Goal: Task Accomplishment & Management: Use online tool/utility

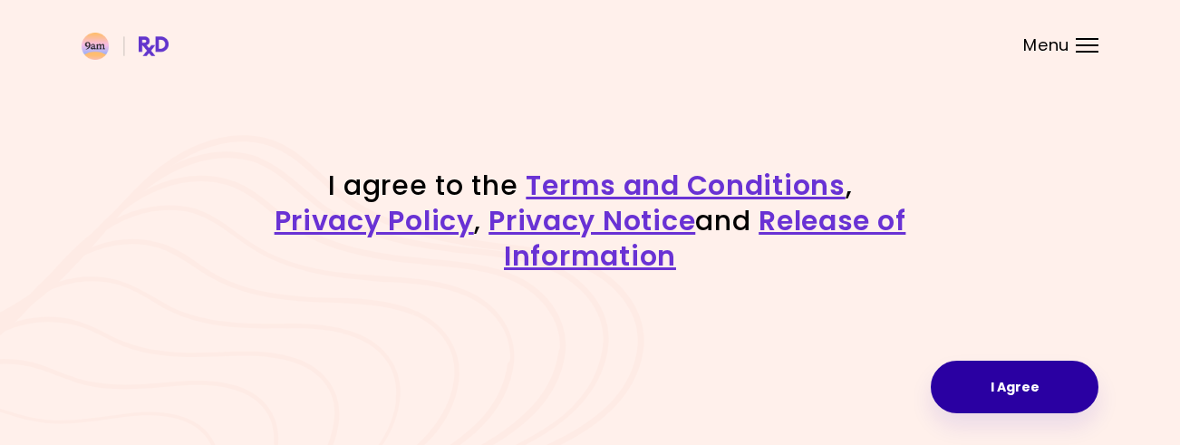
click at [1035, 383] on button "I Agree" at bounding box center [1015, 387] width 168 height 53
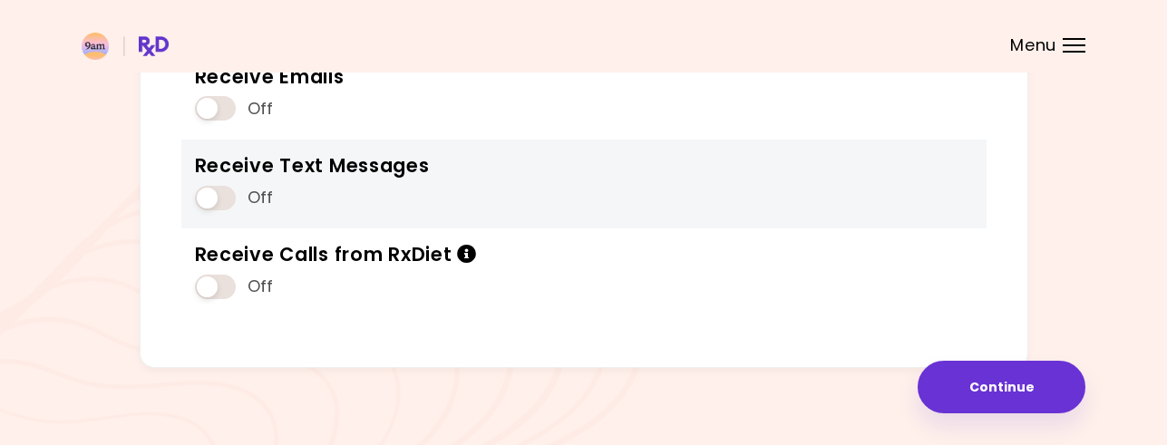
scroll to position [314, 0]
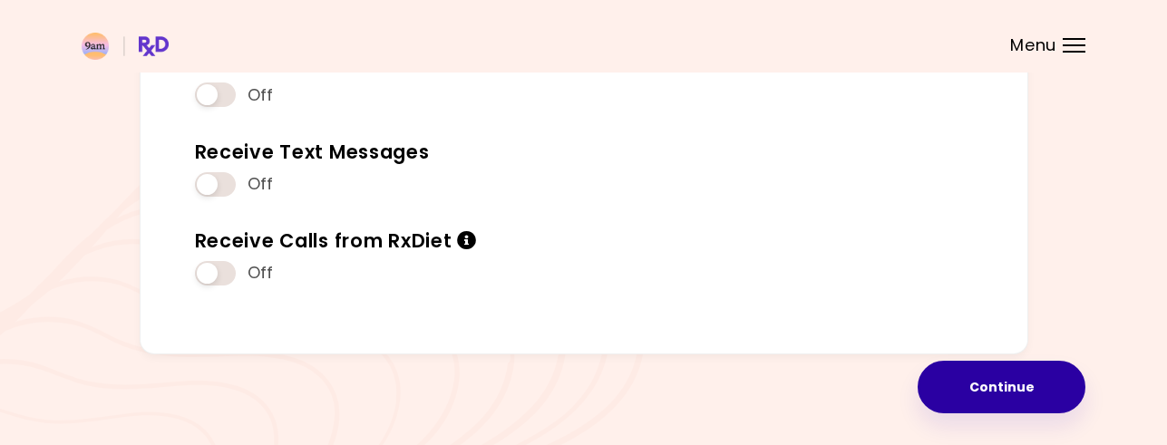
click at [979, 384] on button "Continue" at bounding box center [1001, 387] width 168 height 53
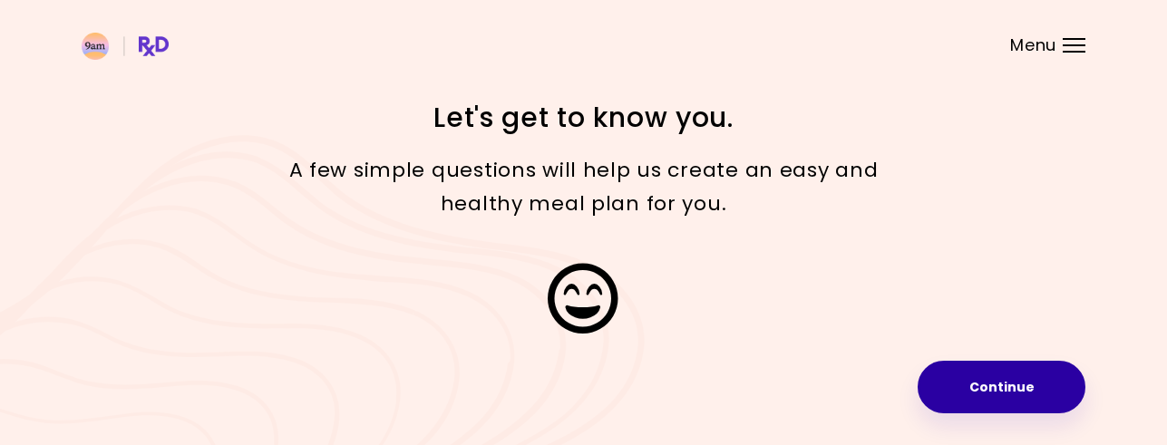
click at [1019, 388] on button "Continue" at bounding box center [1001, 387] width 168 height 53
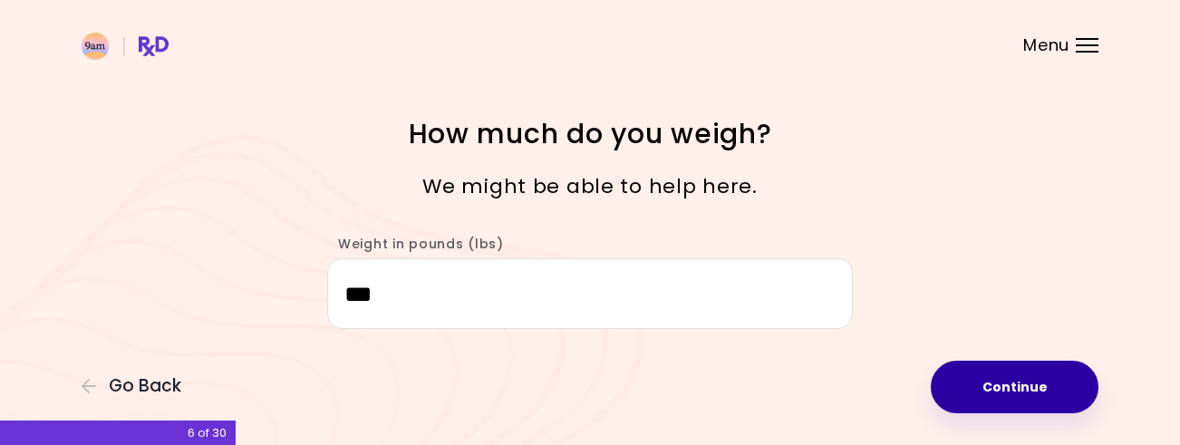
click at [964, 381] on button "Continue" at bounding box center [1015, 387] width 168 height 53
select select "****"
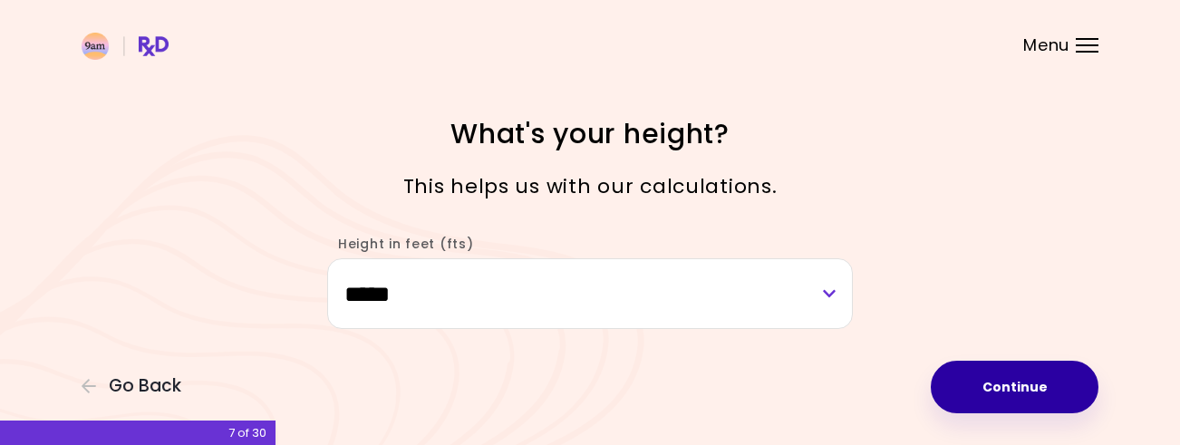
click at [974, 382] on button "Continue" at bounding box center [1015, 387] width 168 height 53
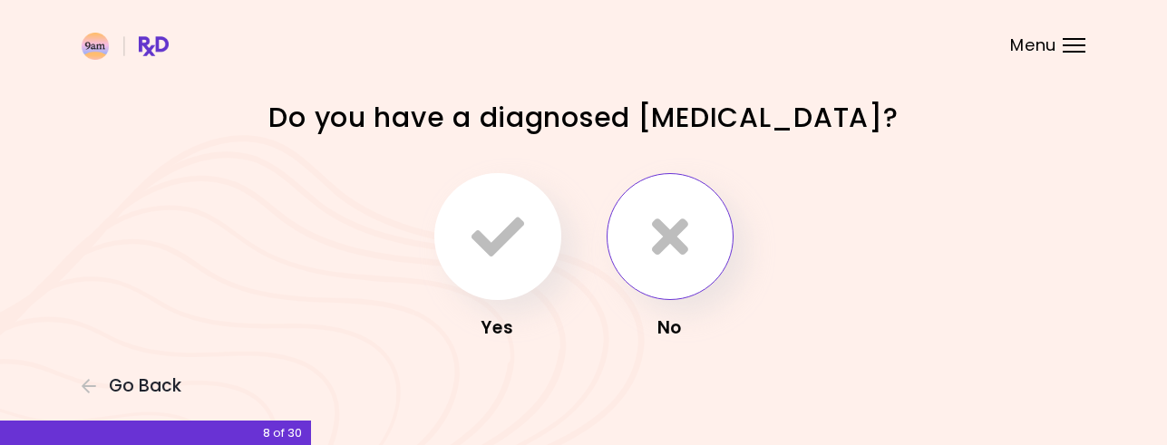
click at [673, 253] on icon "button" at bounding box center [670, 236] width 36 height 53
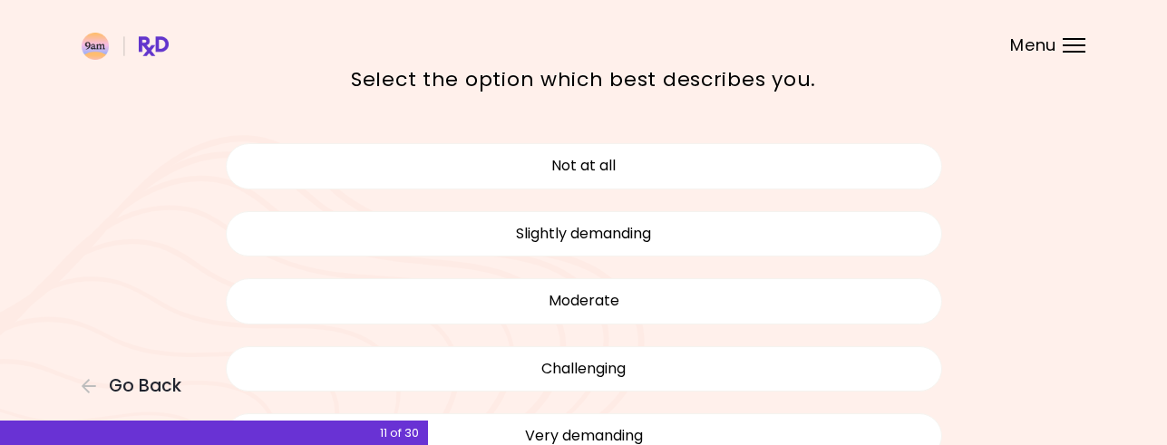
scroll to position [181, 0]
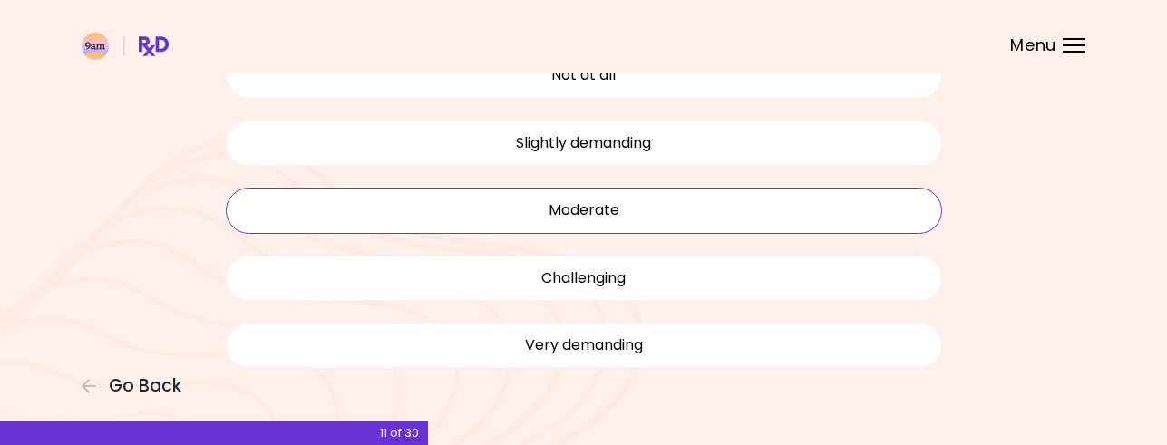
click at [686, 208] on button "Moderate" at bounding box center [584, 210] width 716 height 45
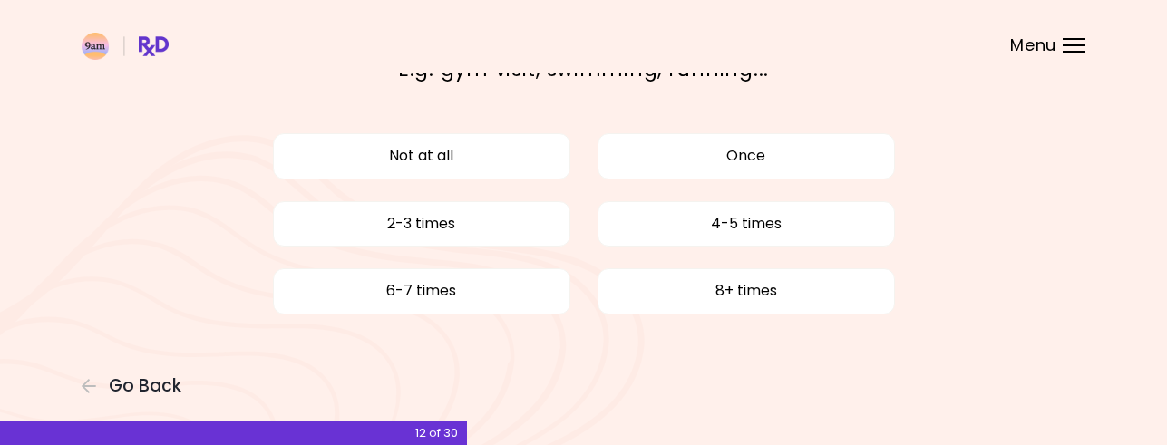
scroll to position [103, 0]
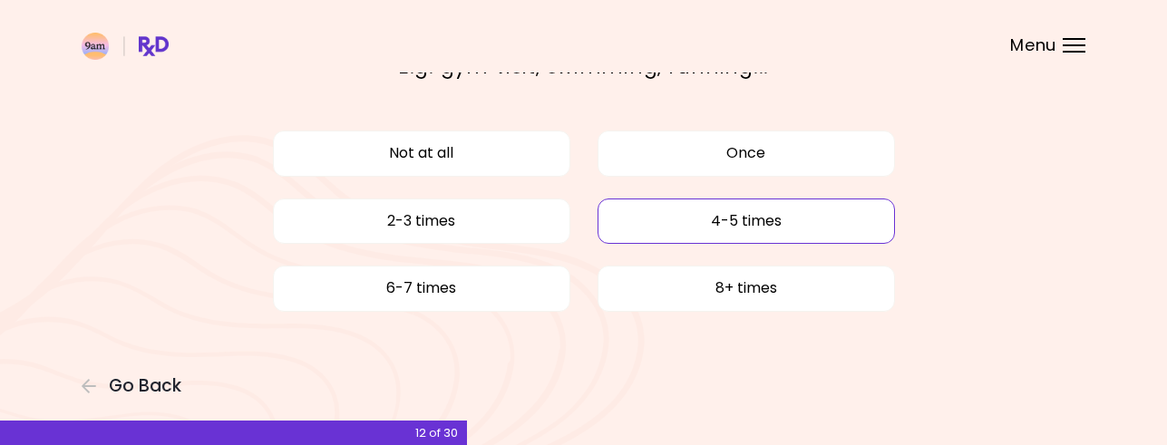
click at [711, 221] on button "4-5 times" at bounding box center [745, 221] width 297 height 45
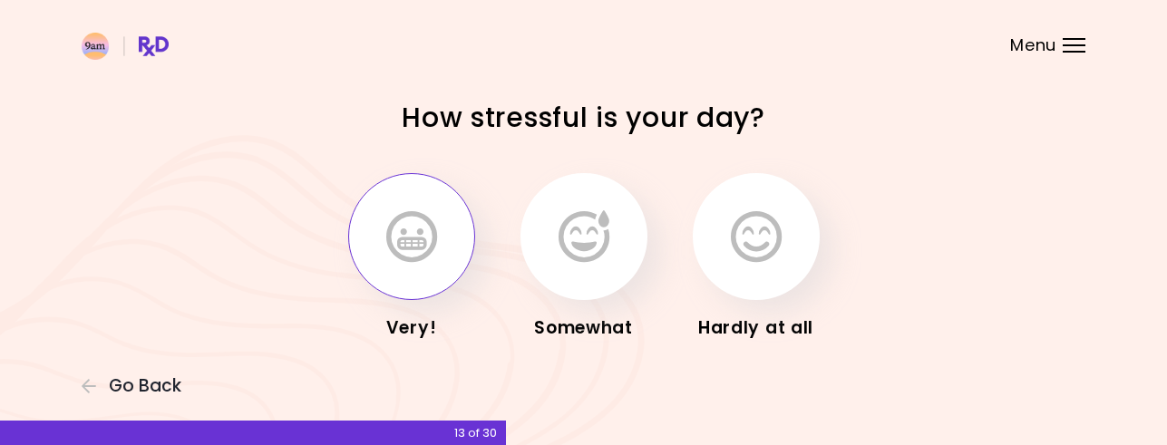
click at [430, 244] on icon "button" at bounding box center [411, 236] width 51 height 53
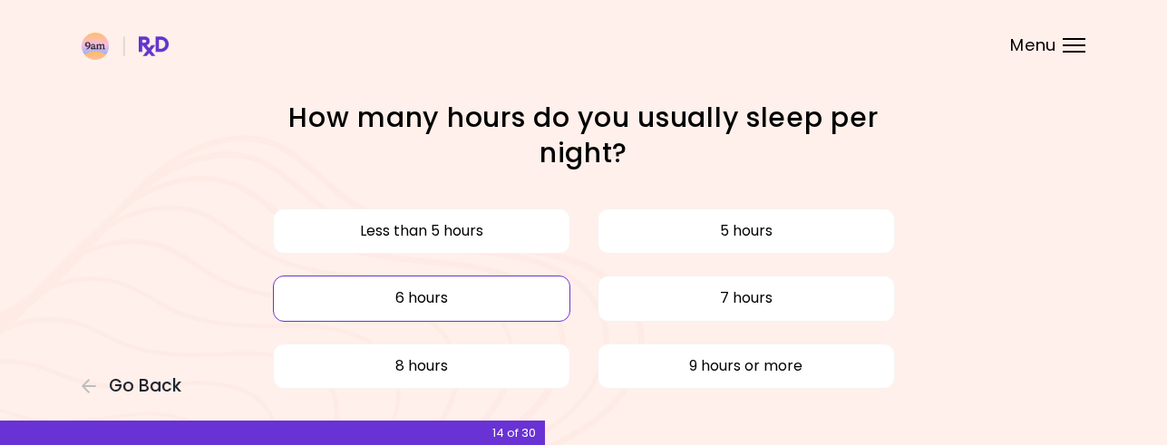
click at [514, 293] on button "6 hours" at bounding box center [421, 298] width 297 height 45
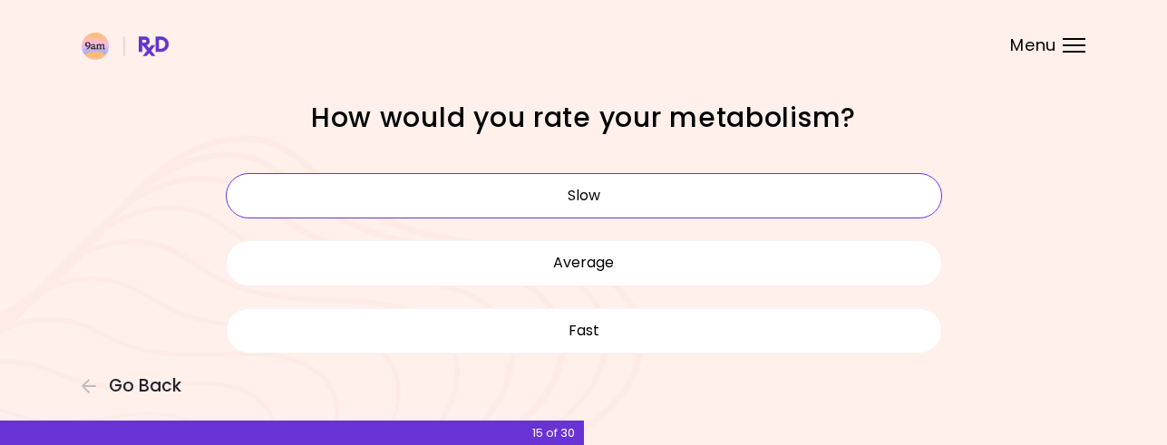
click at [712, 189] on button "Slow" at bounding box center [584, 195] width 716 height 45
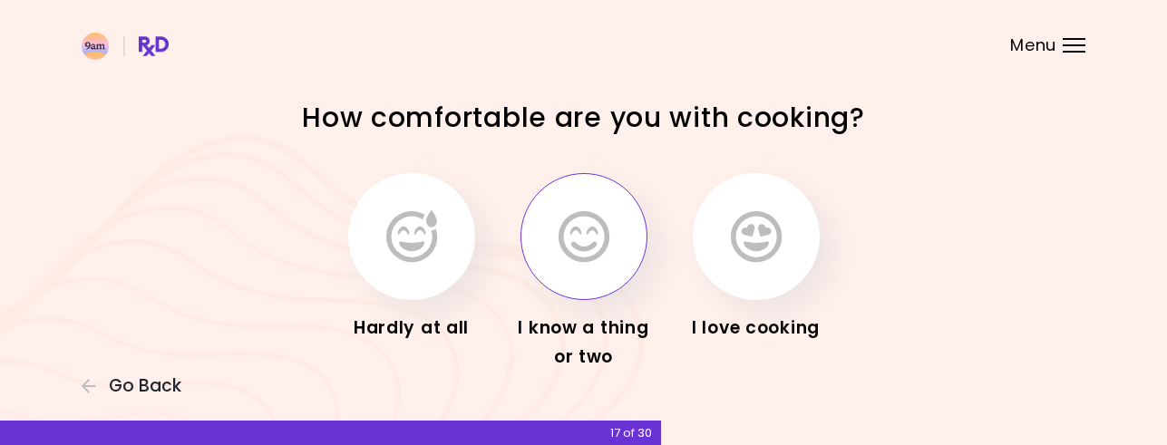
click at [594, 241] on icon "button" at bounding box center [583, 236] width 51 height 53
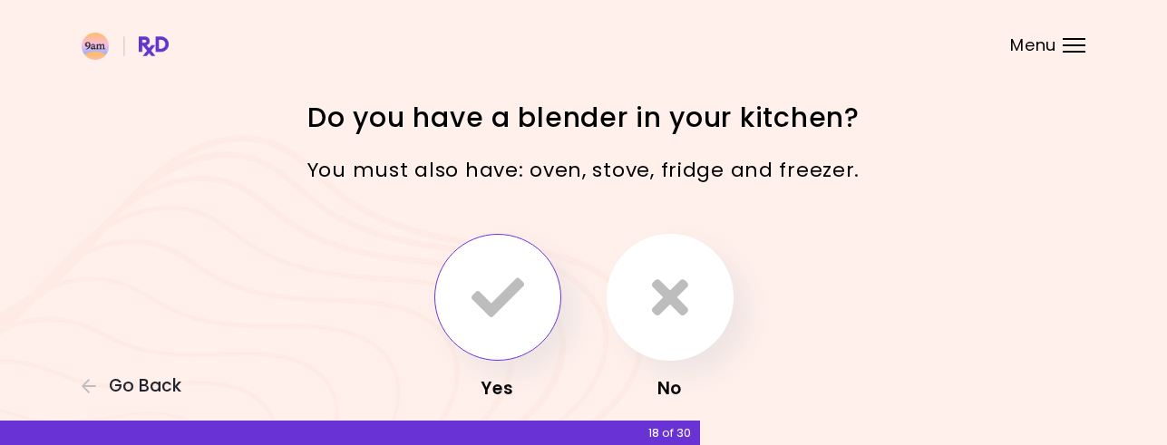
click at [528, 300] on button "button" at bounding box center [497, 297] width 127 height 127
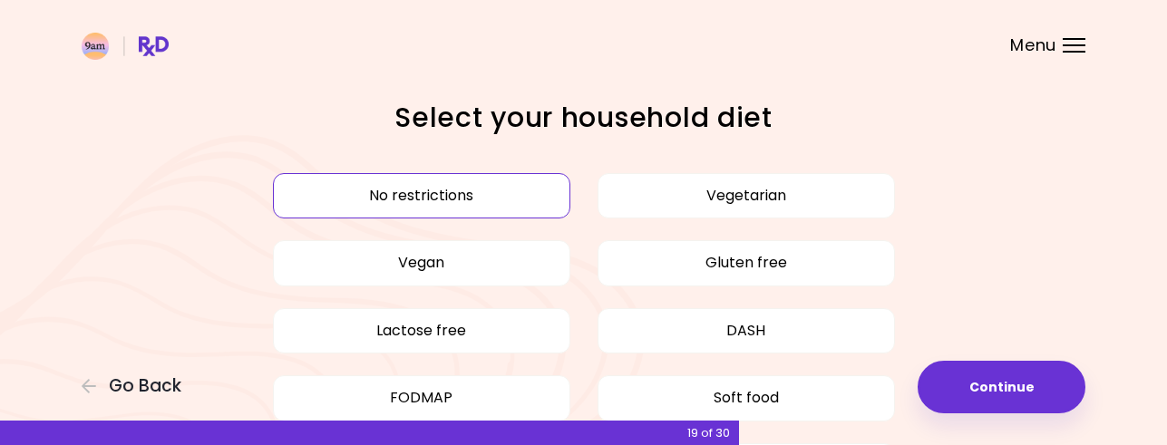
drag, startPoint x: 529, startPoint y: 202, endPoint x: 535, endPoint y: 210, distance: 9.8
click at [533, 208] on button "No restrictions" at bounding box center [421, 195] width 297 height 45
click at [383, 189] on button "No restrictions" at bounding box center [421, 195] width 297 height 45
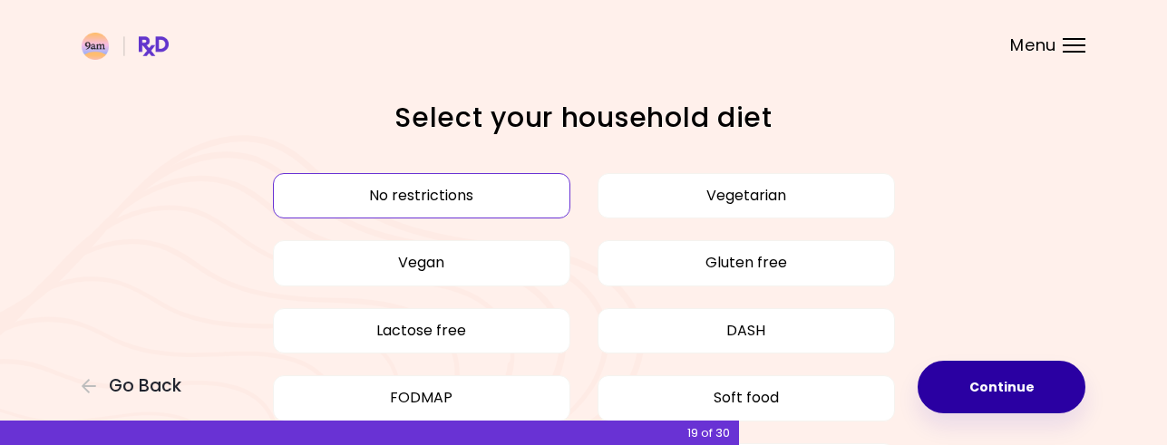
click at [984, 381] on button "Continue" at bounding box center [1001, 387] width 168 height 53
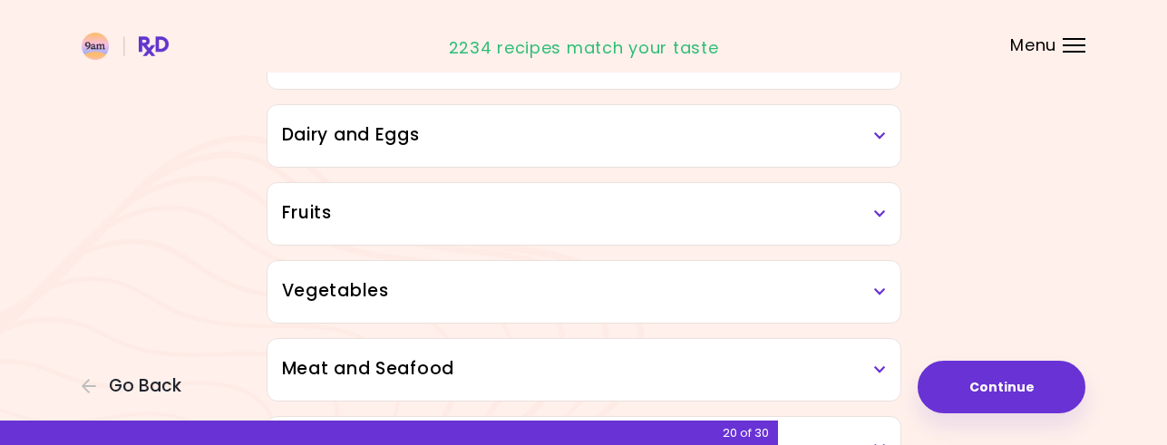
scroll to position [272, 0]
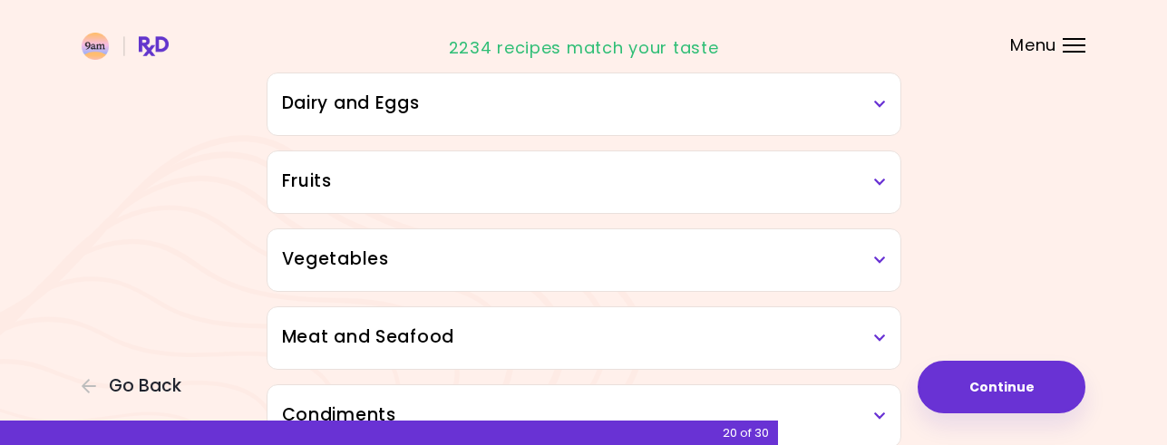
click at [839, 173] on h3 "Fruits" at bounding box center [584, 182] width 604 height 26
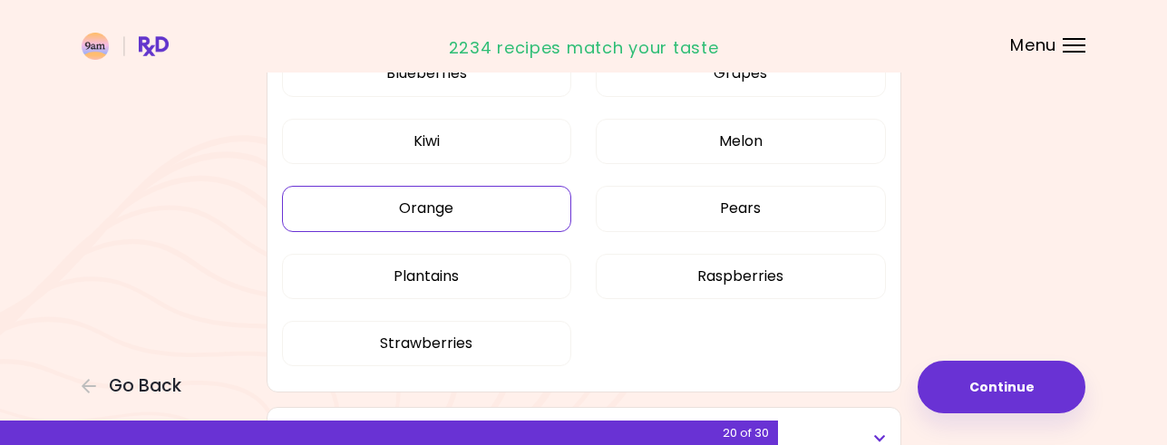
scroll to position [544, 0]
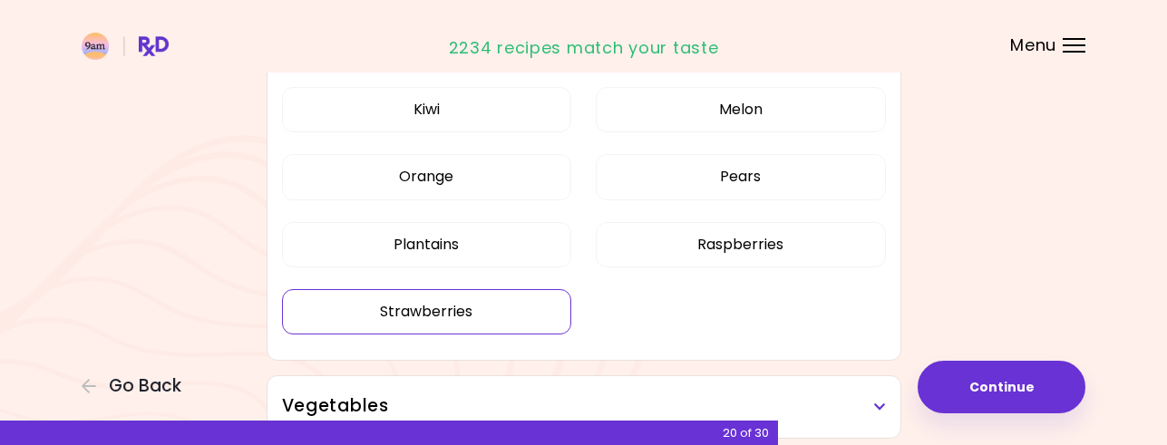
click at [463, 312] on button "Strawberries" at bounding box center [427, 311] width 290 height 45
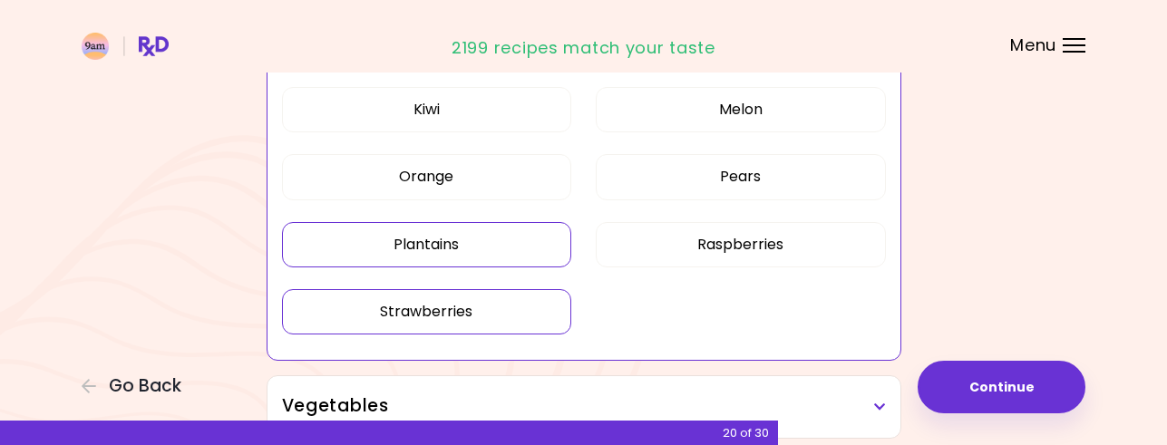
click at [464, 240] on button "Plantains" at bounding box center [427, 244] width 290 height 45
click at [716, 176] on button "Pears" at bounding box center [741, 176] width 290 height 45
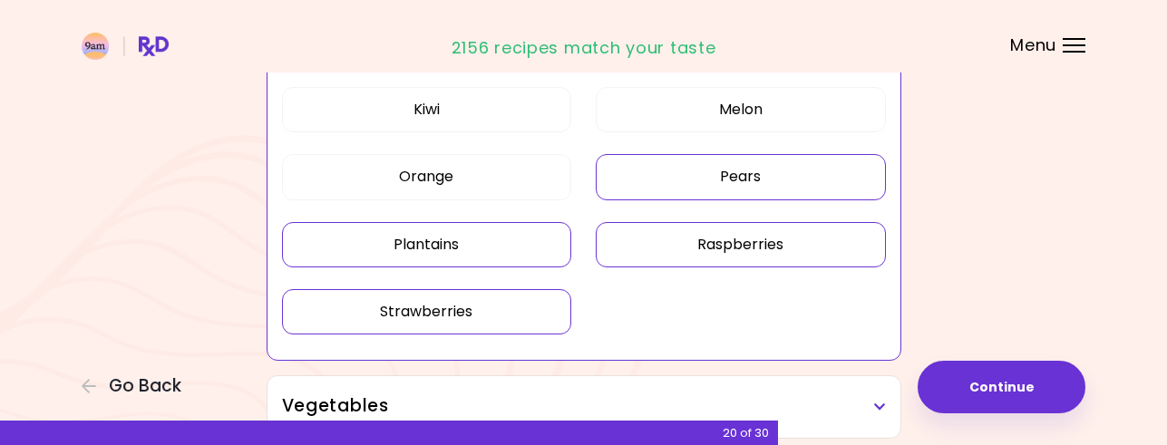
click at [690, 239] on button "Raspberries" at bounding box center [741, 244] width 290 height 45
click at [713, 115] on button "Melon" at bounding box center [741, 109] width 290 height 45
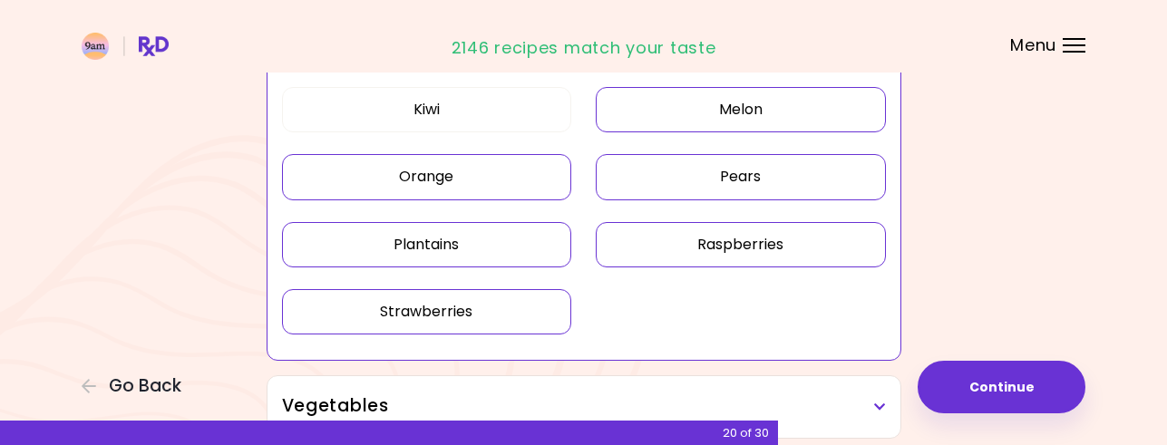
click at [495, 176] on button "Orange" at bounding box center [427, 176] width 290 height 45
click at [473, 101] on button "Kiwi" at bounding box center [427, 109] width 290 height 45
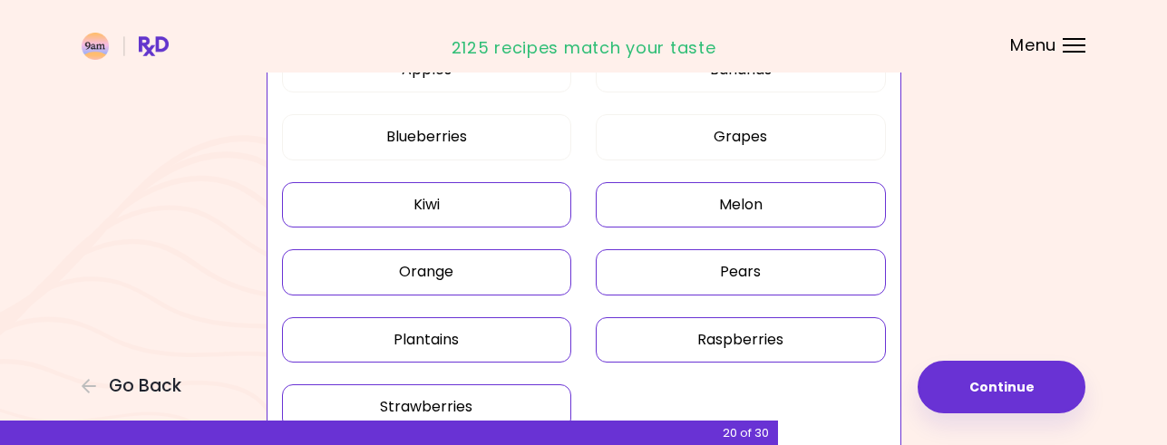
scroll to position [363, 0]
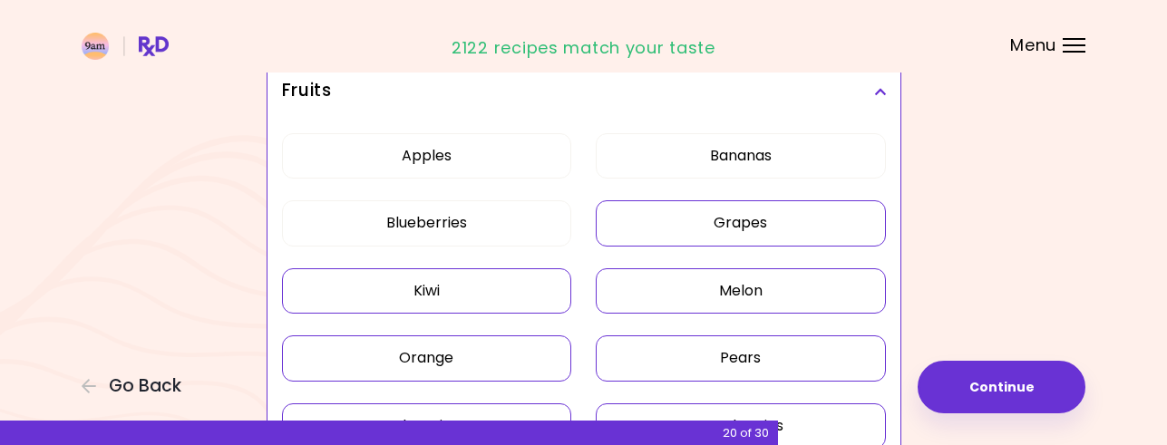
click at [709, 226] on button "Grapes" at bounding box center [741, 222] width 290 height 45
click at [495, 224] on button "Blueberries" at bounding box center [427, 222] width 290 height 45
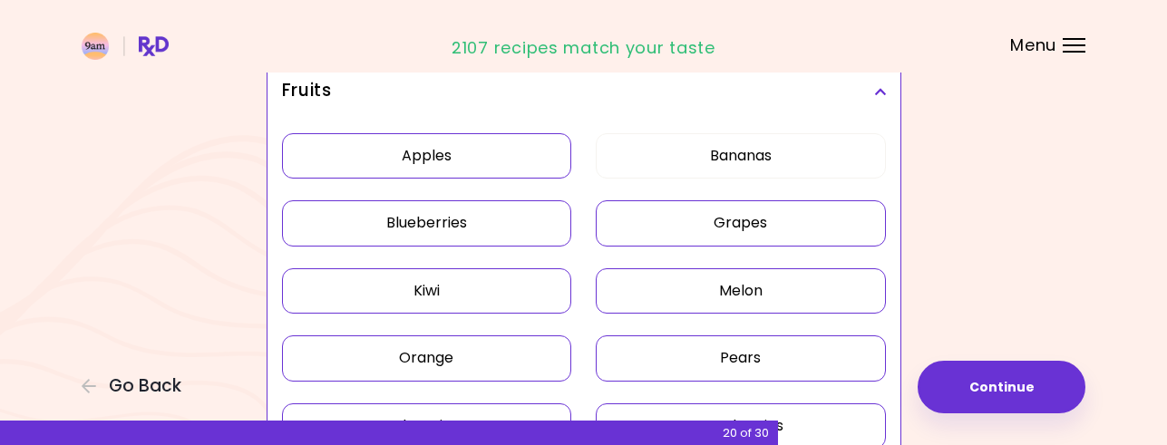
click at [479, 155] on button "Apples" at bounding box center [427, 155] width 290 height 45
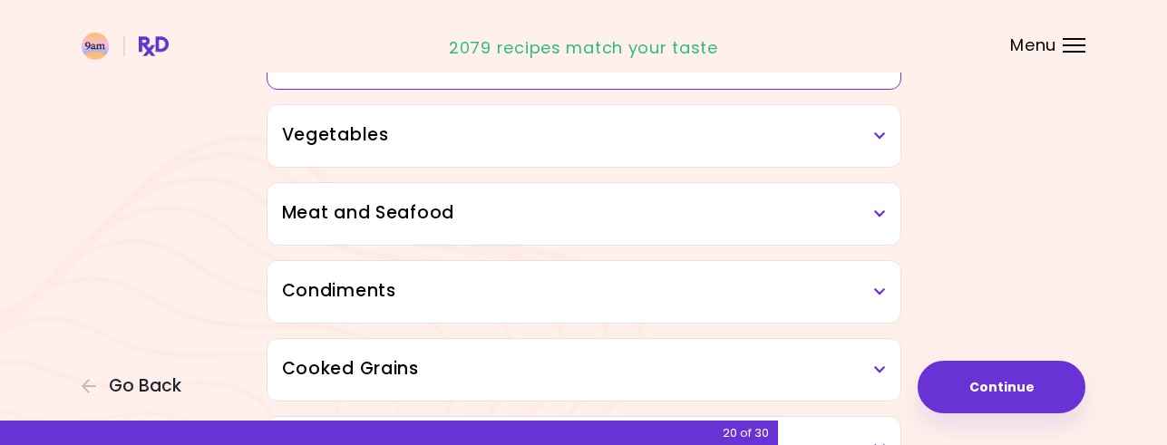
scroll to position [816, 0]
click at [796, 138] on h3 "Vegetables" at bounding box center [584, 134] width 604 height 26
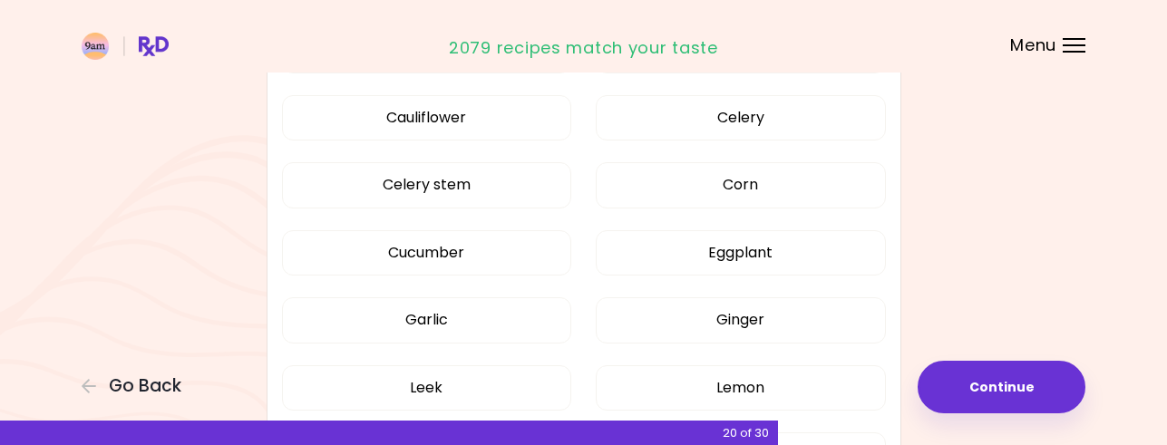
click at [503, 201] on div "Artichoke Arugula Avocado Beetroot Bell pepper Bok choy Broccoli Brussels sprou…" at bounding box center [584, 294] width 604 height 1094
click at [500, 248] on button "Cucumber" at bounding box center [427, 252] width 290 height 45
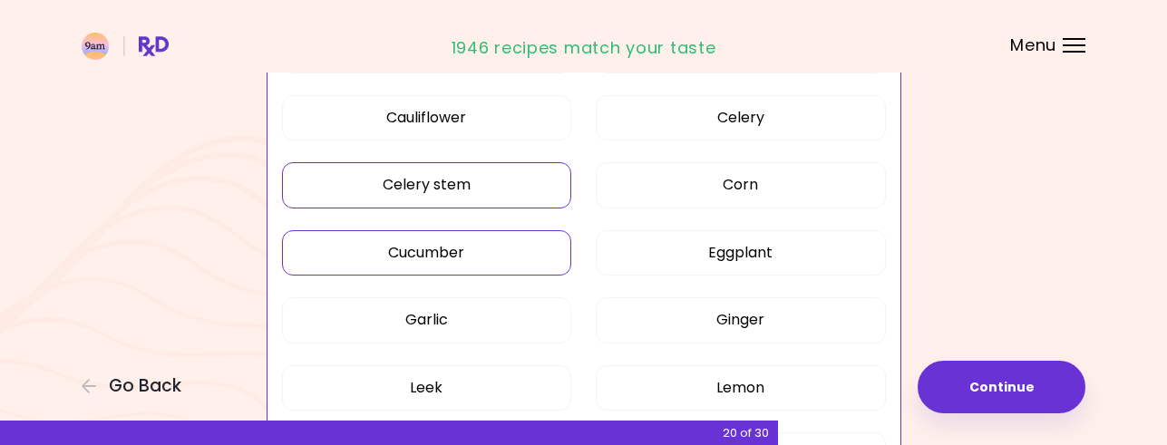
click at [478, 179] on button "Celery stem" at bounding box center [427, 184] width 290 height 45
click at [471, 121] on button "Cauliflower" at bounding box center [427, 117] width 290 height 45
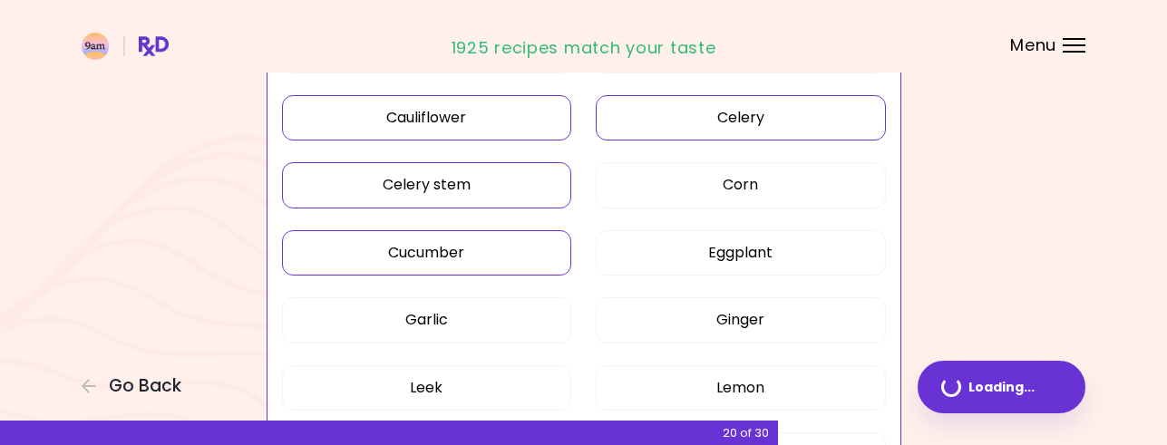
click at [679, 115] on button "Celery" at bounding box center [741, 117] width 290 height 45
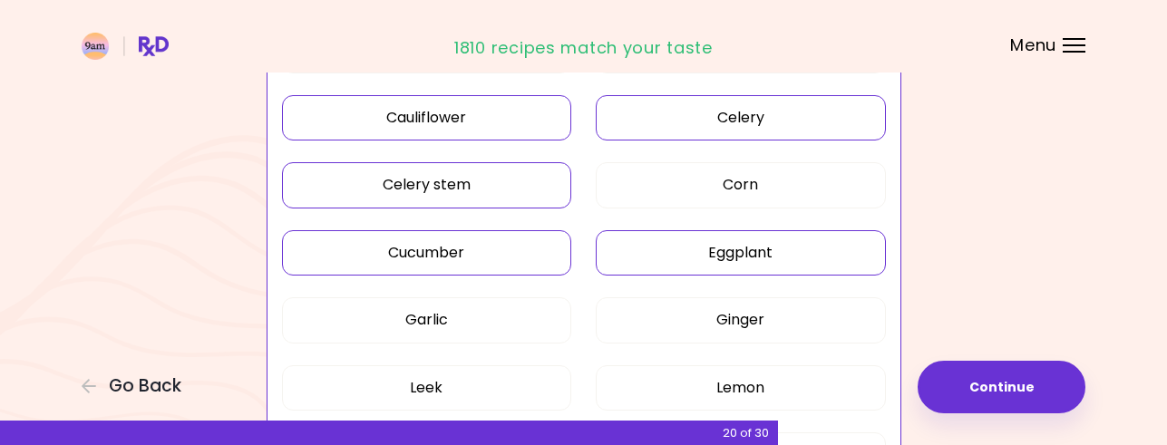
click at [696, 248] on button "Eggplant" at bounding box center [741, 252] width 290 height 45
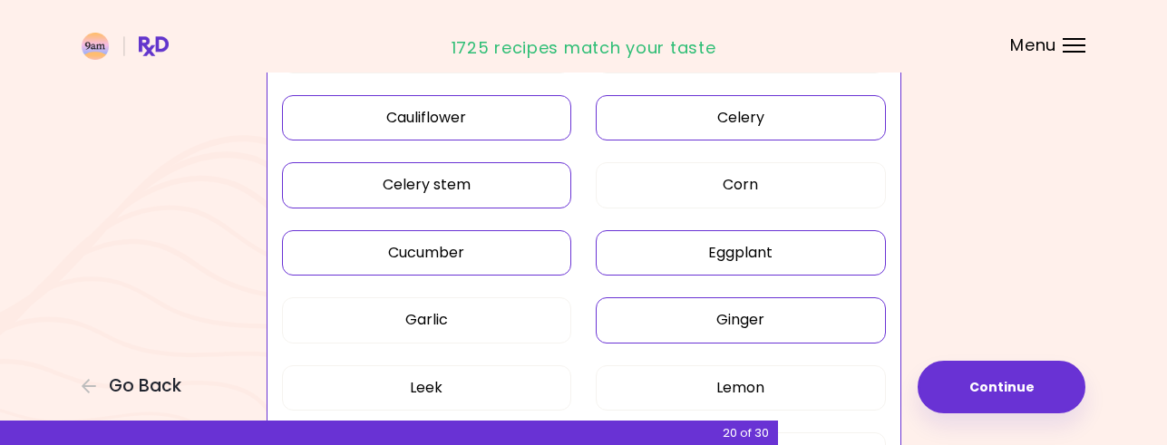
click at [706, 324] on button "Ginger" at bounding box center [741, 319] width 290 height 45
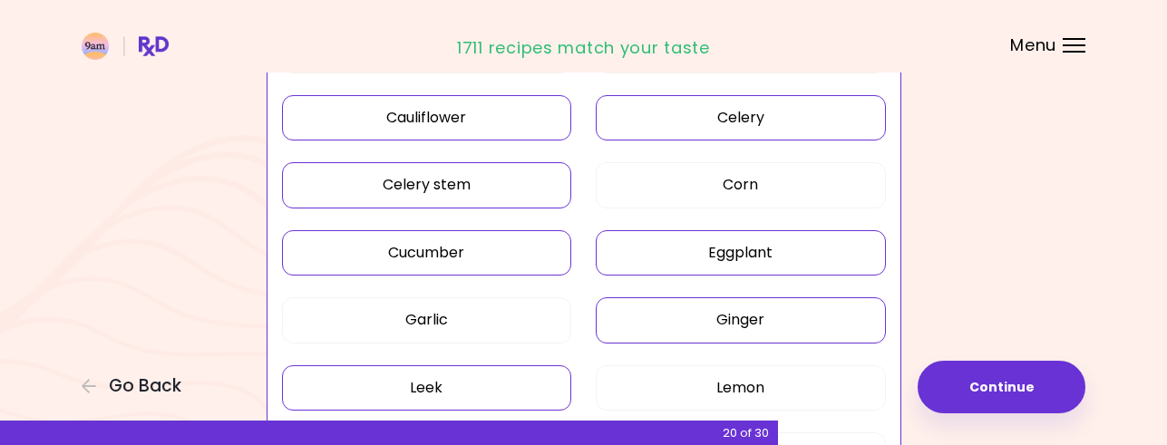
click at [481, 383] on button "Leek" at bounding box center [427, 387] width 290 height 45
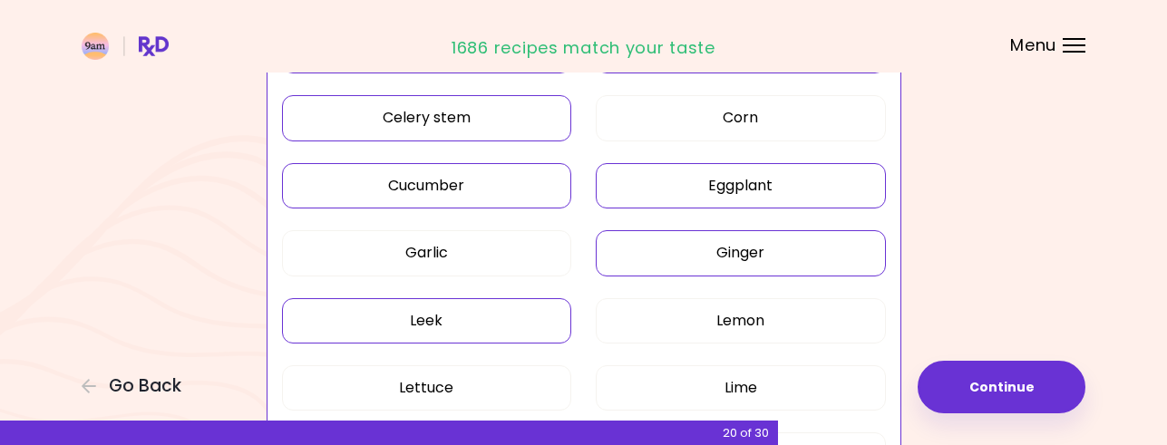
scroll to position [997, 0]
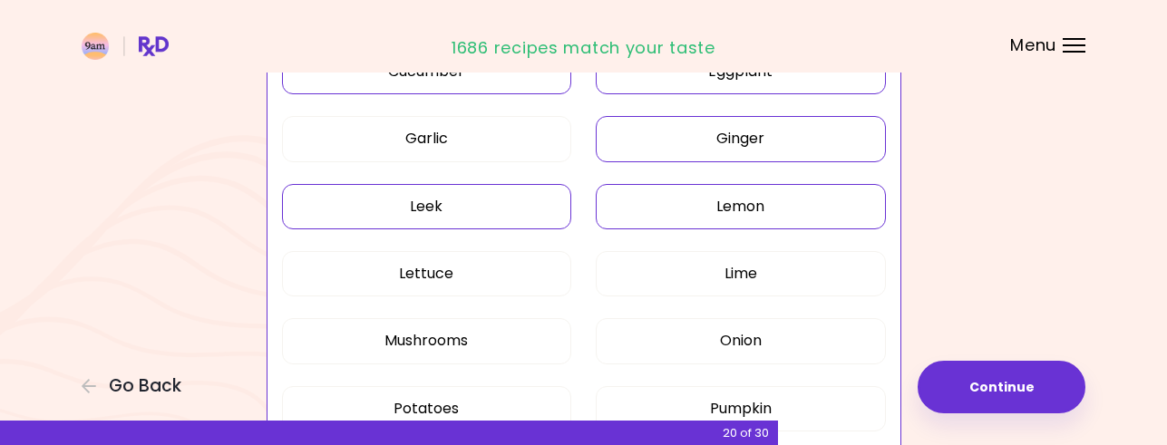
click at [690, 209] on button "Lemon" at bounding box center [741, 206] width 290 height 45
click at [645, 271] on button "Lime" at bounding box center [741, 273] width 290 height 45
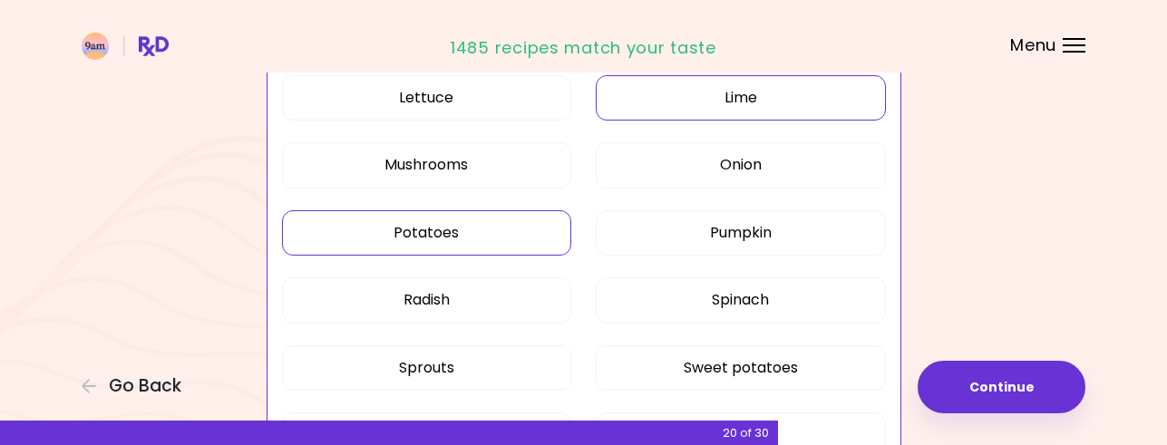
scroll to position [1178, 0]
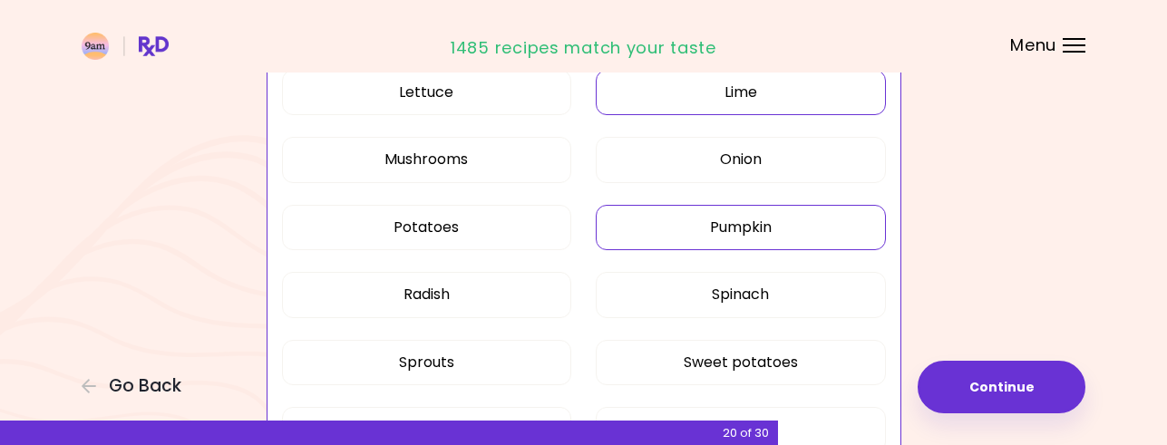
drag, startPoint x: 723, startPoint y: 214, endPoint x: 736, endPoint y: 226, distance: 17.3
click at [724, 214] on button "Pumpkin" at bounding box center [741, 227] width 290 height 45
click at [693, 292] on button "Spinach" at bounding box center [741, 294] width 290 height 45
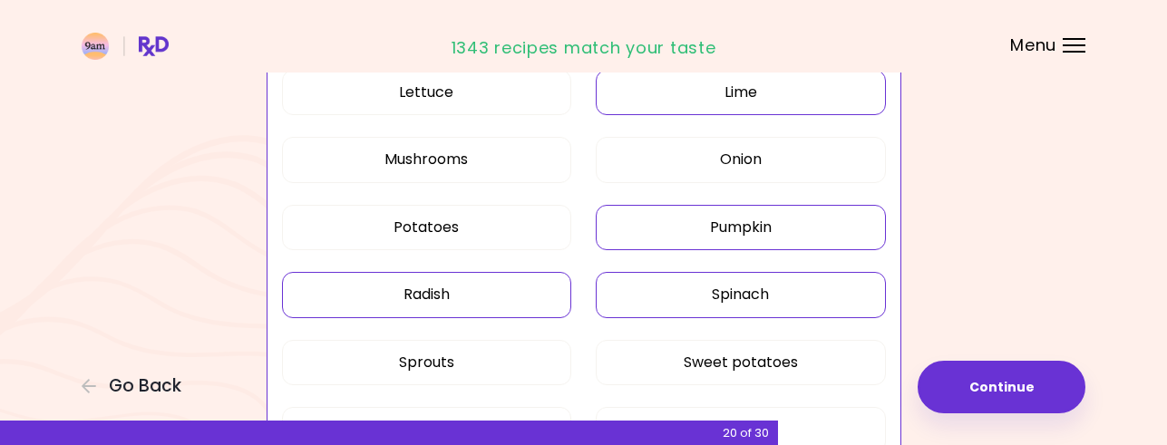
click at [516, 292] on button "Radish" at bounding box center [427, 294] width 290 height 45
click at [509, 353] on button "Sprouts" at bounding box center [427, 362] width 290 height 45
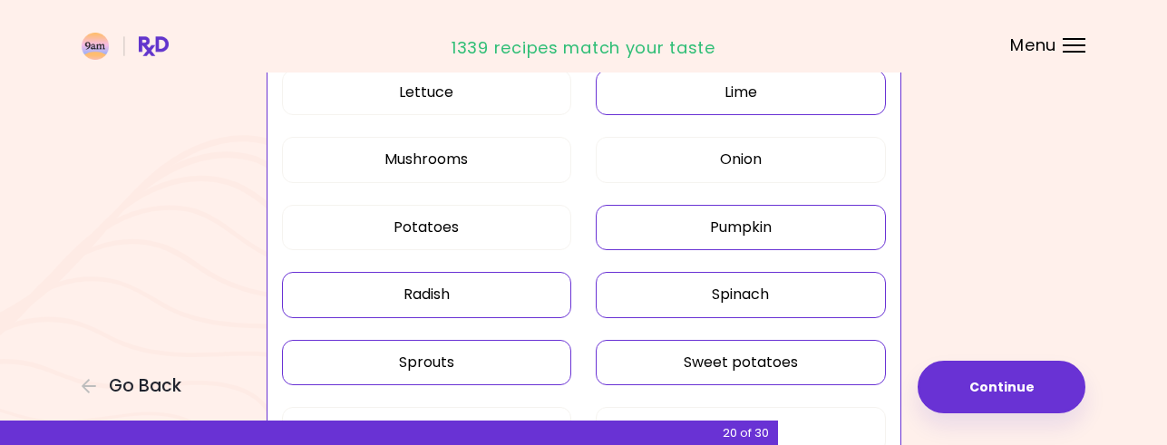
click at [669, 350] on button "Sweet potatoes" at bounding box center [741, 362] width 290 height 45
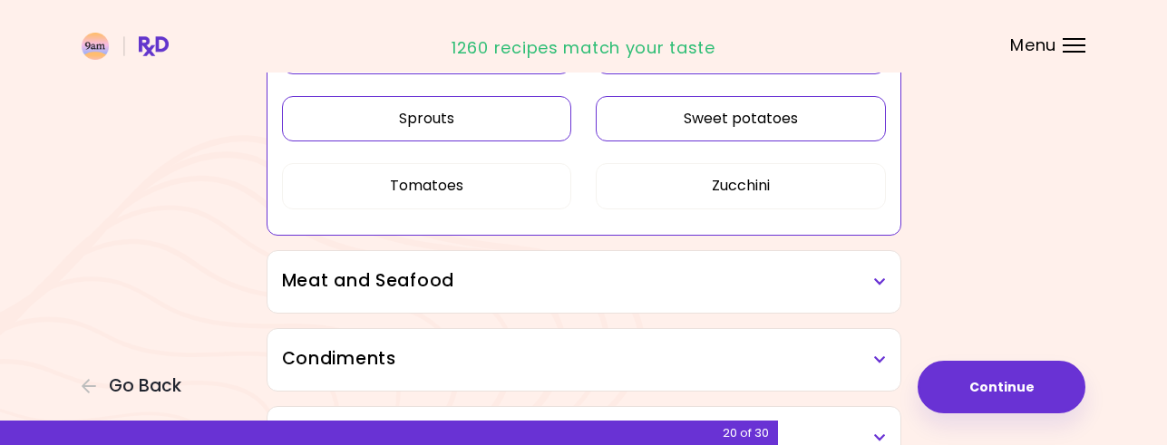
scroll to position [1450, 0]
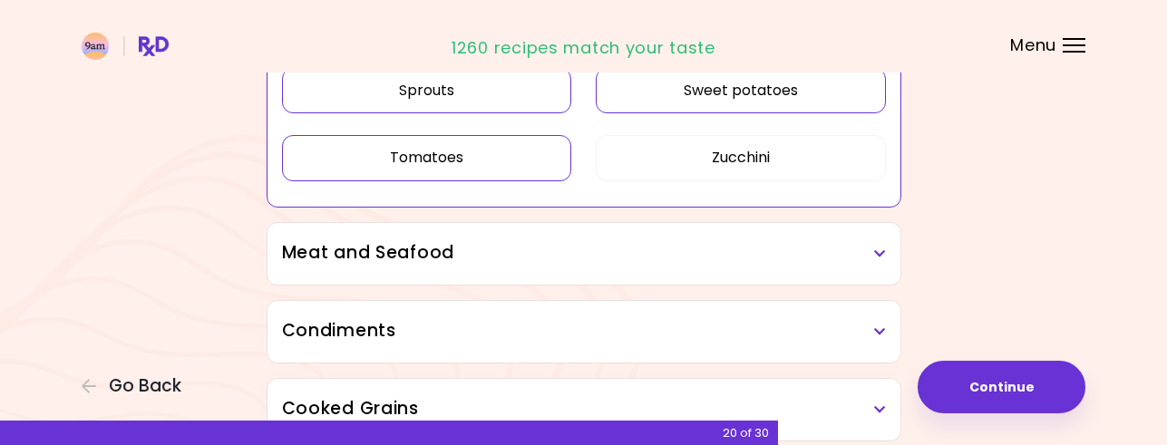
drag, startPoint x: 468, startPoint y: 148, endPoint x: 479, endPoint y: 152, distance: 11.8
click at [469, 148] on button "Tomatoes" at bounding box center [427, 157] width 290 height 45
click at [663, 161] on button "Zucchini" at bounding box center [741, 157] width 290 height 45
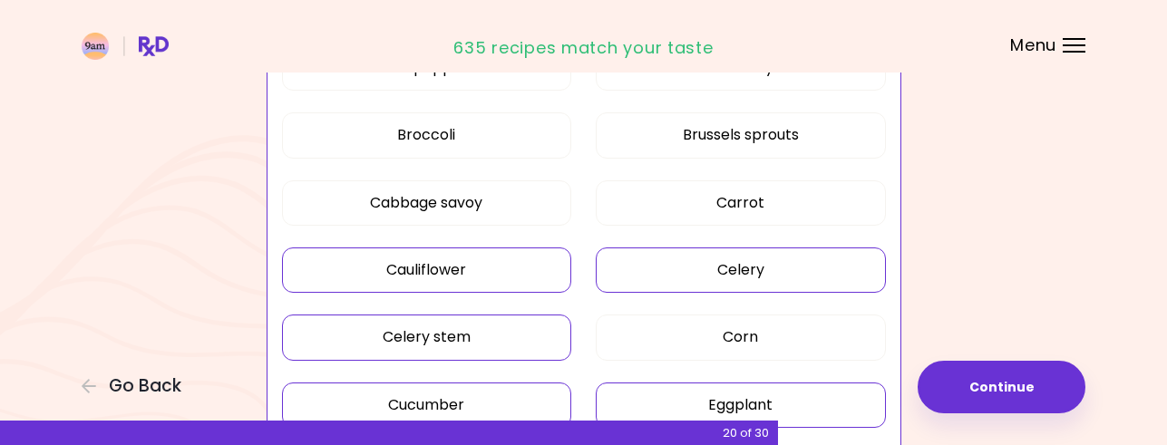
scroll to position [635, 0]
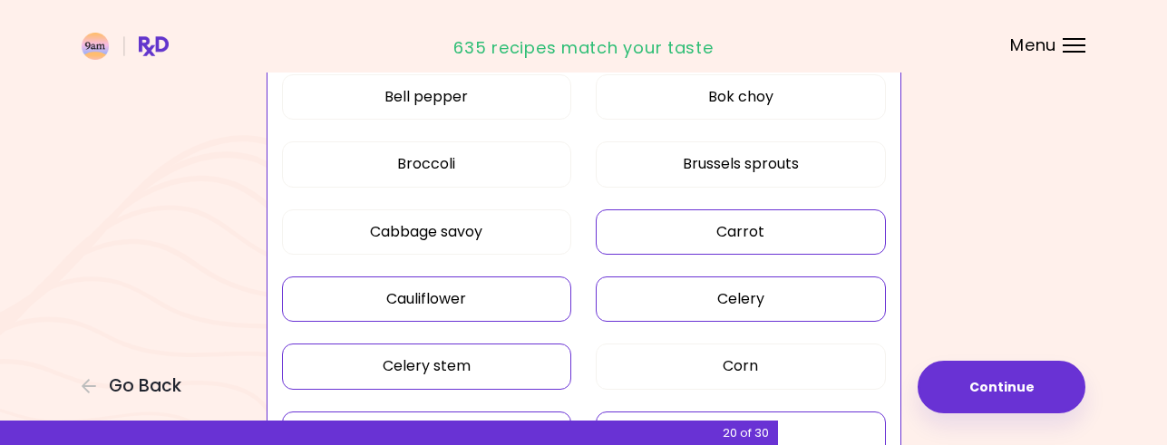
click at [776, 229] on button "Carrot" at bounding box center [741, 231] width 290 height 45
click at [481, 228] on button "Cabbage savoy" at bounding box center [427, 231] width 290 height 45
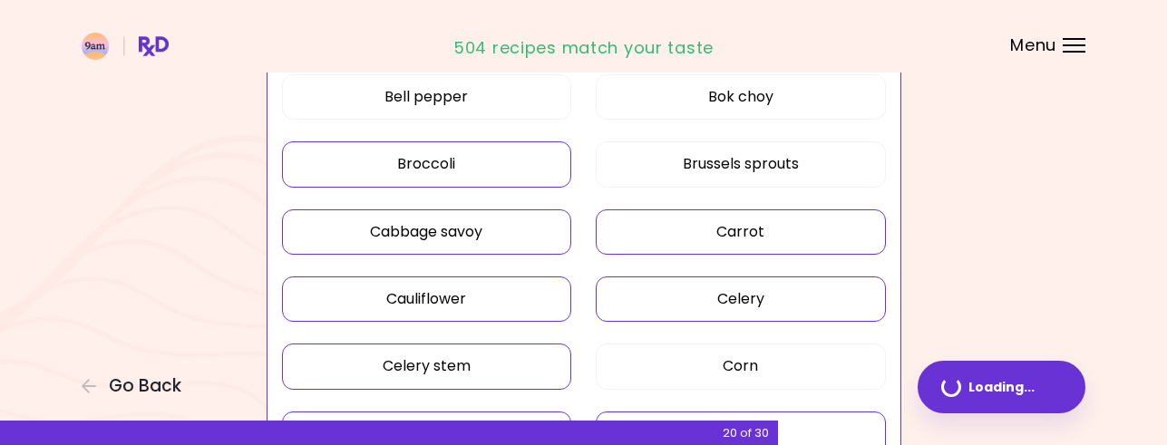
click at [481, 147] on button "Broccoli" at bounding box center [427, 163] width 290 height 45
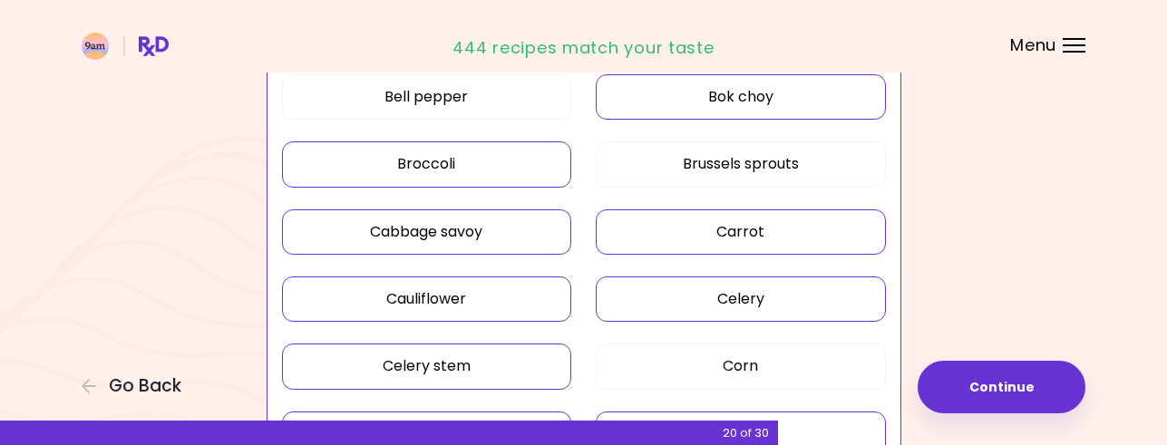
click at [664, 97] on button "Bok choy" at bounding box center [741, 96] width 290 height 45
click at [682, 156] on button "Brussels sprouts" at bounding box center [741, 163] width 290 height 45
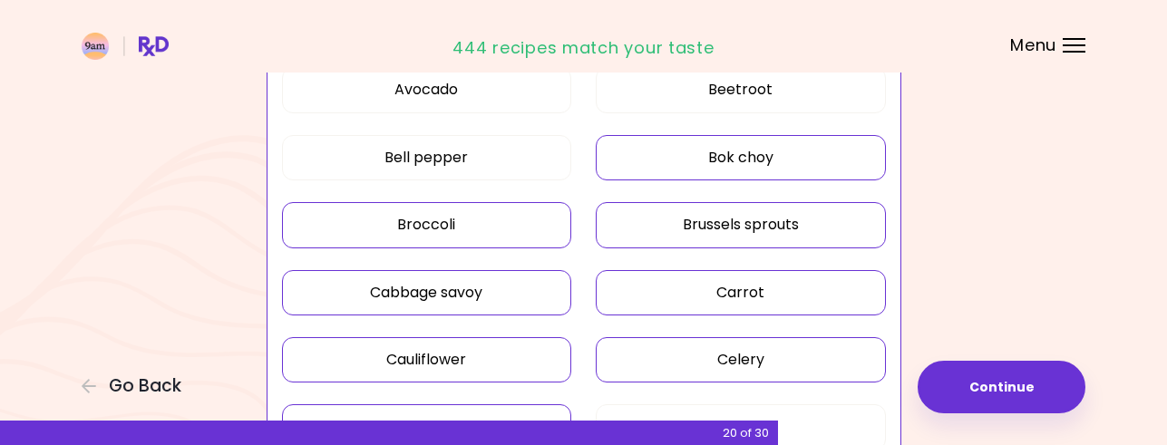
scroll to position [453, 0]
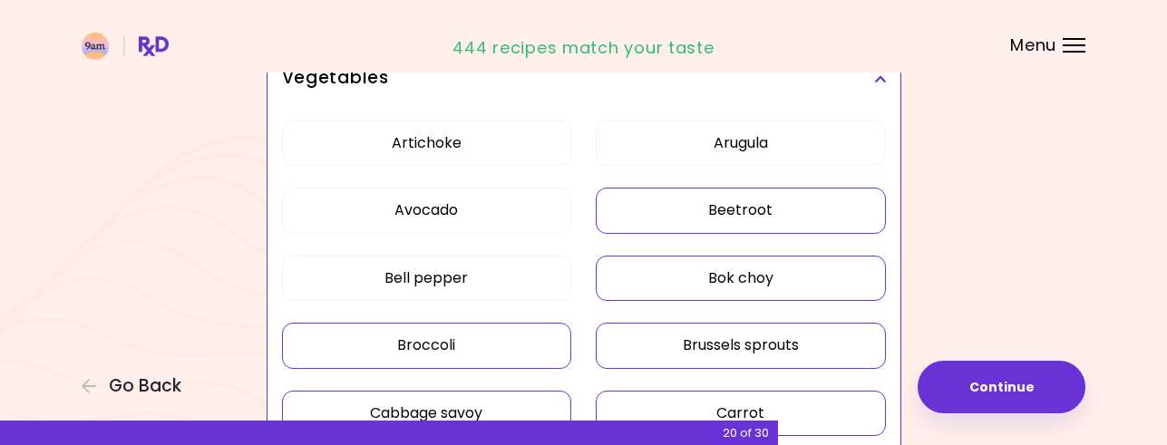
click at [785, 202] on button "Beetroot" at bounding box center [741, 210] width 290 height 45
click at [776, 141] on button "Arugula" at bounding box center [741, 143] width 290 height 45
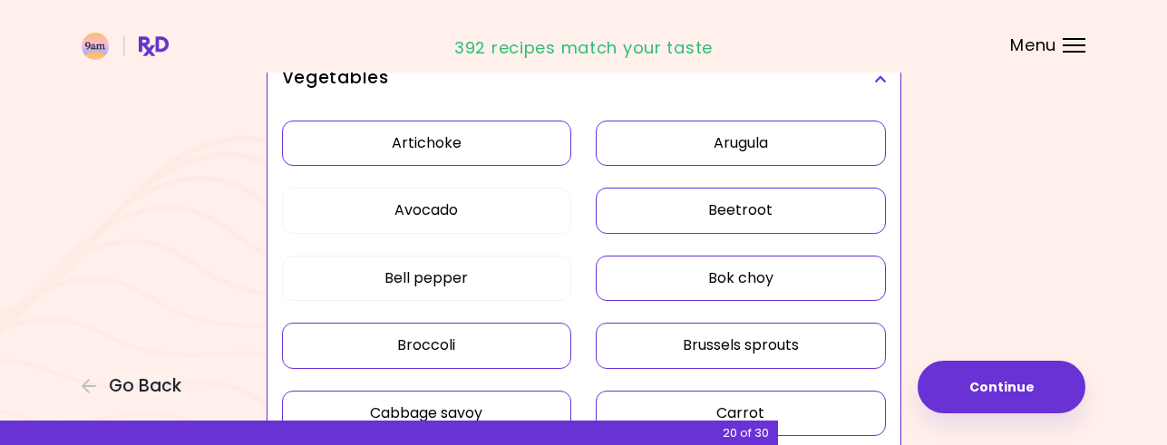
click at [507, 144] on button "Artichoke" at bounding box center [427, 143] width 290 height 45
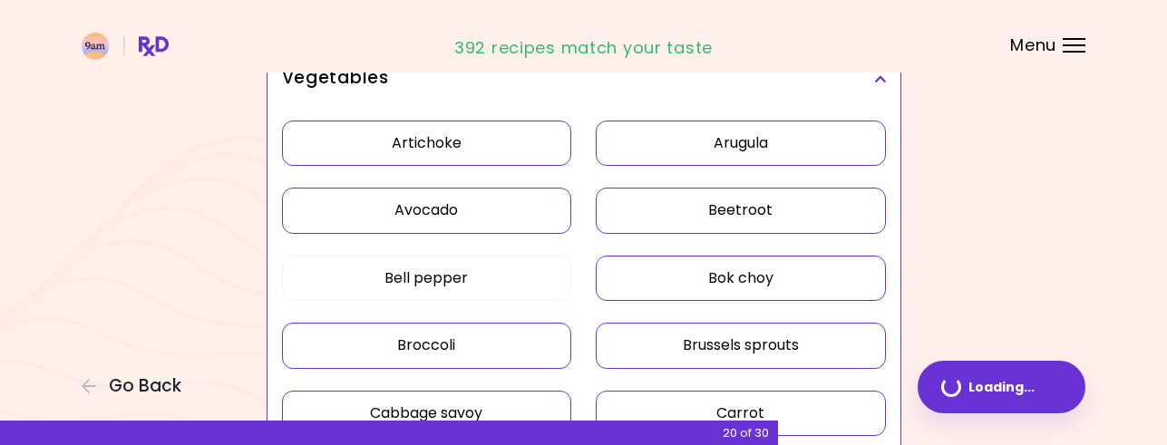
click at [512, 197] on button "Avocado" at bounding box center [427, 210] width 290 height 45
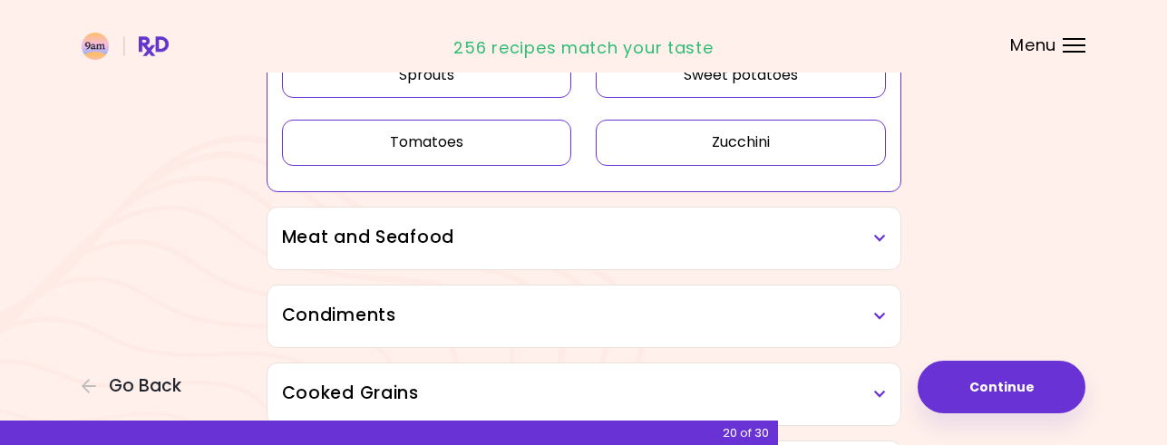
scroll to position [1450, 0]
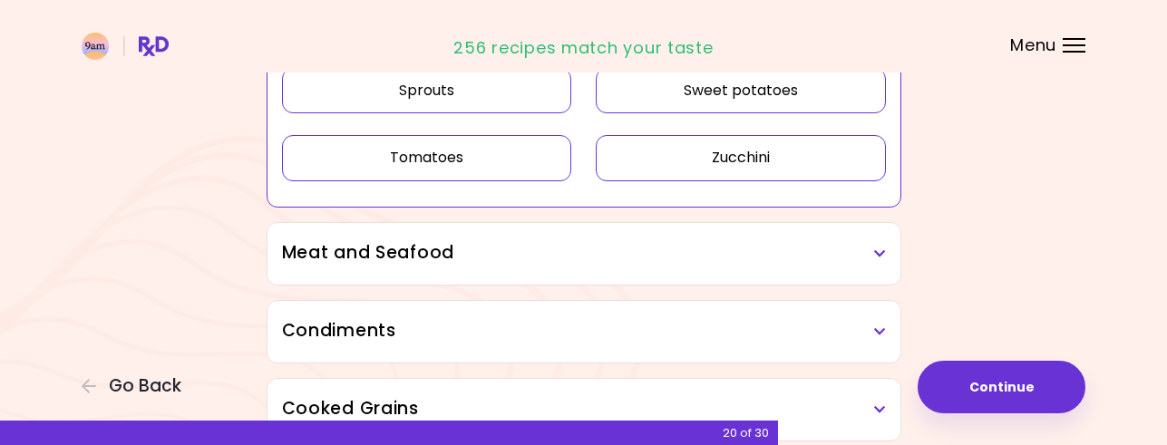
click at [830, 257] on h3 "Meat and Seafood" at bounding box center [584, 253] width 604 height 26
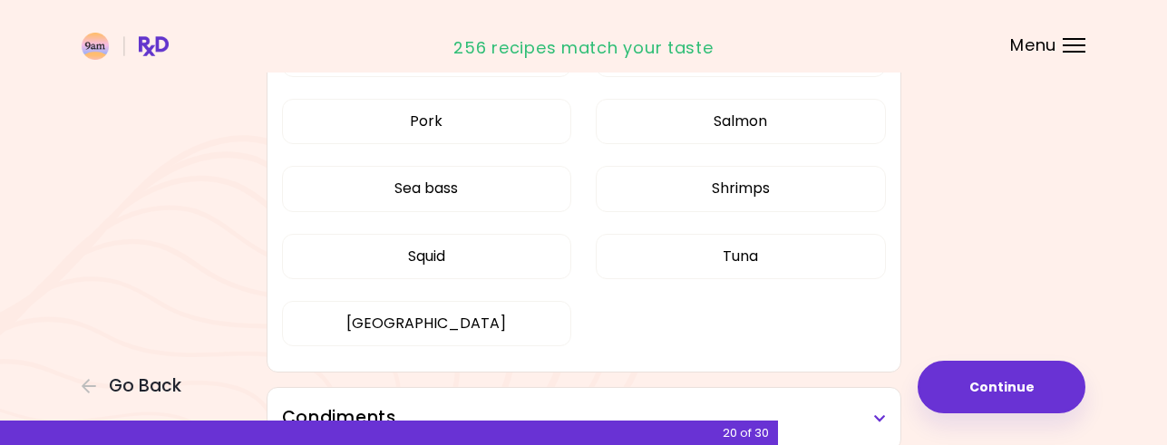
scroll to position [1813, 0]
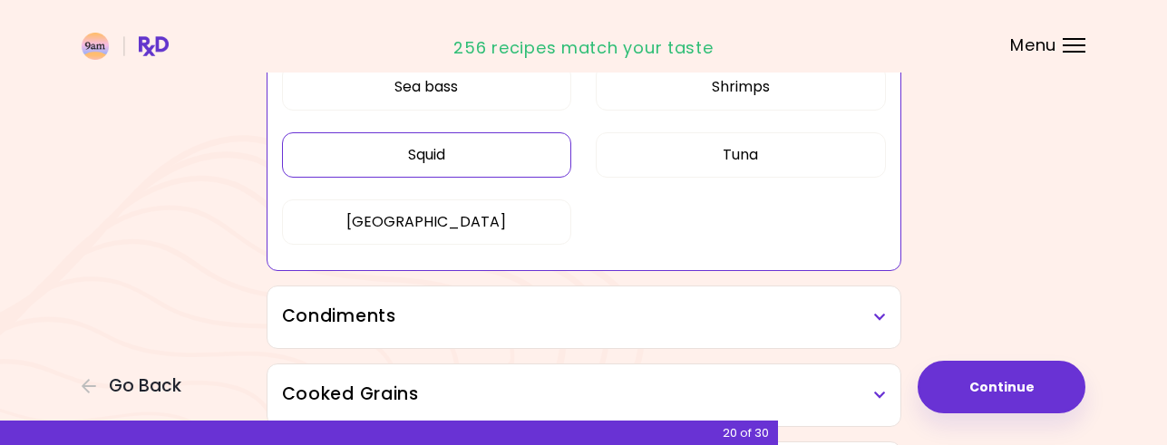
scroll to position [900, 0]
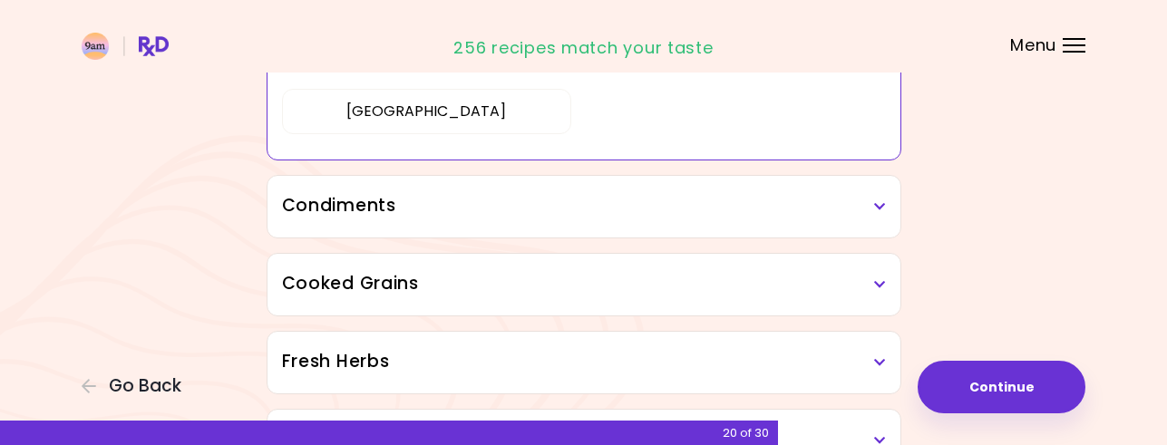
click at [786, 209] on h3 "Condiments" at bounding box center [584, 206] width 604 height 26
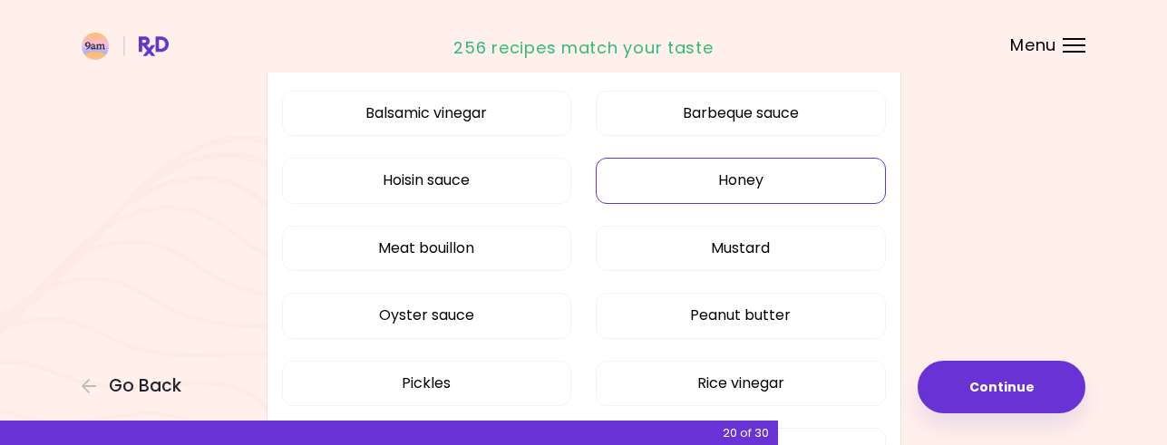
scroll to position [1081, 0]
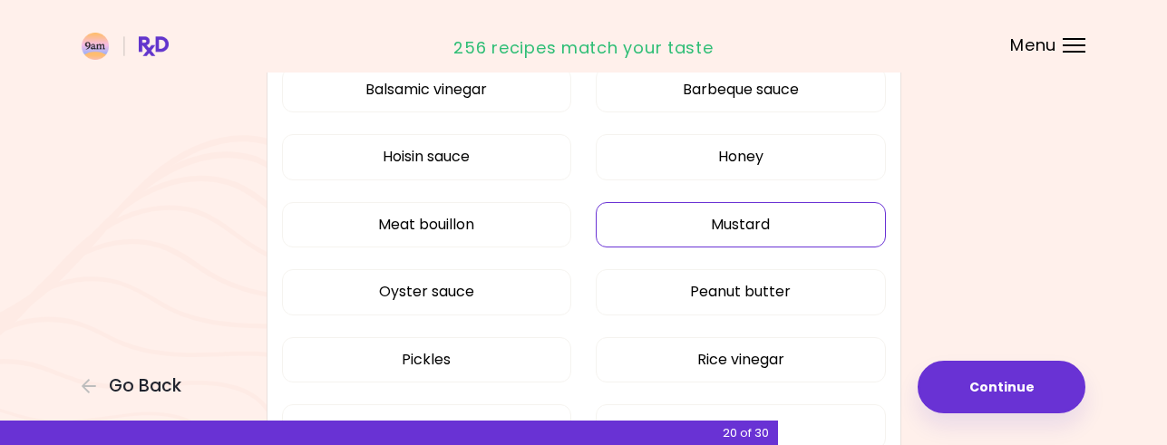
click at [732, 231] on button "Mustard" at bounding box center [741, 224] width 290 height 45
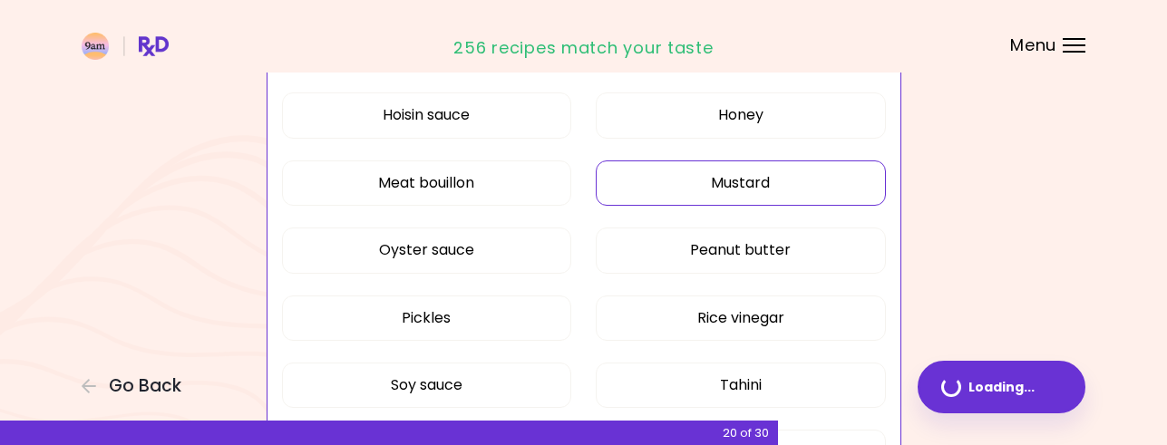
scroll to position [663, 0]
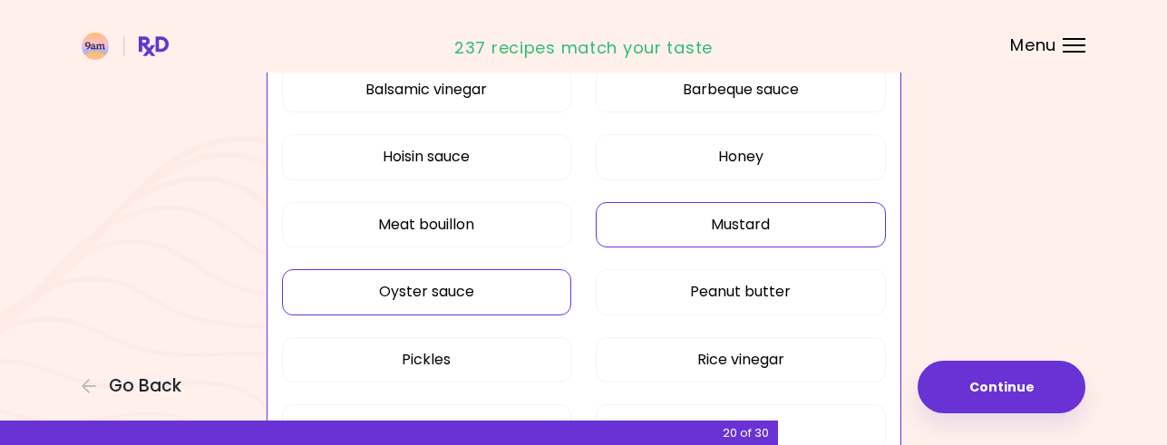
click at [526, 298] on button "Oyster sauce" at bounding box center [427, 291] width 290 height 45
click at [510, 360] on button "Pickles" at bounding box center [427, 359] width 290 height 45
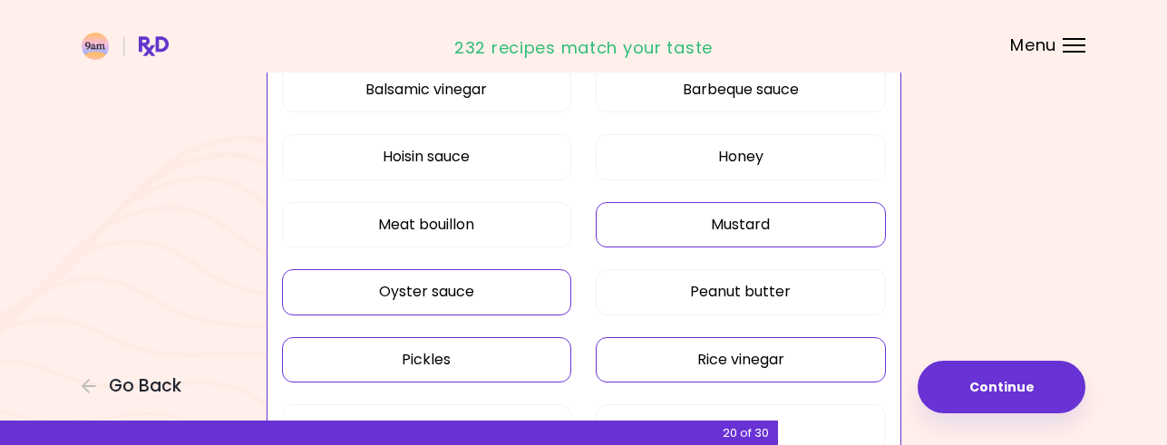
click at [661, 354] on button "Rice vinegar" at bounding box center [741, 359] width 290 height 45
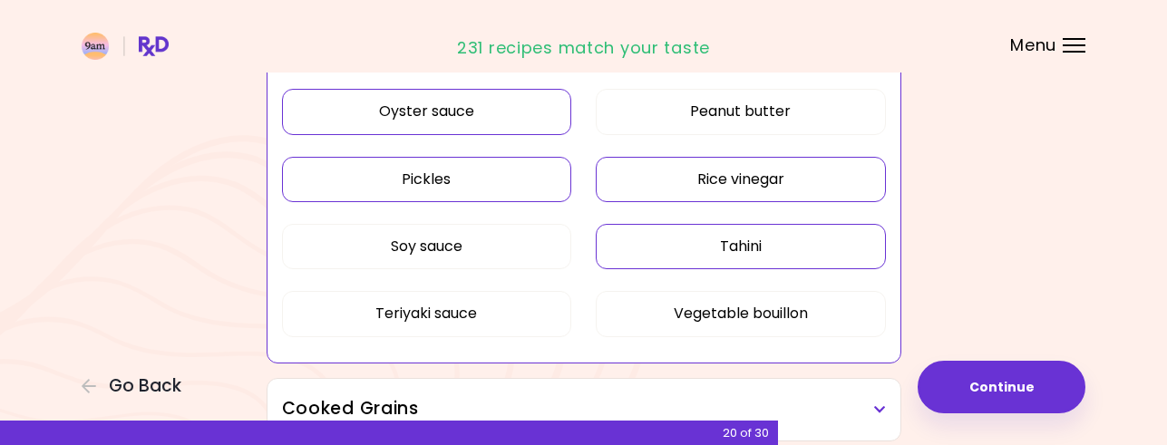
scroll to position [844, 0]
click at [830, 256] on button "Tahini" at bounding box center [741, 245] width 290 height 45
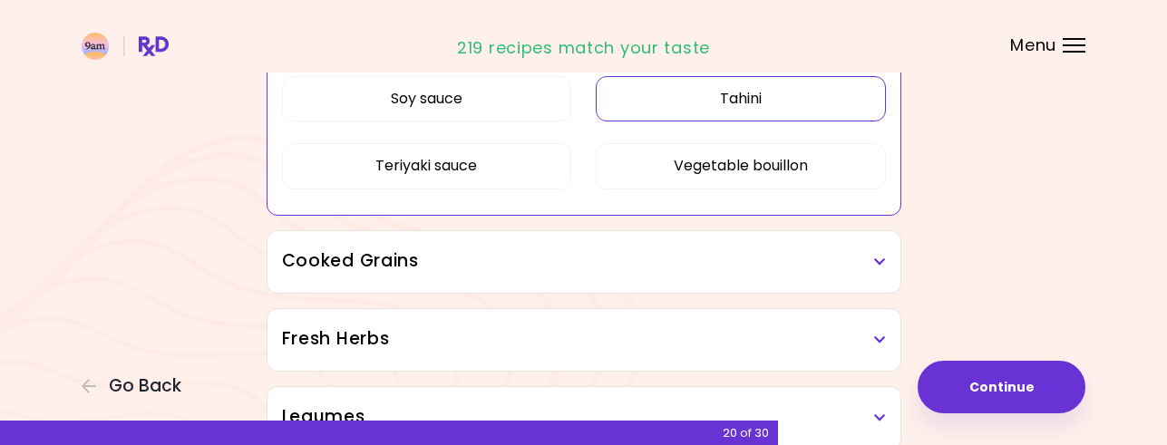
scroll to position [1025, 0]
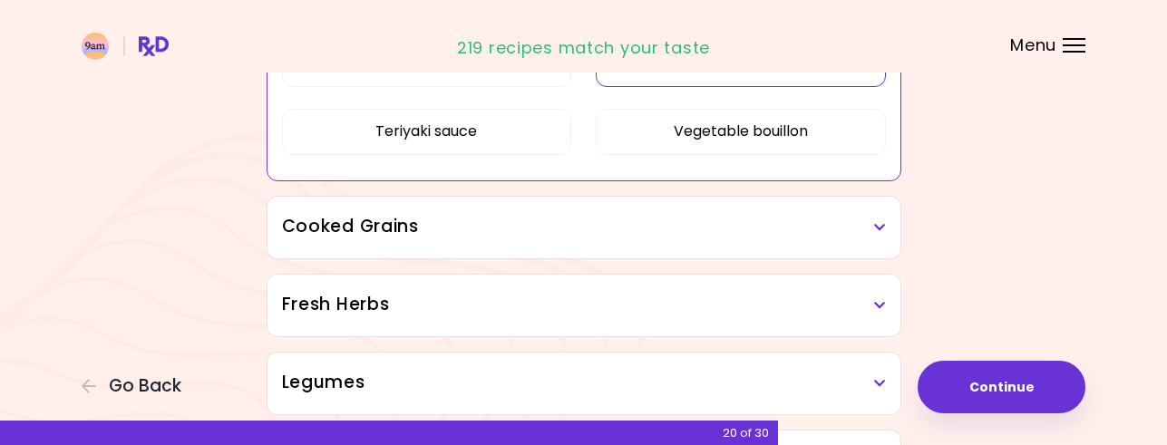
click at [603, 225] on h3 "Cooked Grains" at bounding box center [584, 227] width 604 height 26
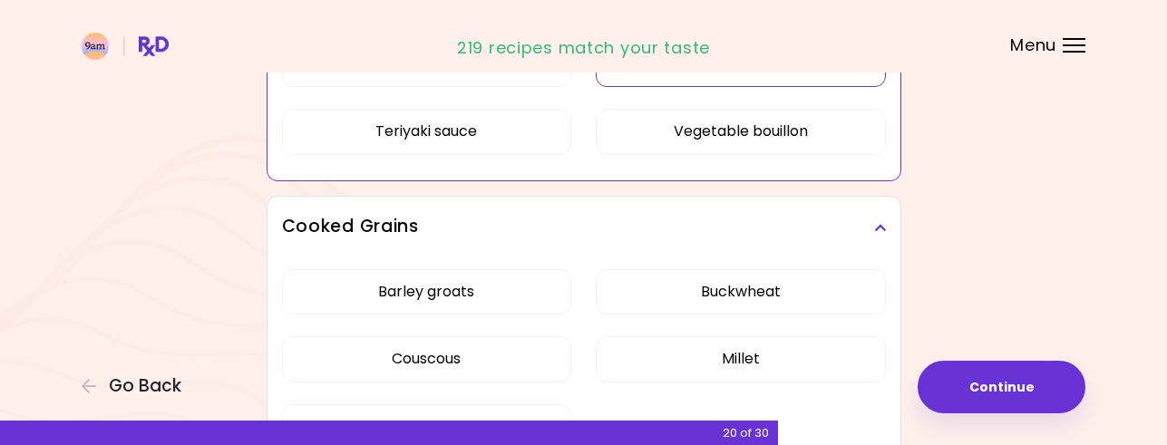
scroll to position [1116, 0]
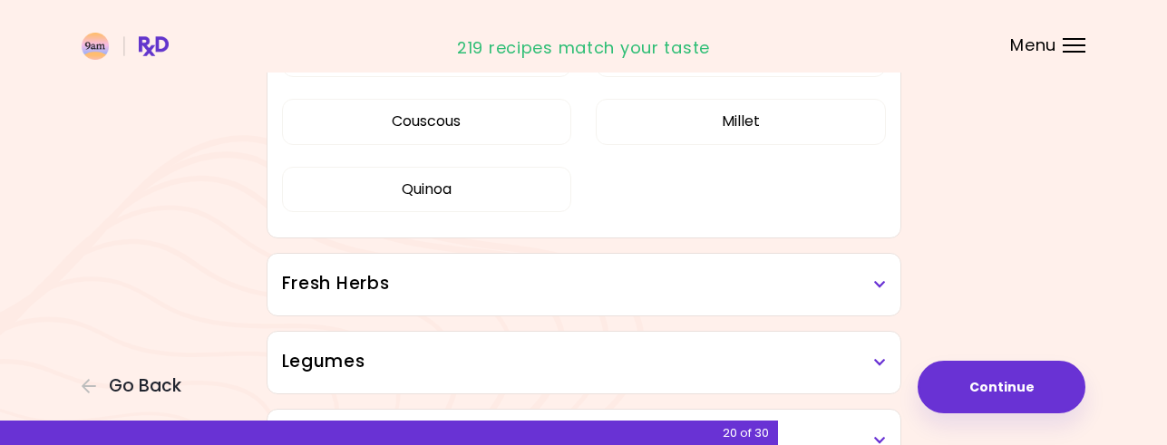
scroll to position [663, 0]
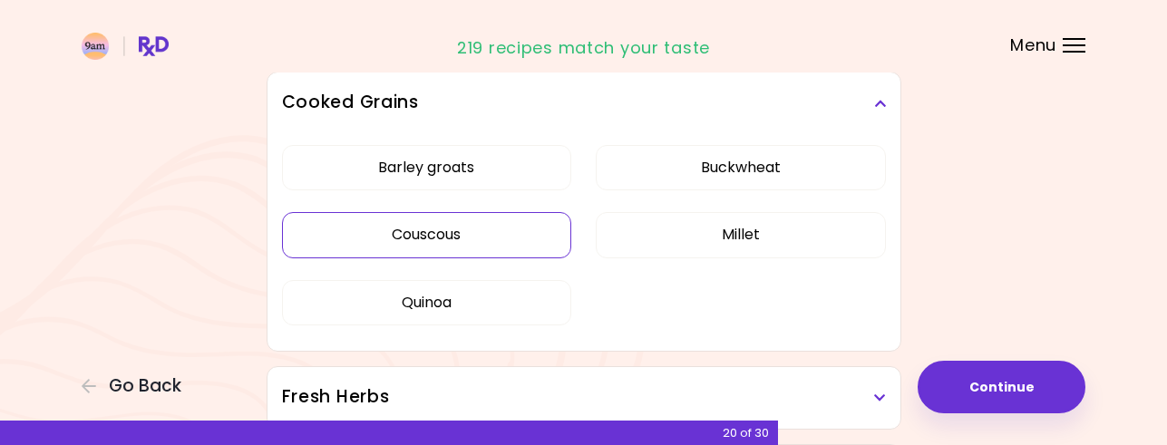
click at [510, 227] on button "Couscous" at bounding box center [427, 234] width 290 height 45
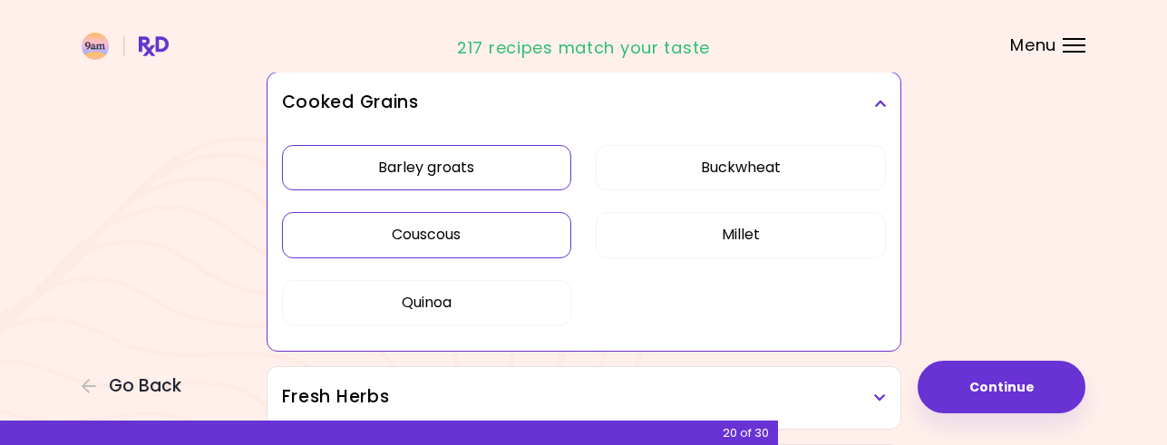
click at [494, 169] on button "Barley groats" at bounding box center [427, 167] width 290 height 45
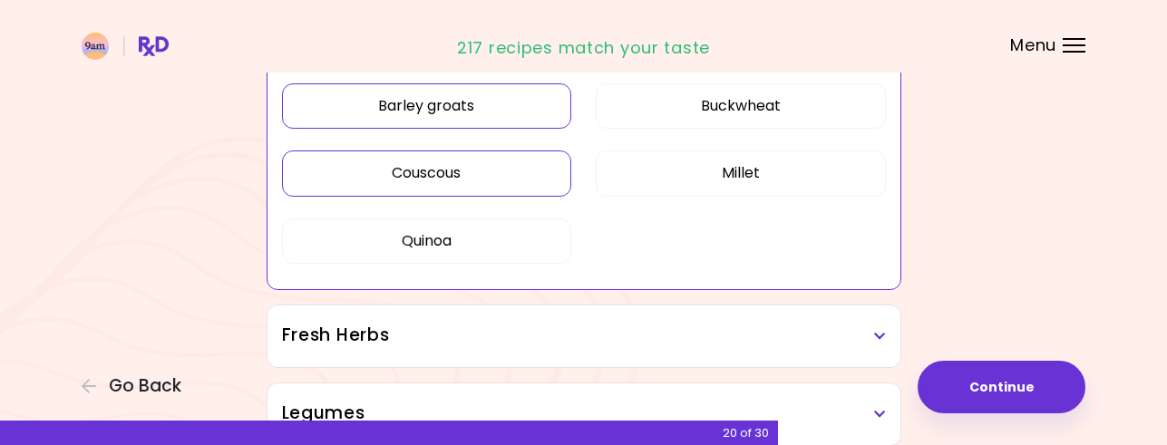
scroll to position [844, 0]
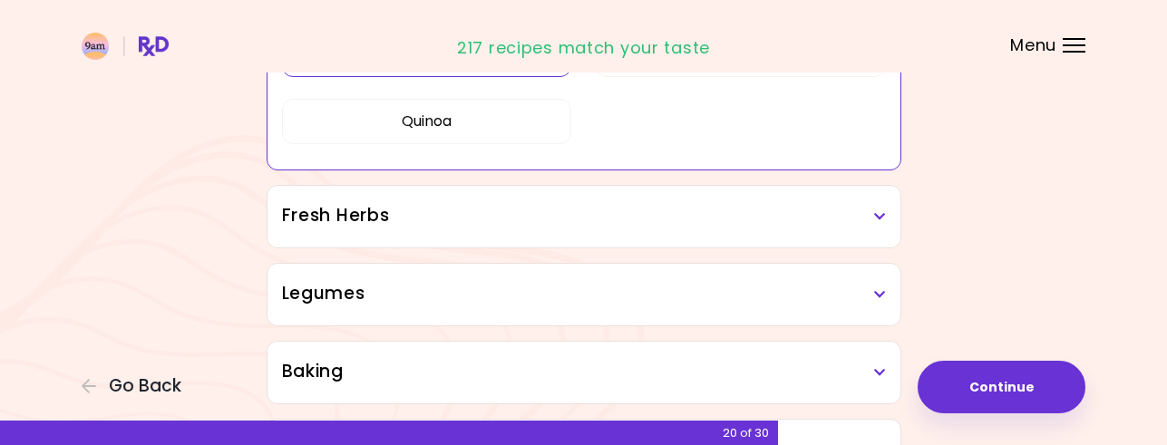
click at [569, 208] on h3 "Fresh Herbs" at bounding box center [584, 216] width 604 height 26
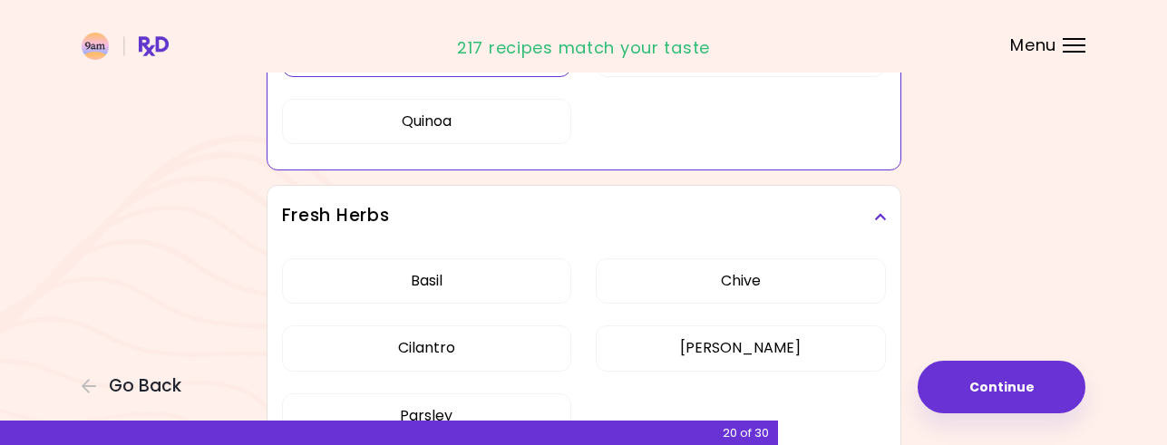
scroll to position [935, 0]
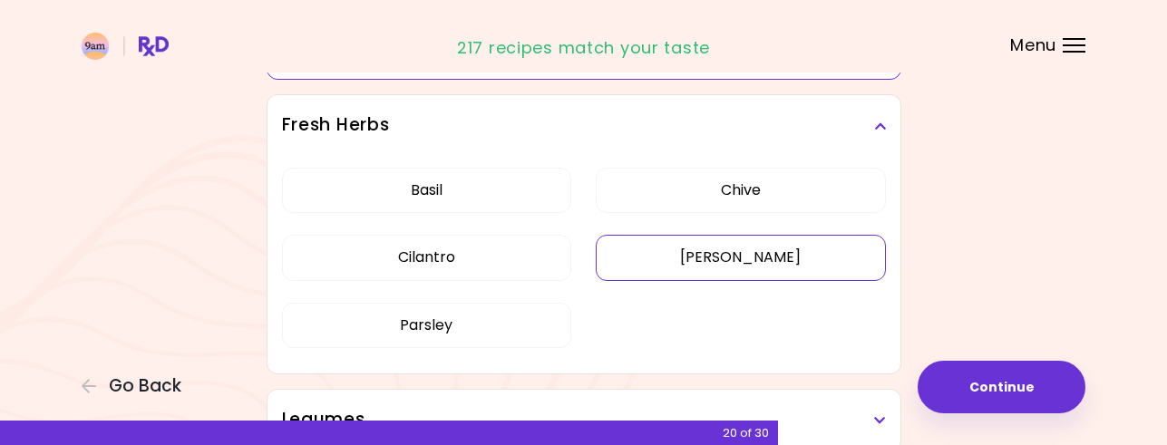
click at [643, 255] on div "[PERSON_NAME] Cilantro [PERSON_NAME] [PERSON_NAME]" at bounding box center [584, 265] width 604 height 217
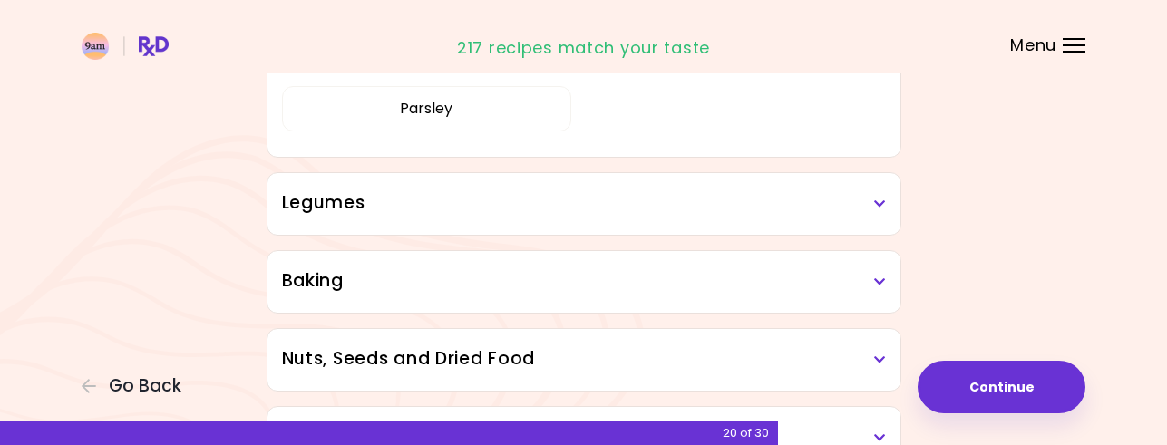
click at [528, 213] on h3 "Legumes" at bounding box center [584, 203] width 604 height 26
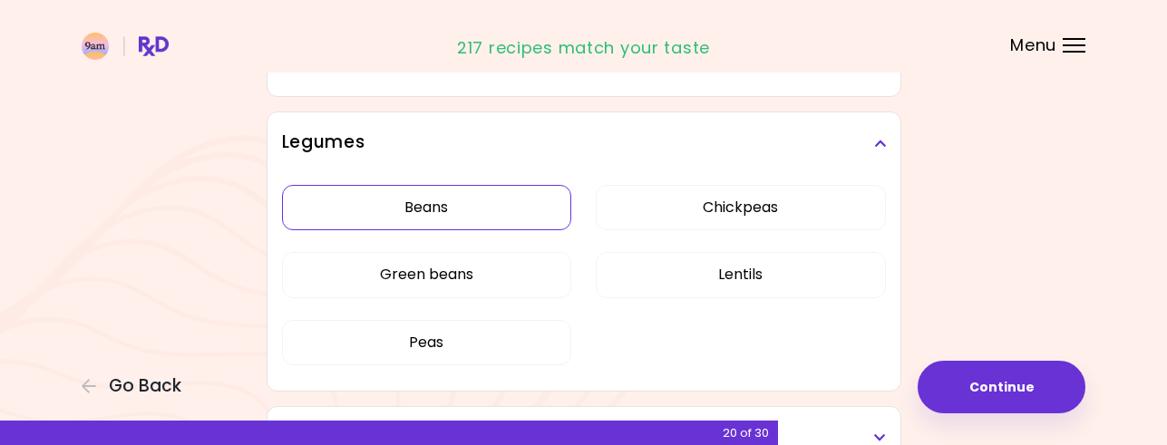
scroll to position [1025, 0]
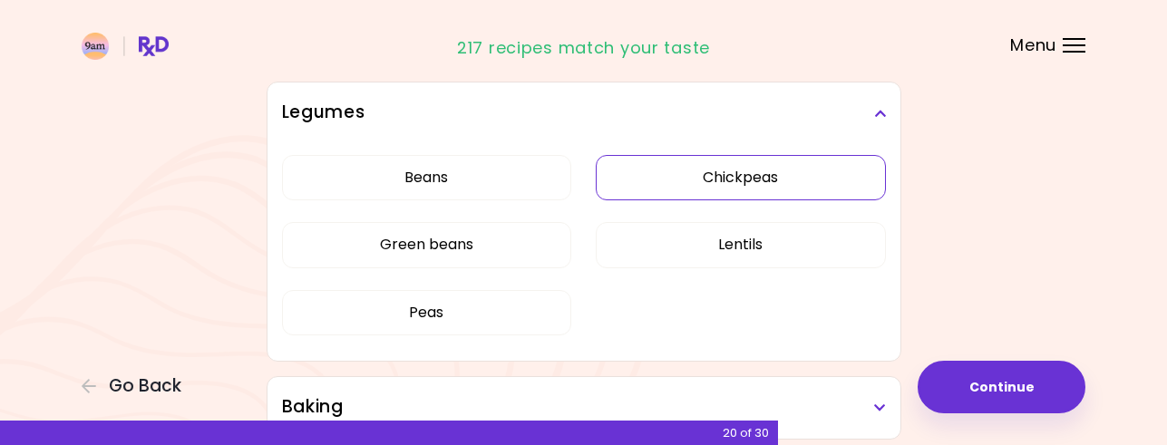
click at [698, 177] on button "Chickpeas" at bounding box center [741, 177] width 290 height 45
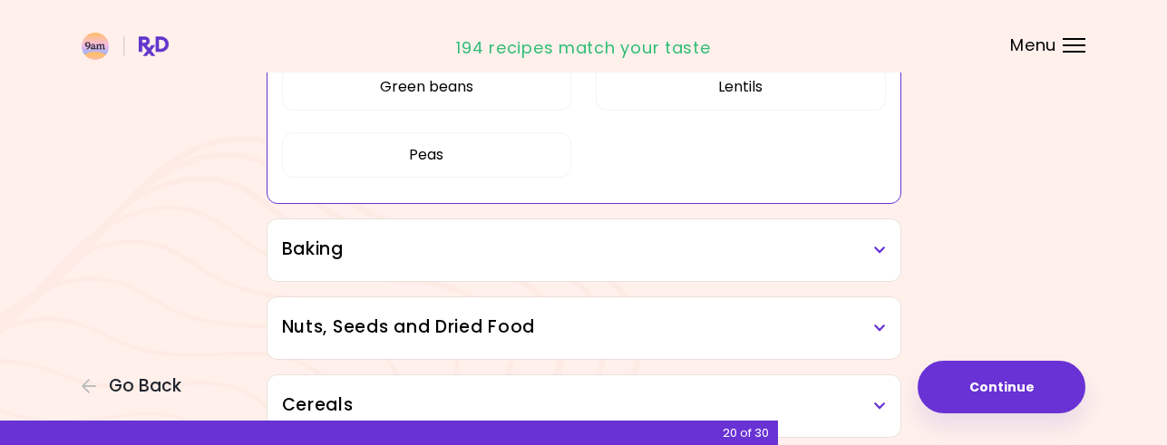
scroll to position [935, 0]
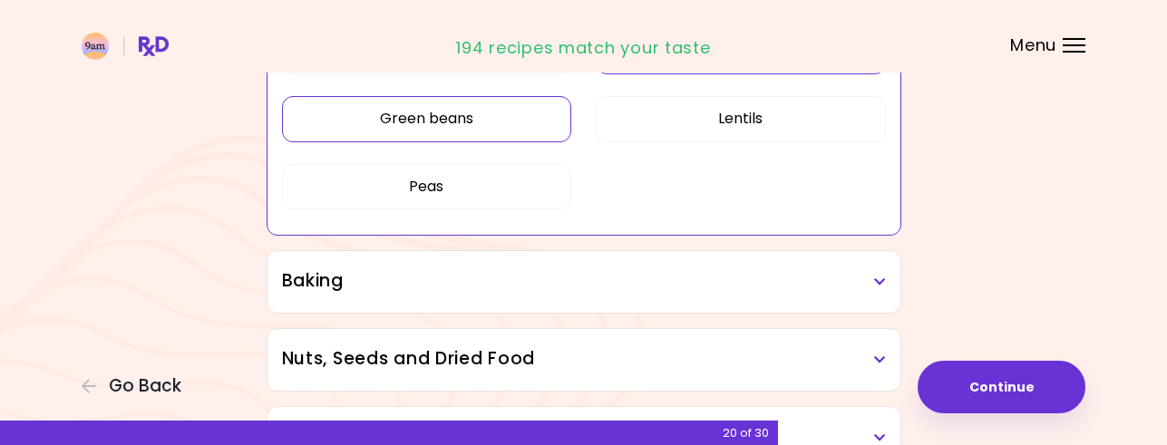
click at [487, 124] on button "Green beans" at bounding box center [427, 118] width 290 height 45
click at [494, 178] on button "Peas" at bounding box center [427, 186] width 290 height 45
click at [612, 274] on h3 "Baking" at bounding box center [584, 281] width 604 height 26
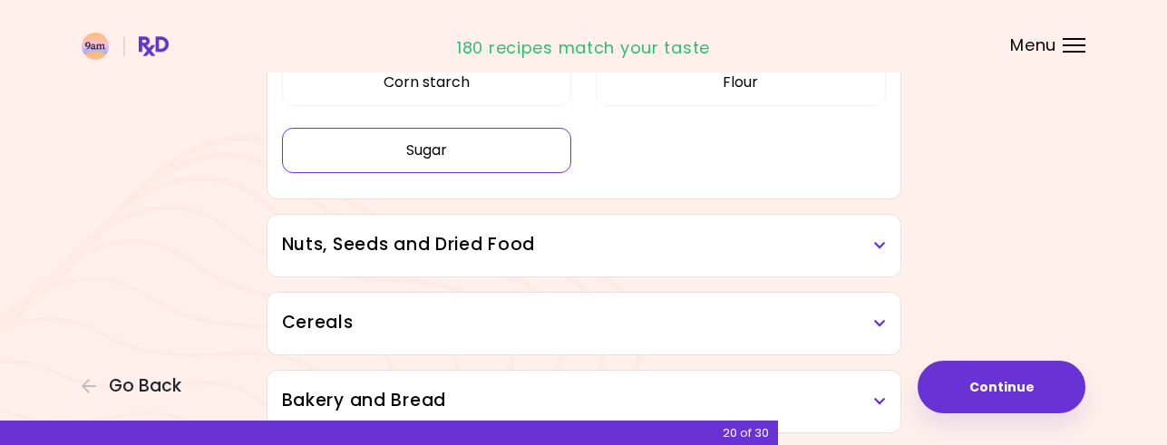
scroll to position [1297, 0]
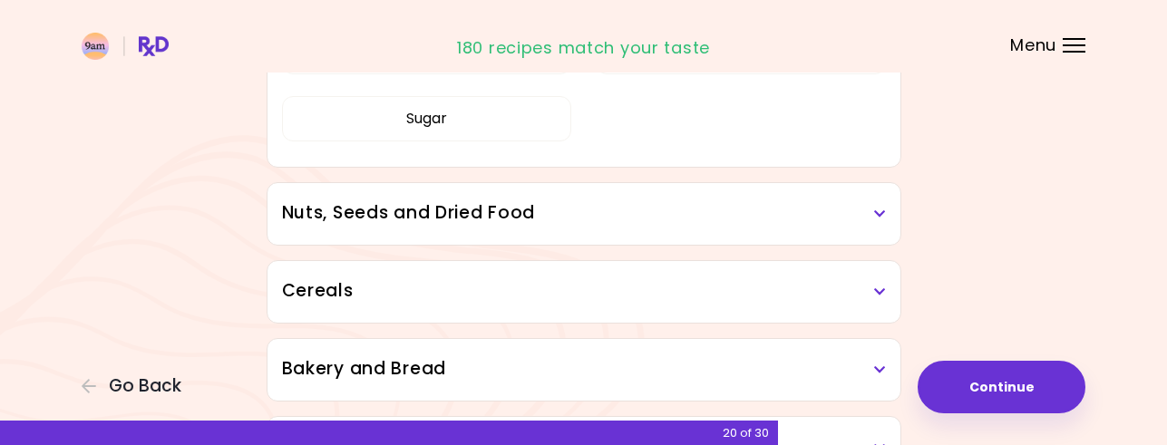
click at [548, 205] on h3 "Nuts, Seeds and Dried Food" at bounding box center [584, 213] width 604 height 26
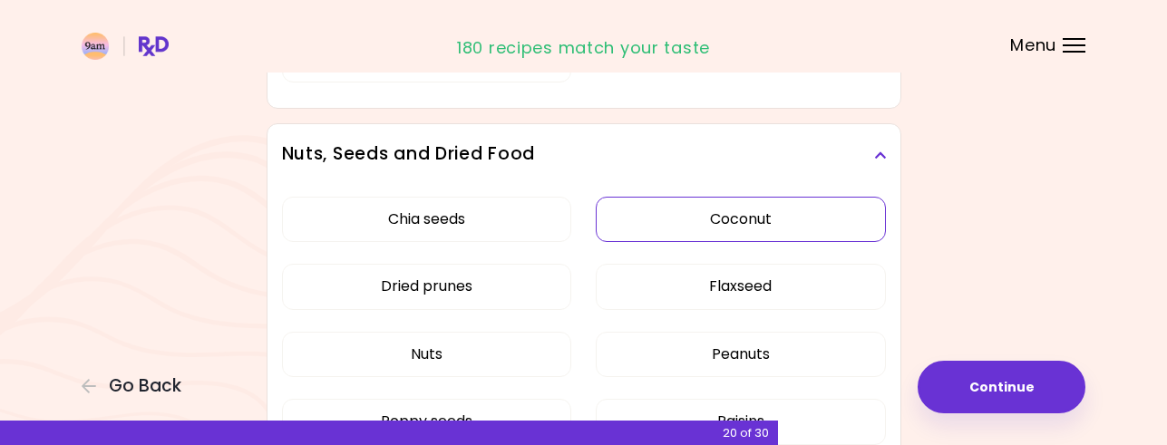
scroll to position [1388, 0]
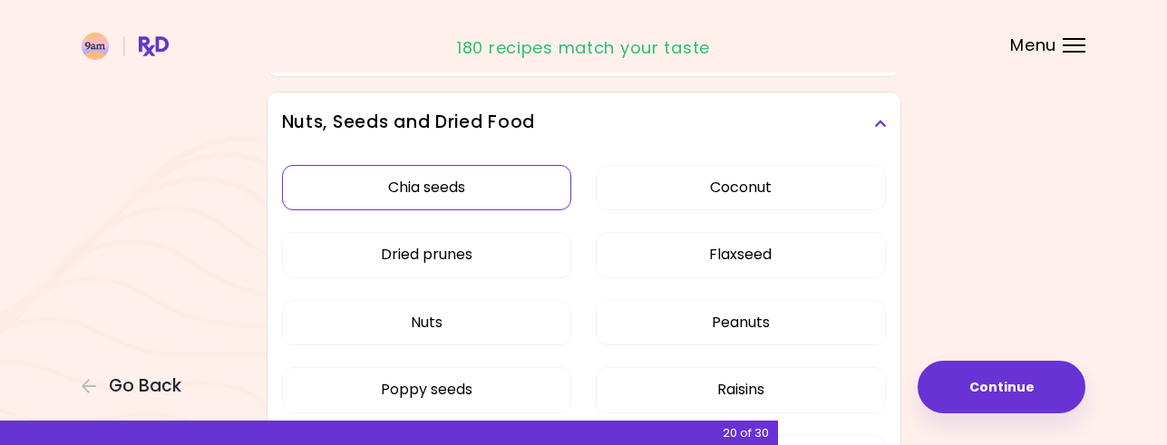
click at [512, 183] on div "Chia seeds Coconut Dried prunes Flaxseed Nuts Peanuts Poppy seeds Raisins Sesam…" at bounding box center [584, 330] width 604 height 352
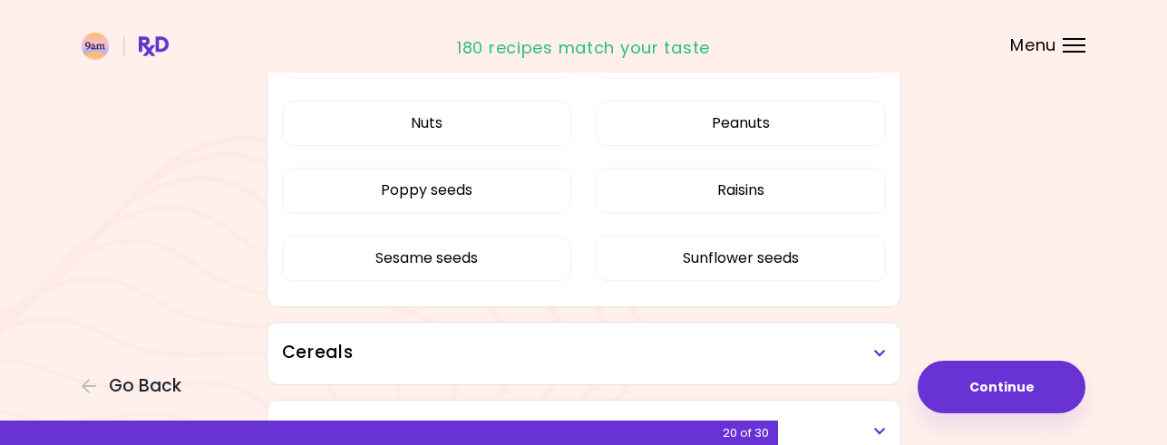
scroll to position [1055, 0]
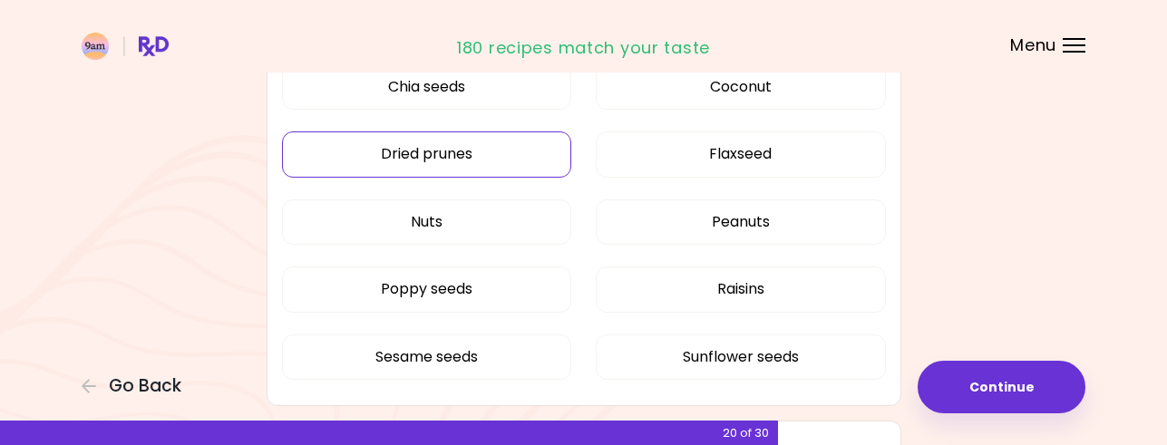
click at [492, 150] on button "Dried prunes" at bounding box center [427, 153] width 290 height 45
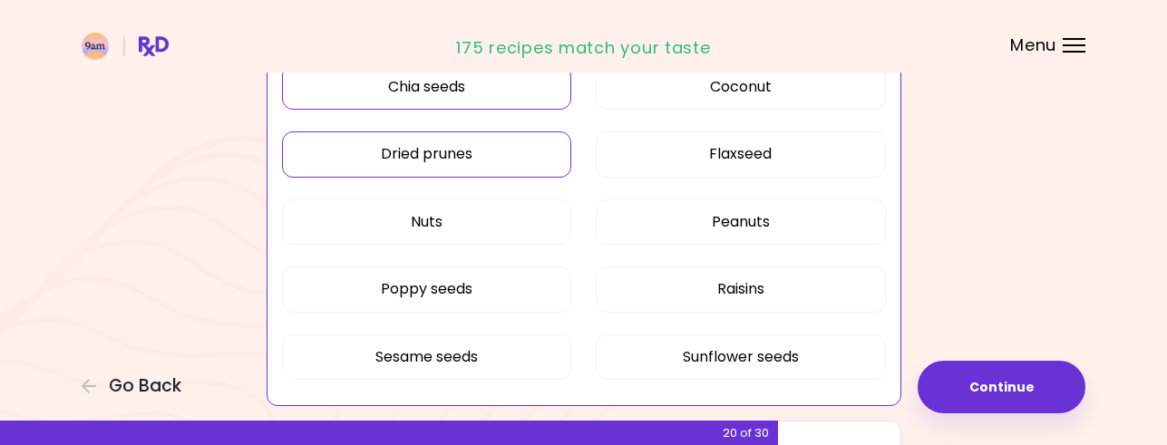
click at [499, 83] on button "Chia seeds" at bounding box center [427, 86] width 290 height 45
click at [662, 84] on button "Coconut" at bounding box center [741, 86] width 290 height 45
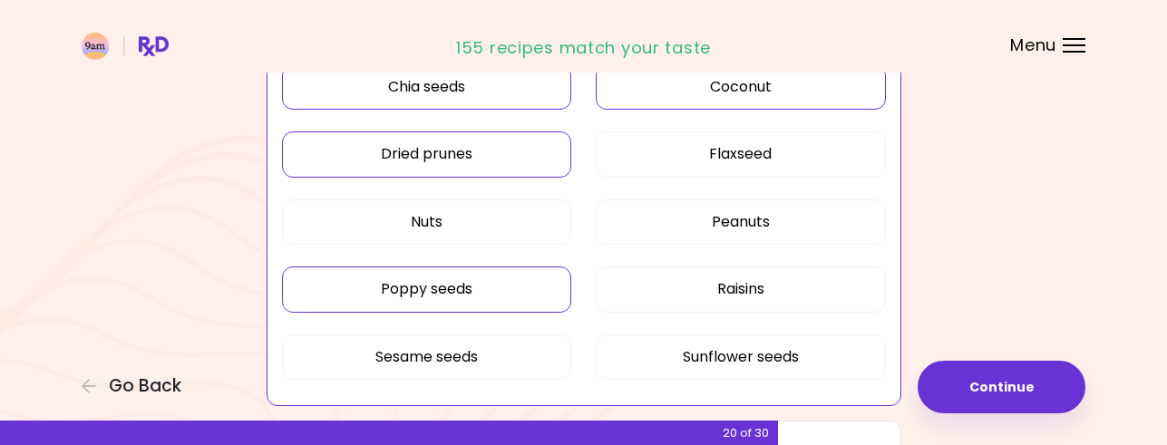
click at [536, 297] on button "Poppy seeds" at bounding box center [427, 288] width 290 height 45
click at [532, 360] on button "Sesame seeds" at bounding box center [427, 356] width 290 height 45
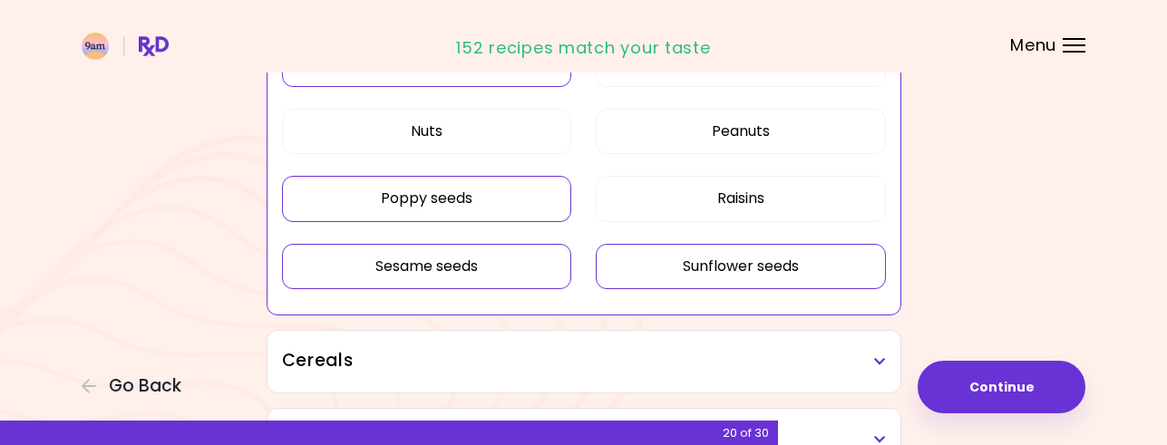
scroll to position [1236, 0]
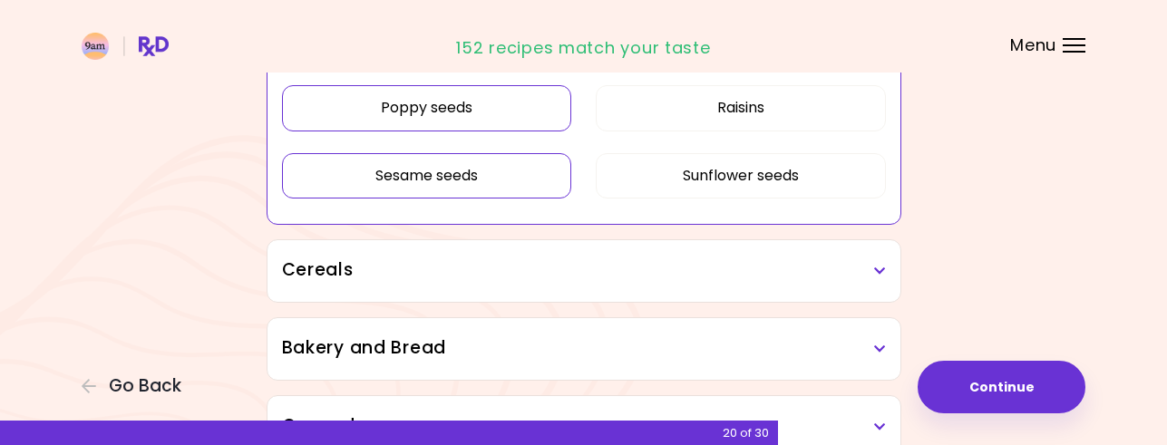
click at [583, 269] on h3 "Cereals" at bounding box center [584, 270] width 604 height 26
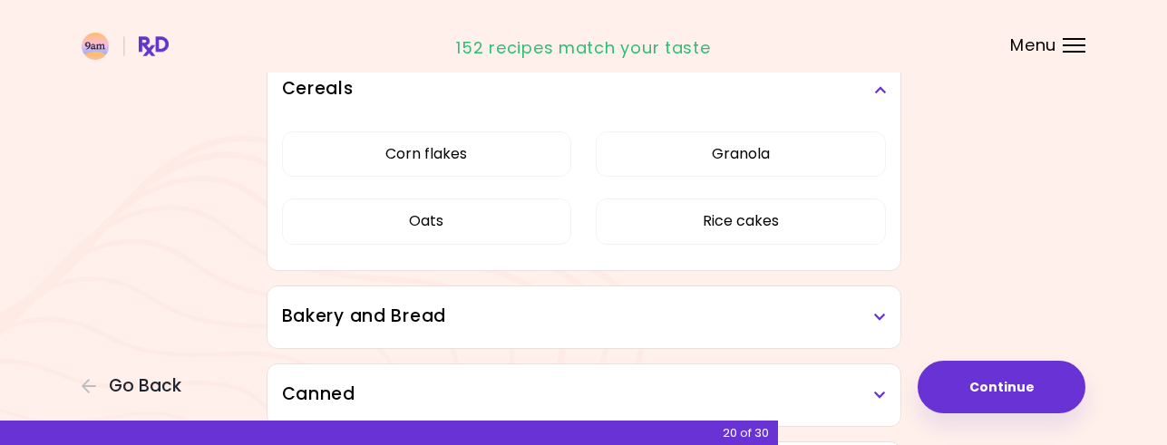
scroll to position [1508, 0]
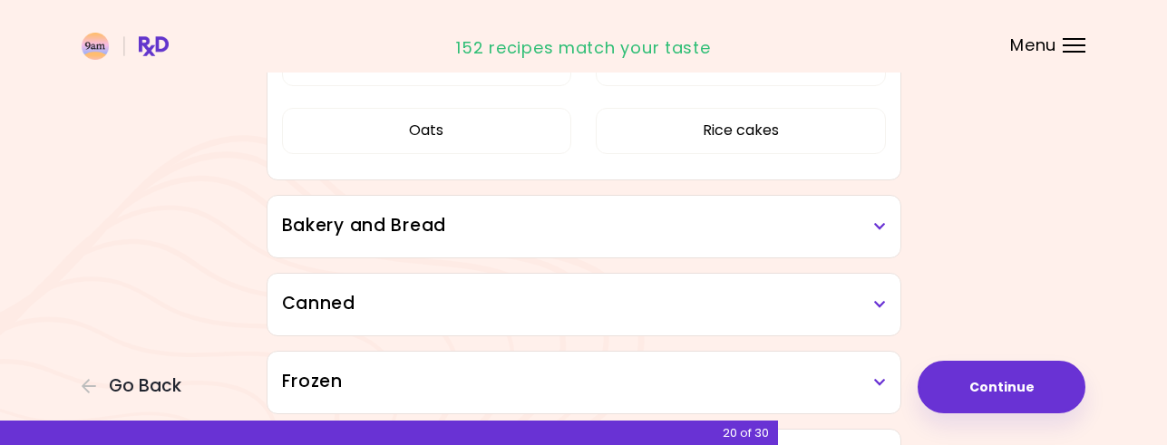
click at [617, 228] on h3 "Bakery and Bread" at bounding box center [584, 226] width 604 height 26
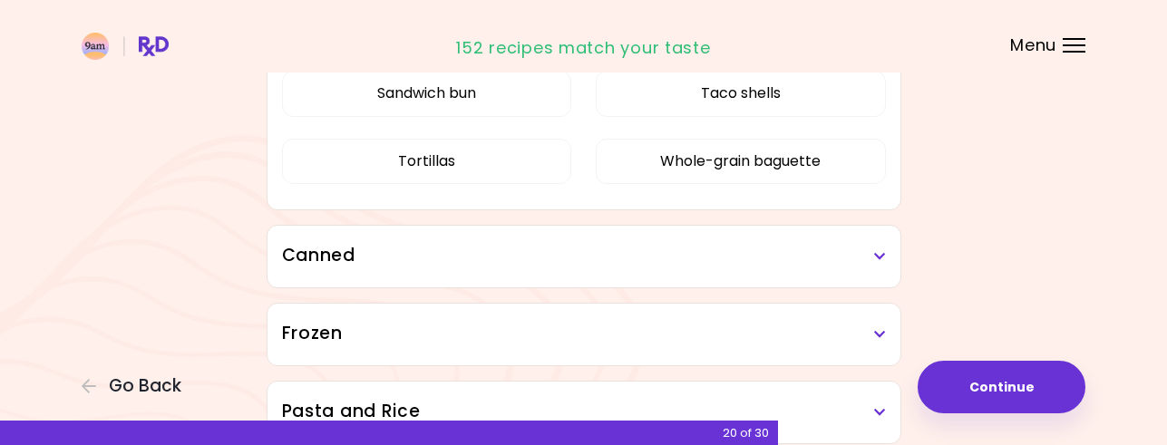
scroll to position [1780, 0]
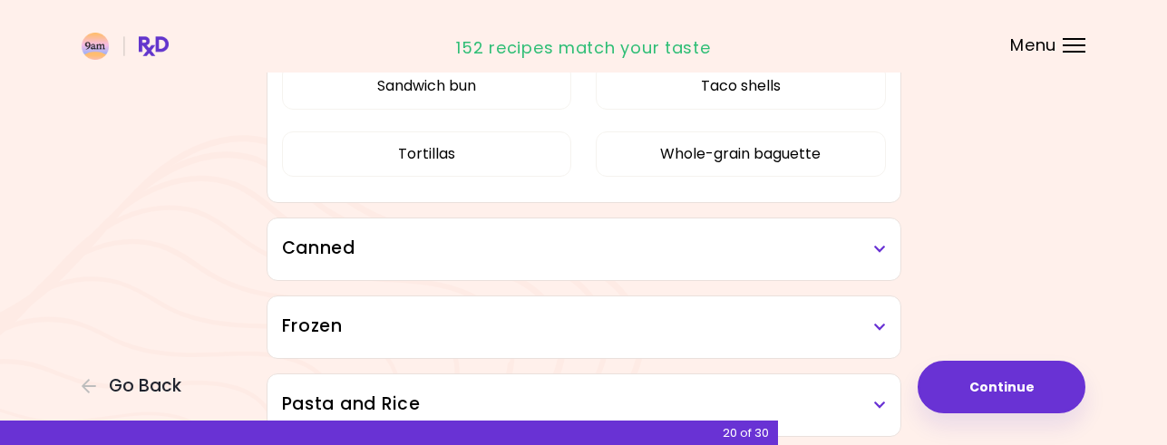
click at [436, 245] on h3 "Canned" at bounding box center [584, 249] width 604 height 26
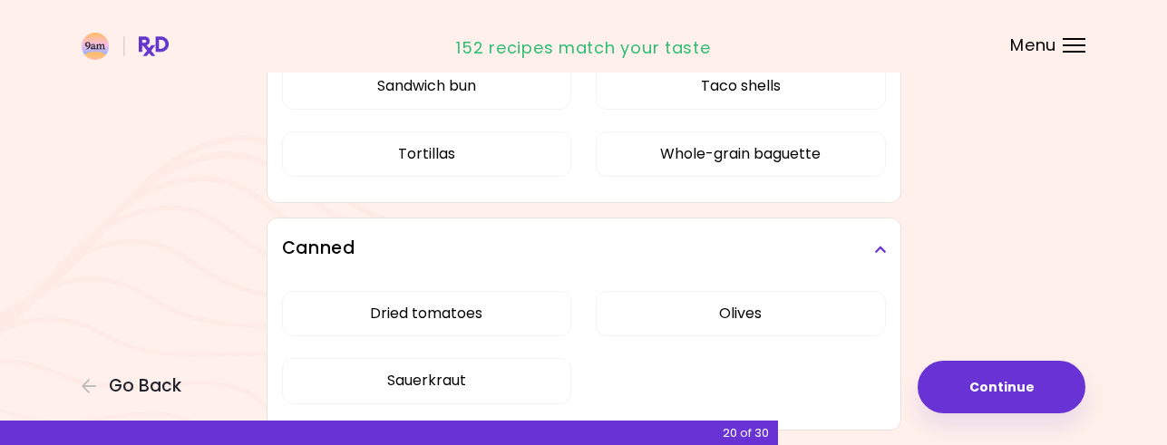
scroll to position [1871, 0]
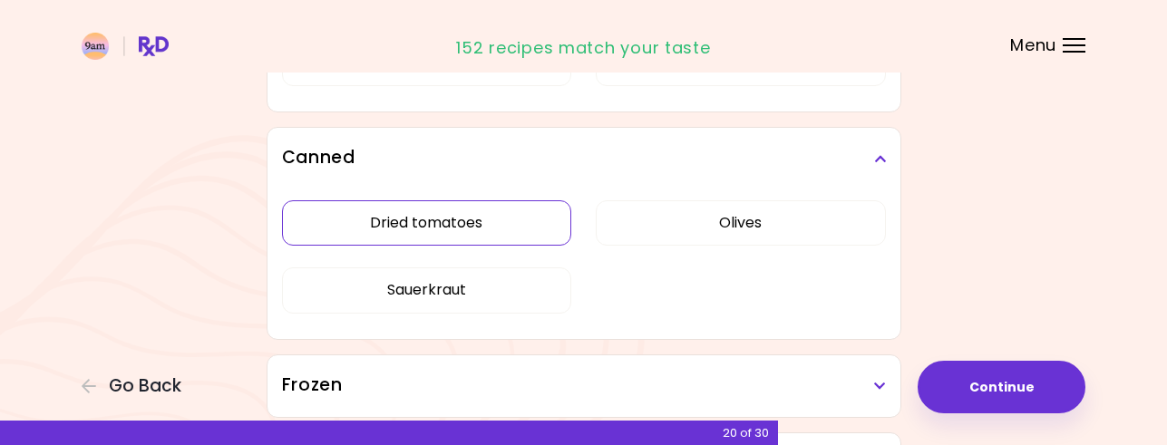
click at [494, 222] on div "Dried tomatoes Olives Sauerkraut" at bounding box center [584, 264] width 604 height 150
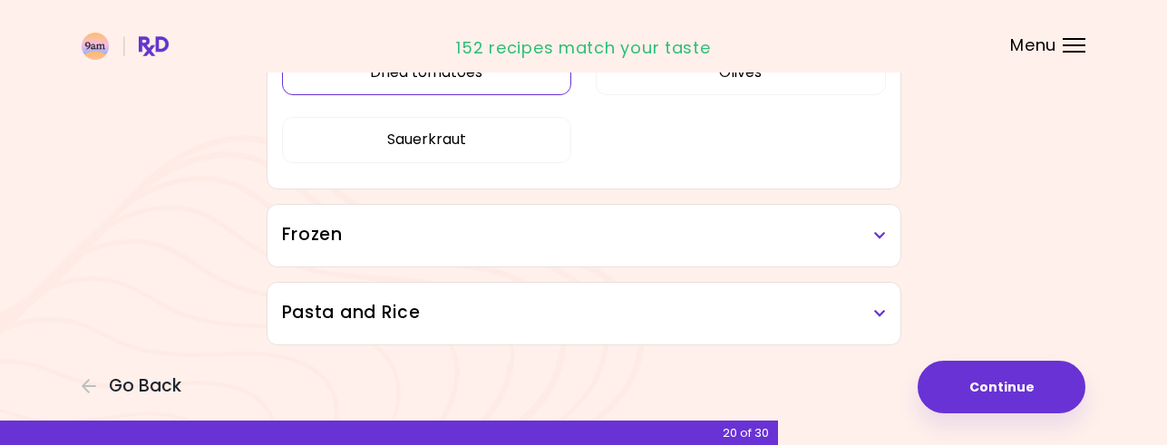
scroll to position [1268, 0]
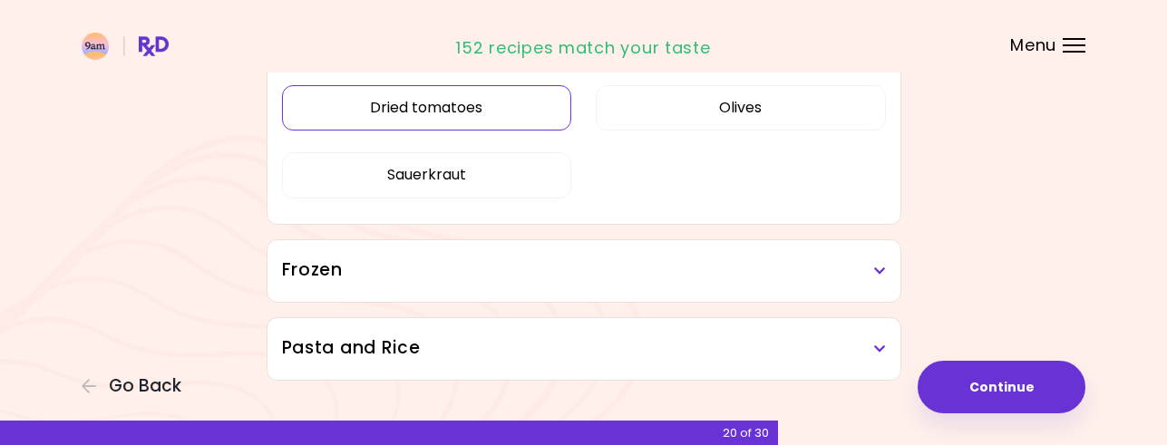
click at [515, 110] on button "Dried tomatoes" at bounding box center [427, 107] width 290 height 45
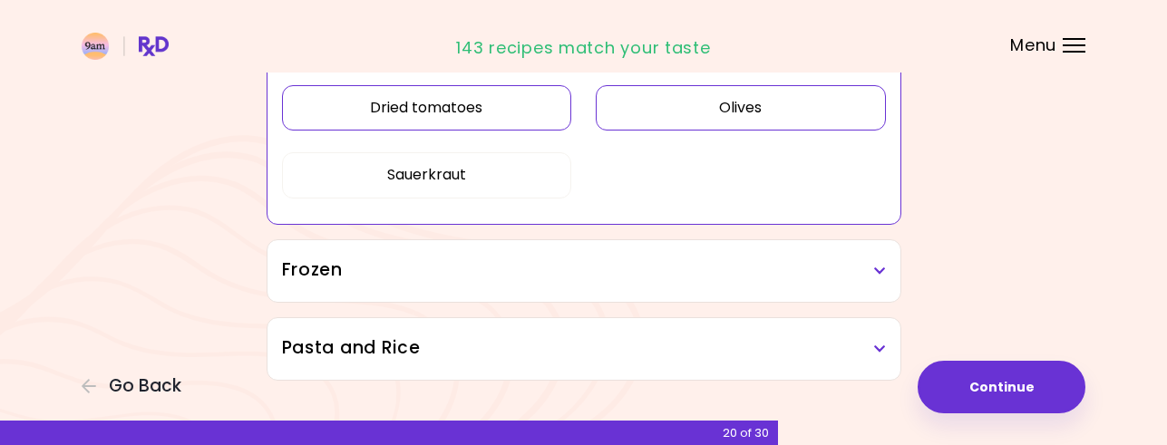
click at [719, 100] on button "Olives" at bounding box center [741, 107] width 290 height 45
click at [526, 162] on button "Sauerkraut" at bounding box center [427, 174] width 290 height 45
click at [520, 268] on h3 "Frozen" at bounding box center [584, 270] width 604 height 26
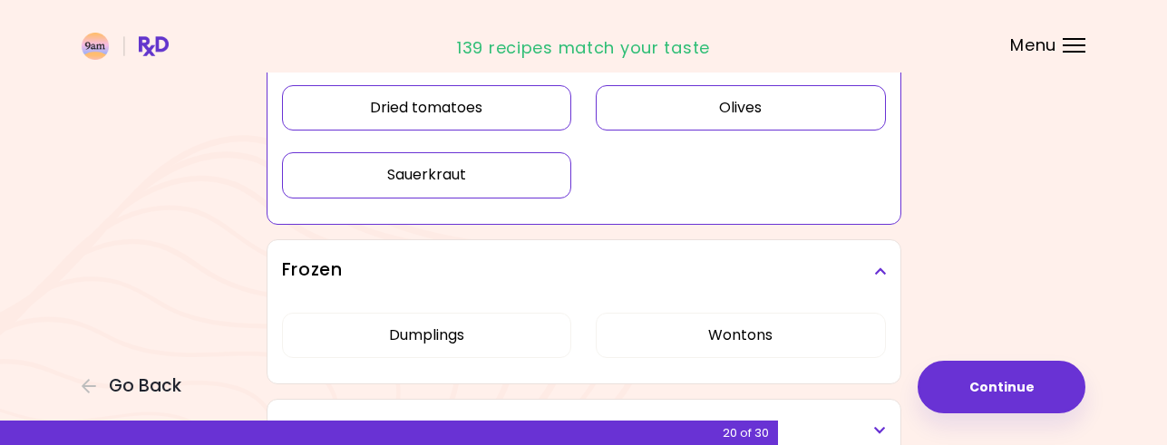
scroll to position [1359, 0]
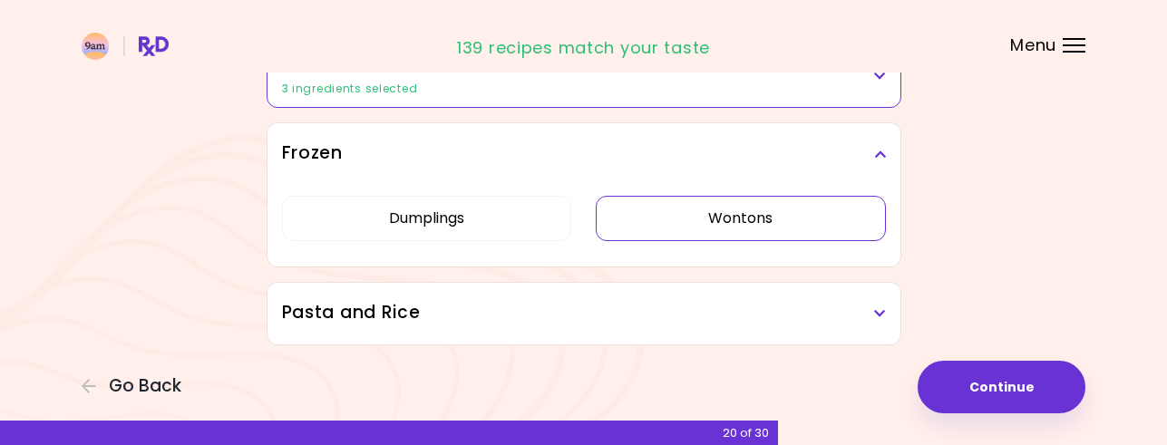
click at [683, 241] on button "Wontons" at bounding box center [741, 218] width 290 height 45
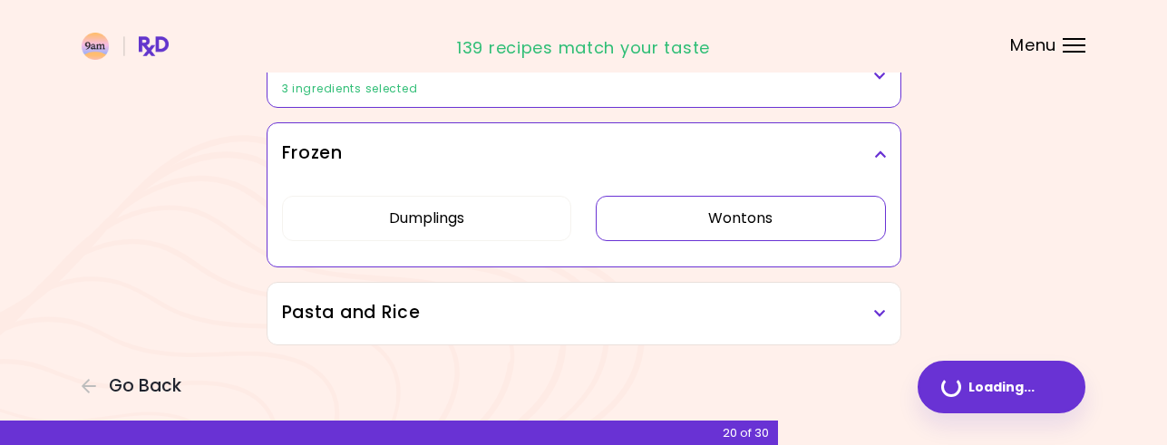
scroll to position [1236, 0]
click at [445, 304] on h3 "Pasta and Rice" at bounding box center [584, 313] width 604 height 26
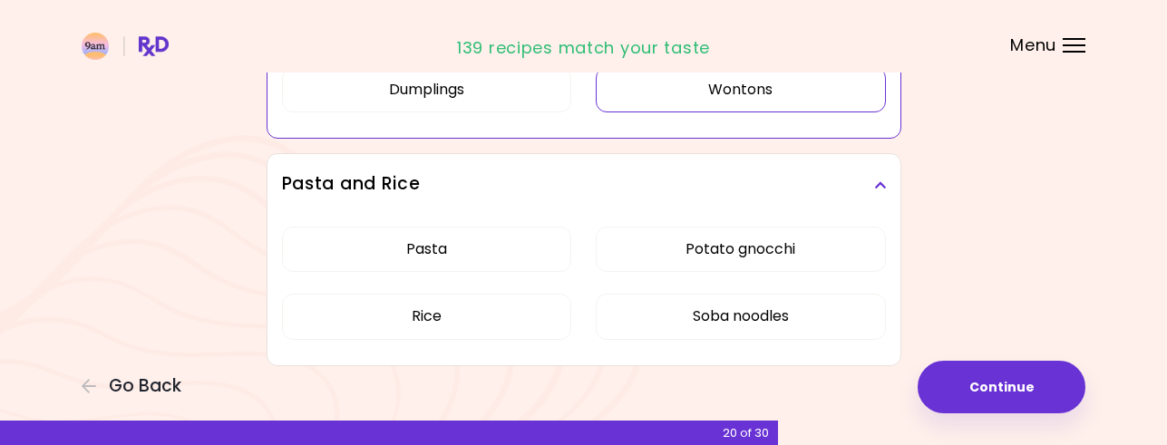
scroll to position [1385, 0]
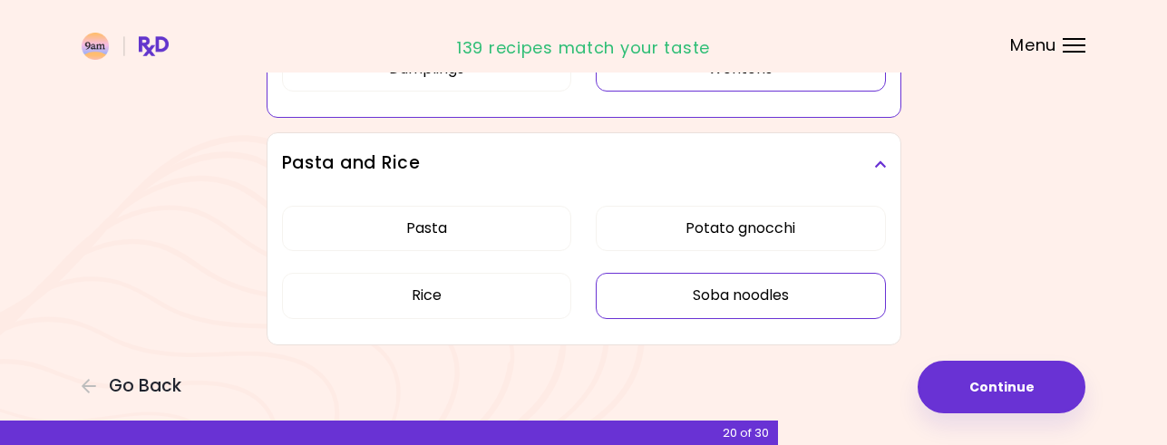
click at [649, 296] on button "Soba noodles" at bounding box center [741, 295] width 290 height 45
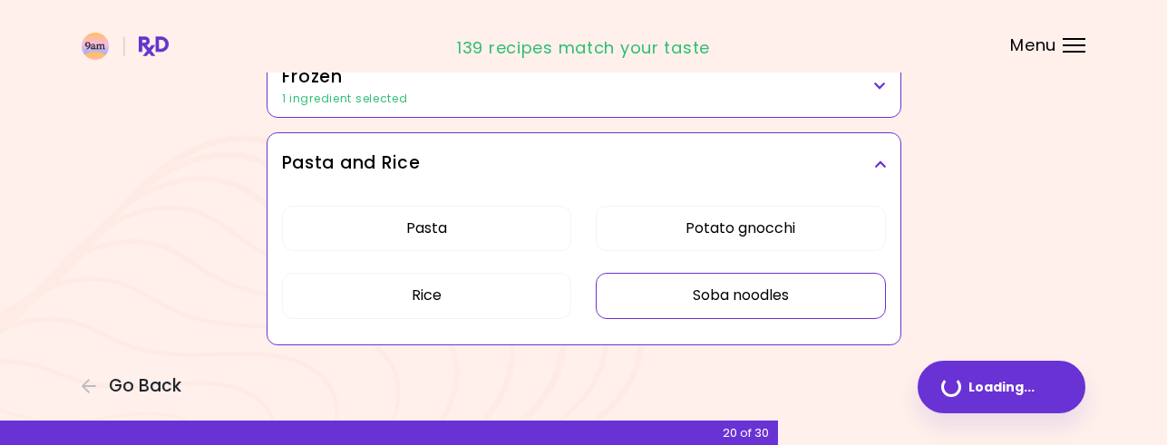
scroll to position [1303, 0]
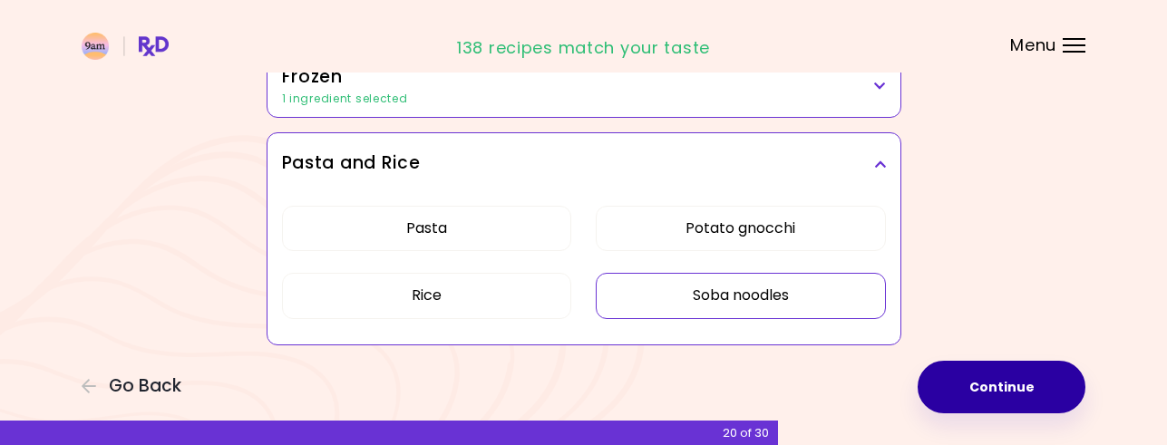
click at [984, 388] on button "Continue" at bounding box center [1001, 387] width 168 height 53
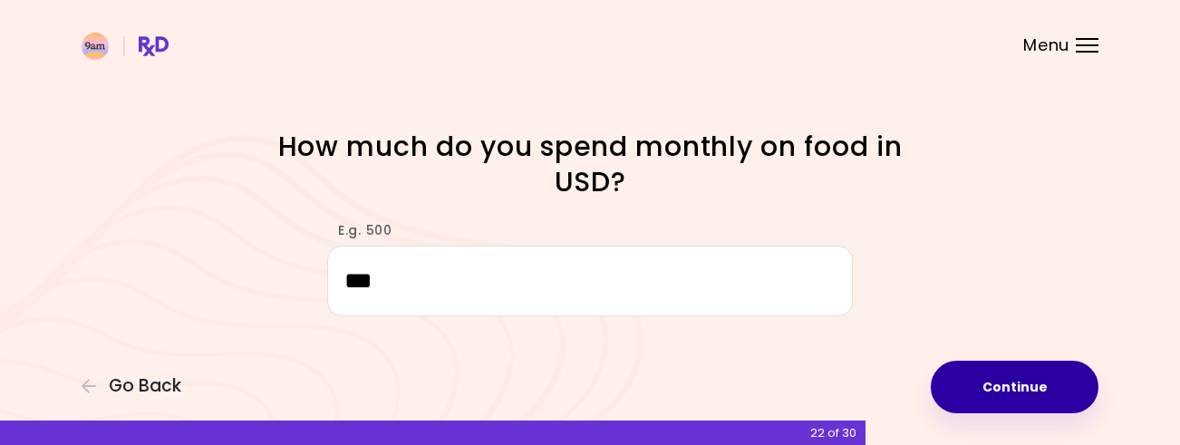
type input "***"
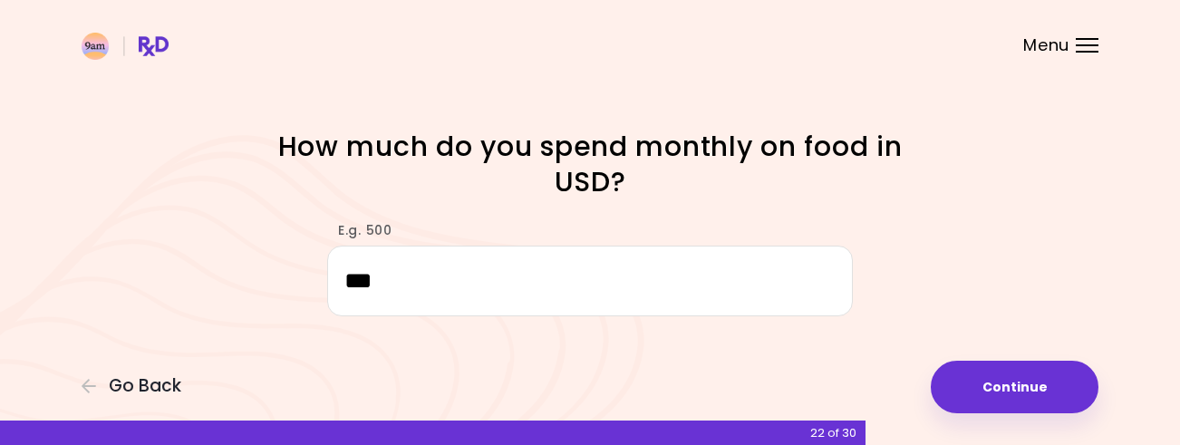
click at [1062, 370] on button "Continue" at bounding box center [1015, 387] width 168 height 53
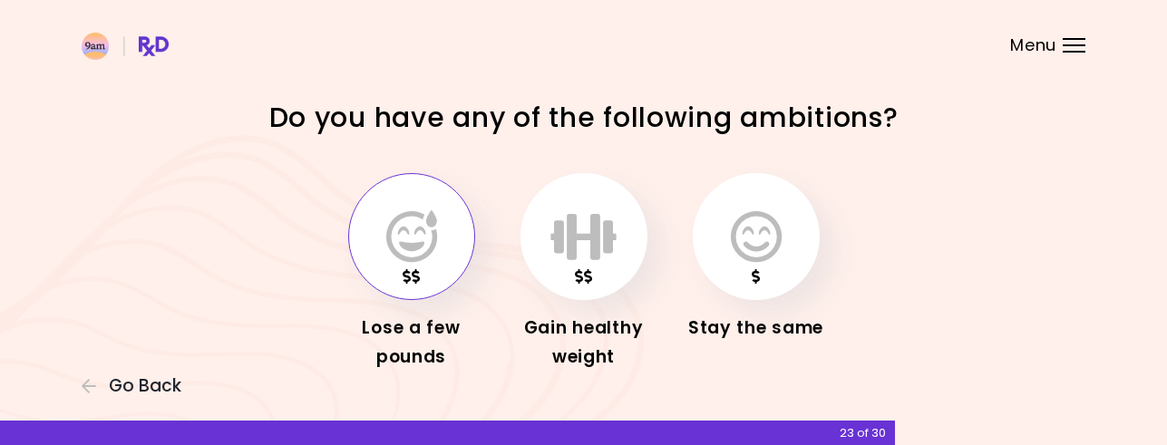
click at [412, 231] on icon "button" at bounding box center [411, 236] width 51 height 53
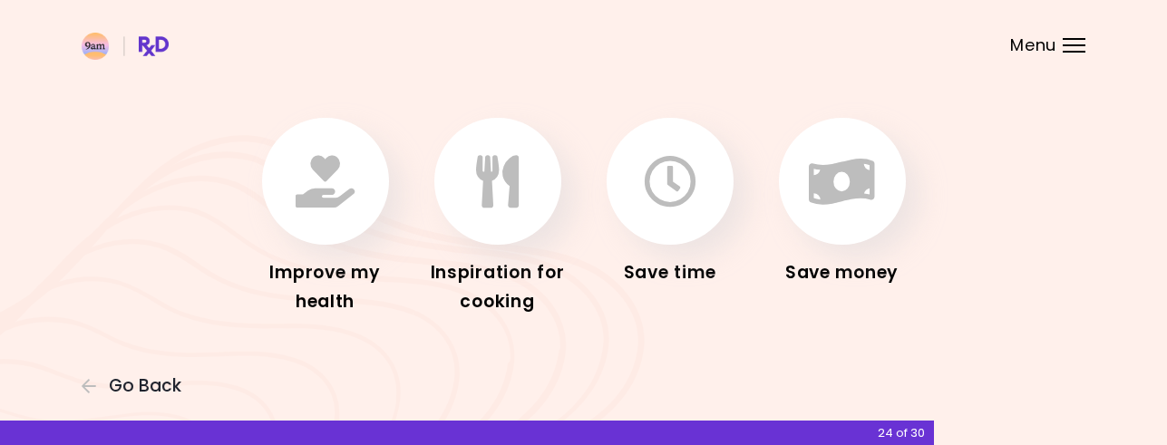
scroll to position [95, 0]
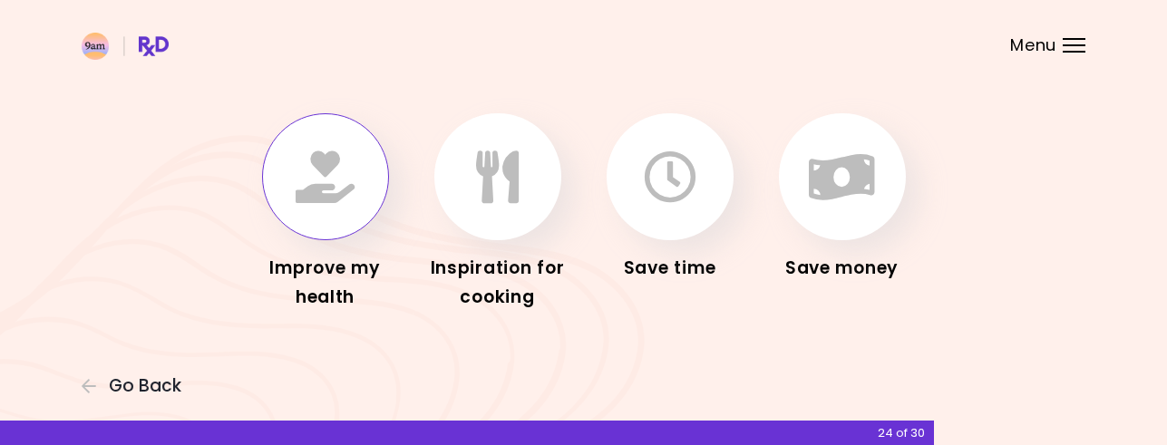
click at [348, 194] on icon "button" at bounding box center [325, 176] width 59 height 53
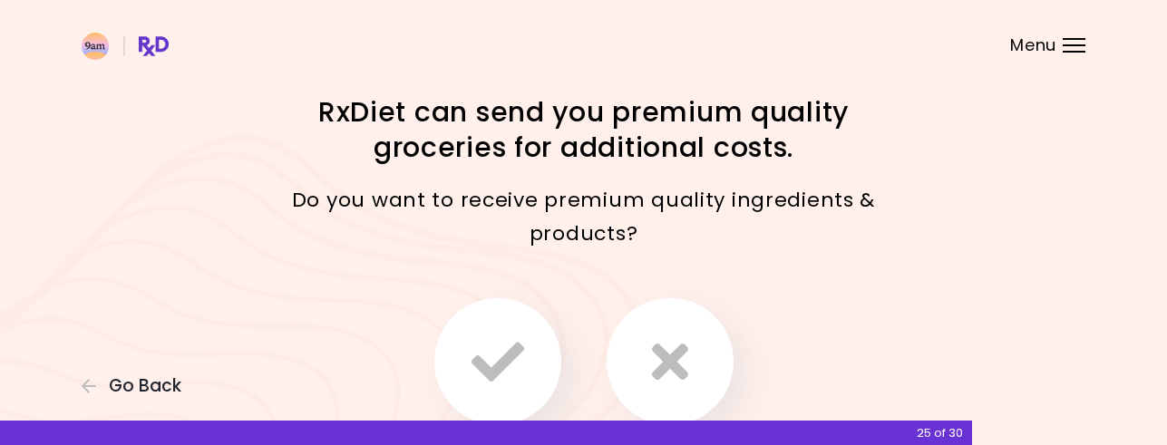
scroll to position [91, 0]
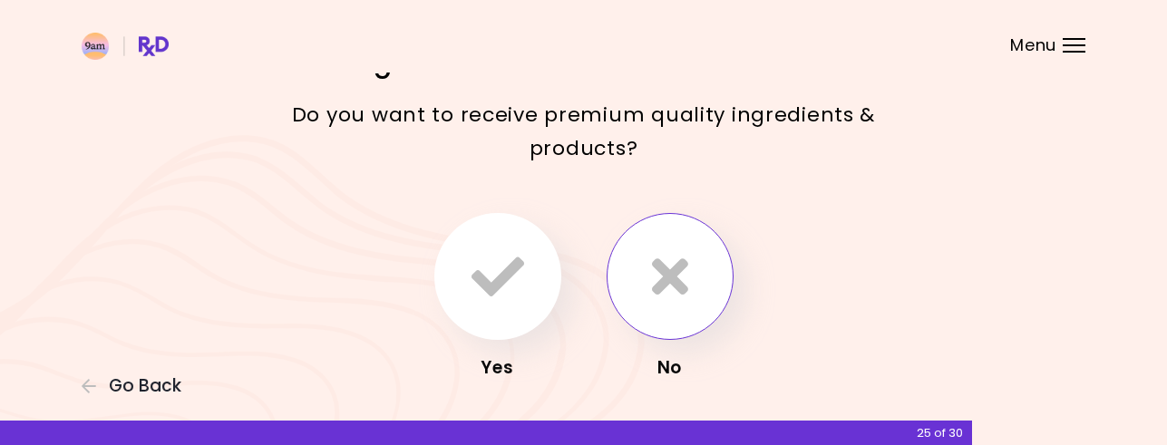
click at [699, 279] on button "button" at bounding box center [669, 276] width 127 height 127
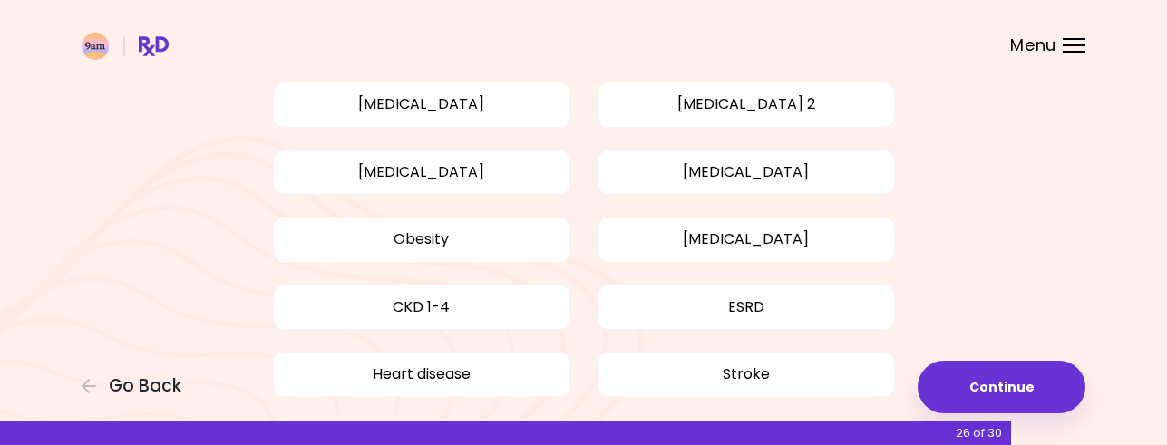
scroll to position [181, 0]
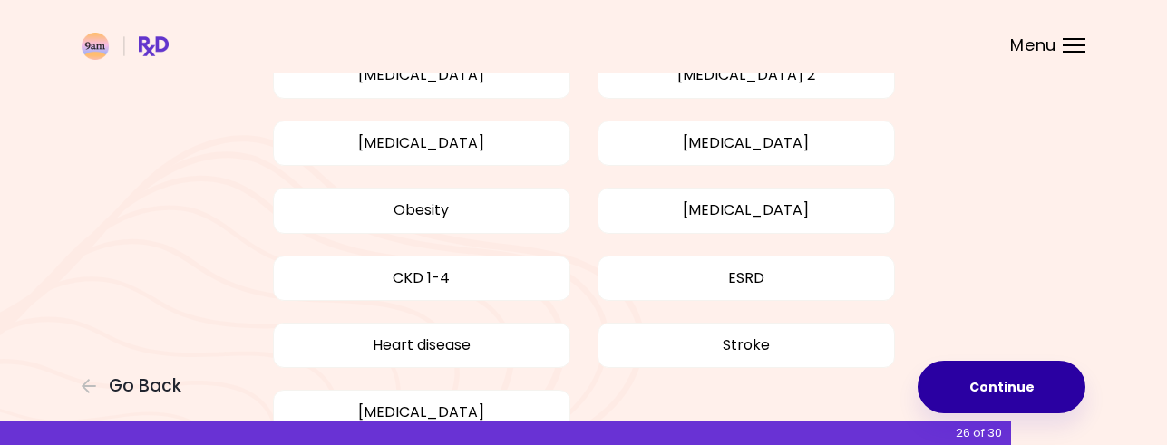
click at [984, 379] on button "Continue" at bounding box center [1001, 387] width 168 height 53
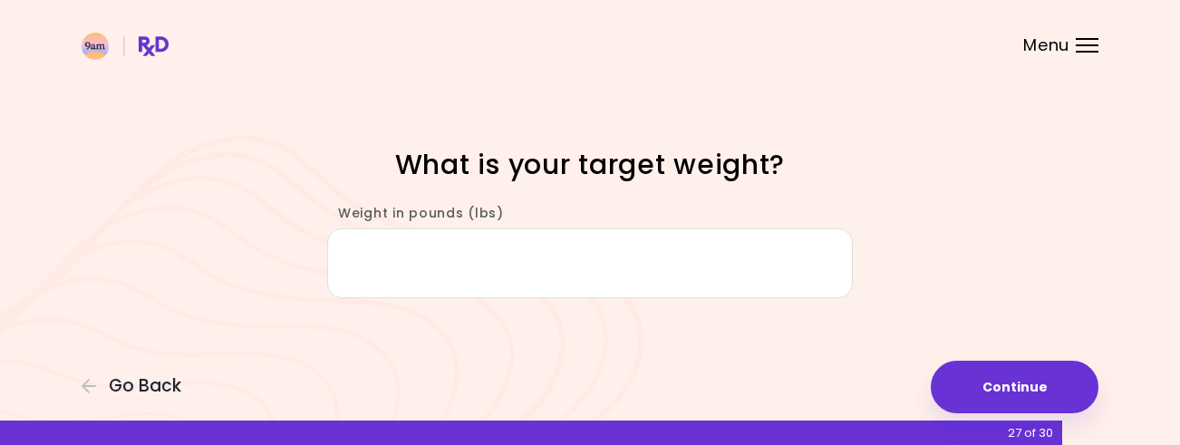
click at [616, 264] on input "Weight in pounds (lbs)" at bounding box center [590, 263] width 526 height 70
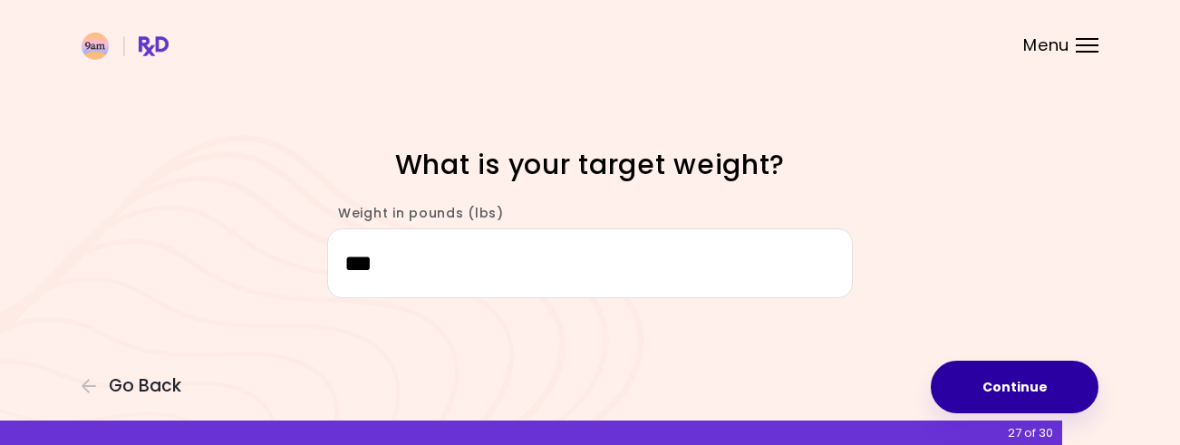
type input "***"
click at [963, 374] on button "Continue" at bounding box center [1015, 387] width 168 height 53
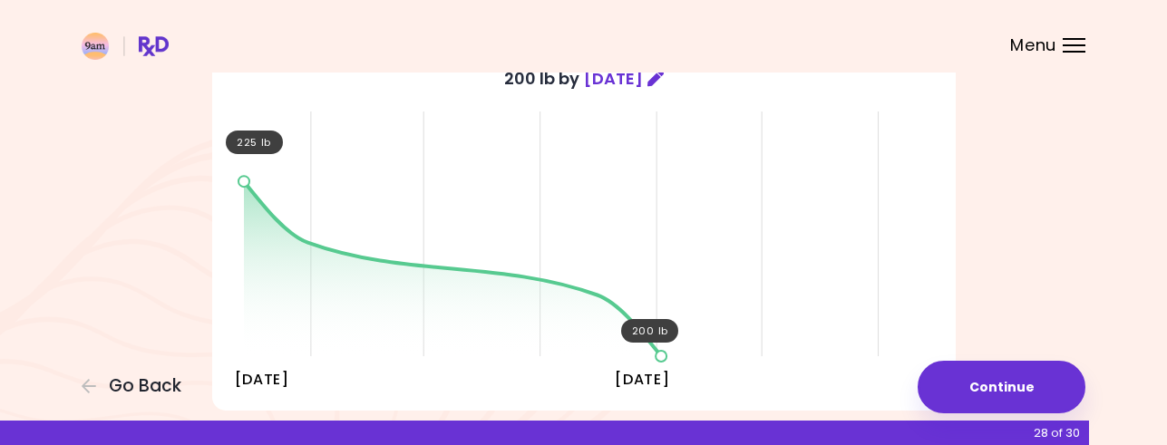
scroll to position [181, 0]
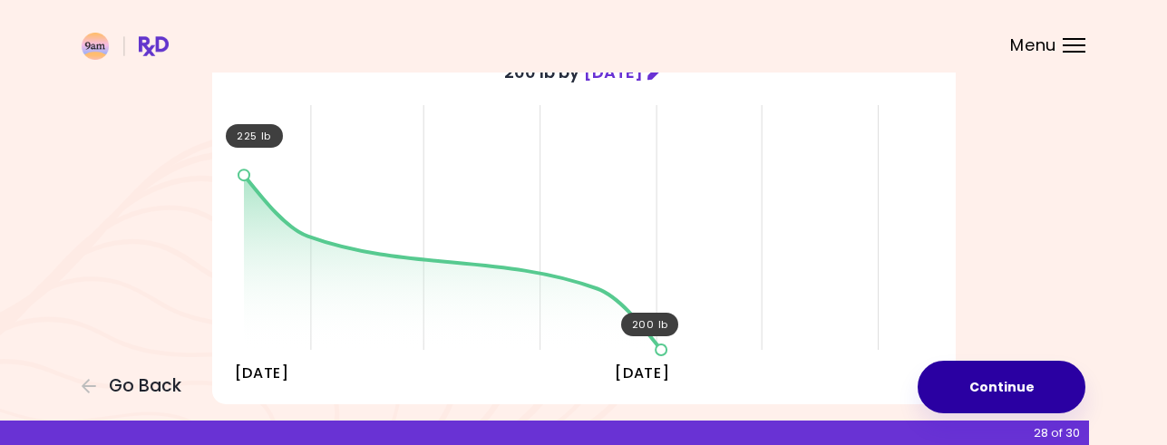
click at [1021, 376] on button "Continue" at bounding box center [1001, 387] width 168 height 53
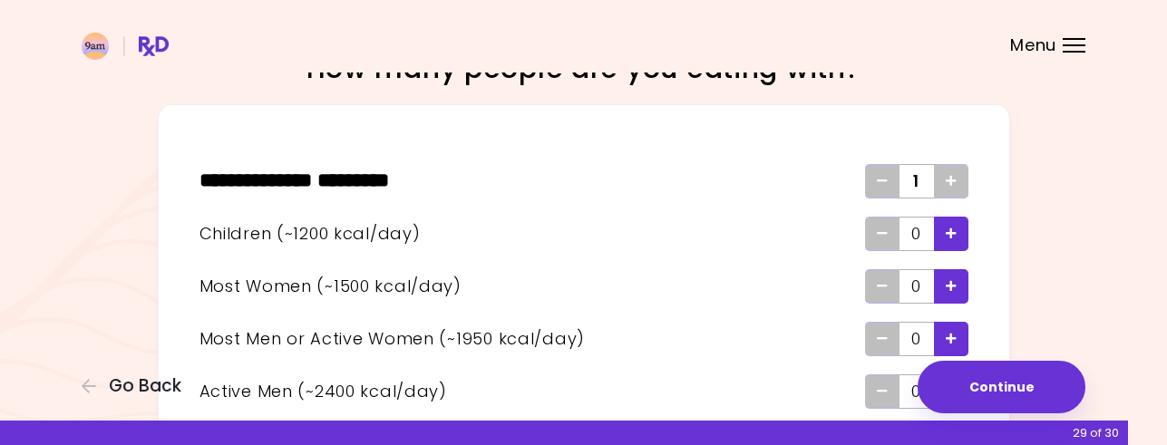
scroll to position [91, 0]
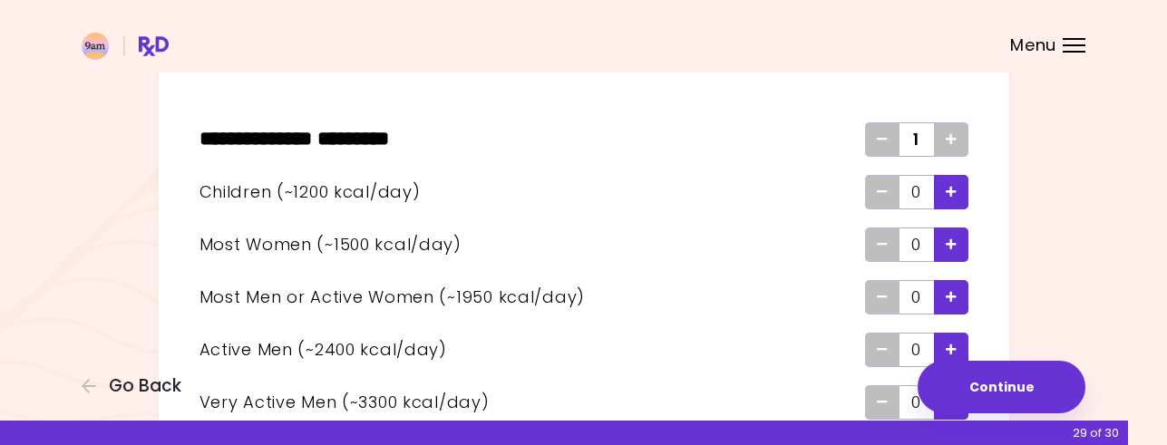
click at [944, 193] on div "Add - Child" at bounding box center [951, 192] width 34 height 34
click at [956, 246] on div "Add - Woman" at bounding box center [951, 245] width 34 height 34
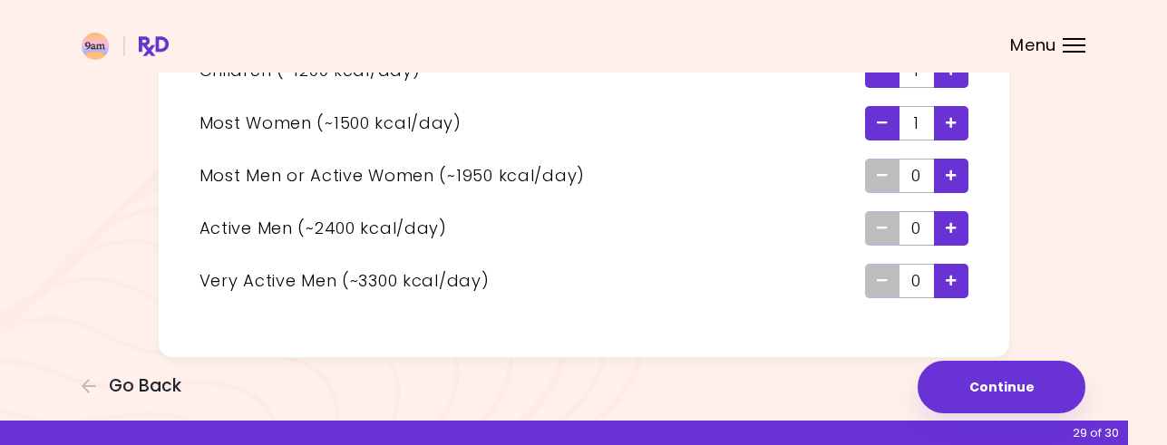
scroll to position [225, 0]
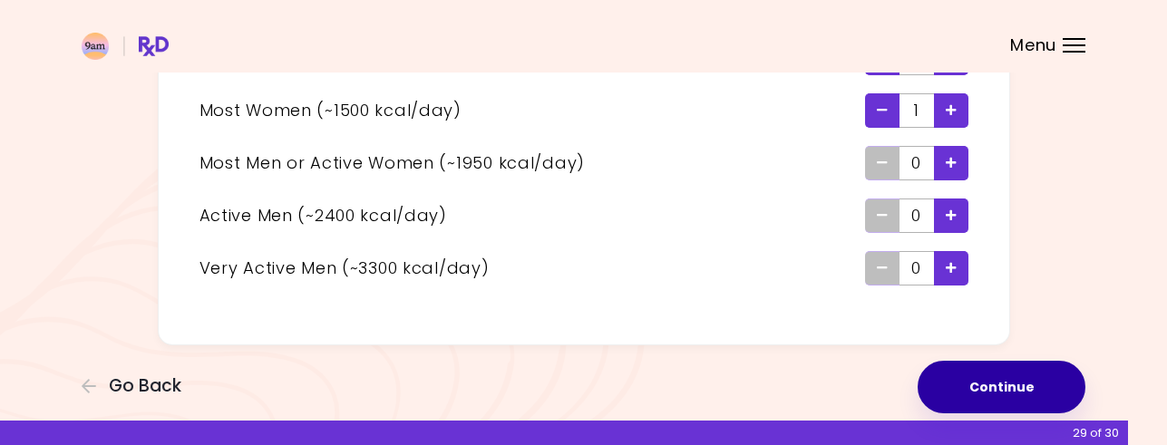
click at [990, 377] on button "Continue" at bounding box center [1001, 387] width 168 height 53
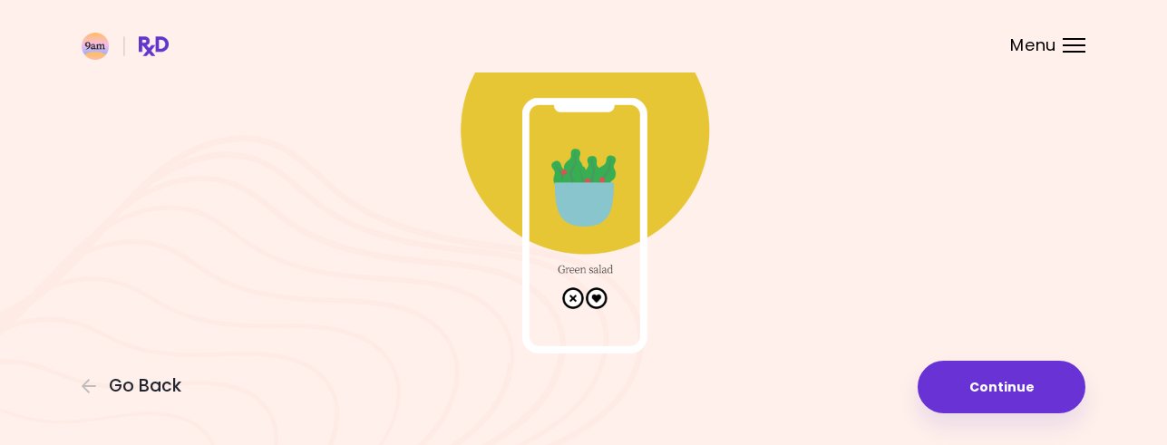
scroll to position [184, 0]
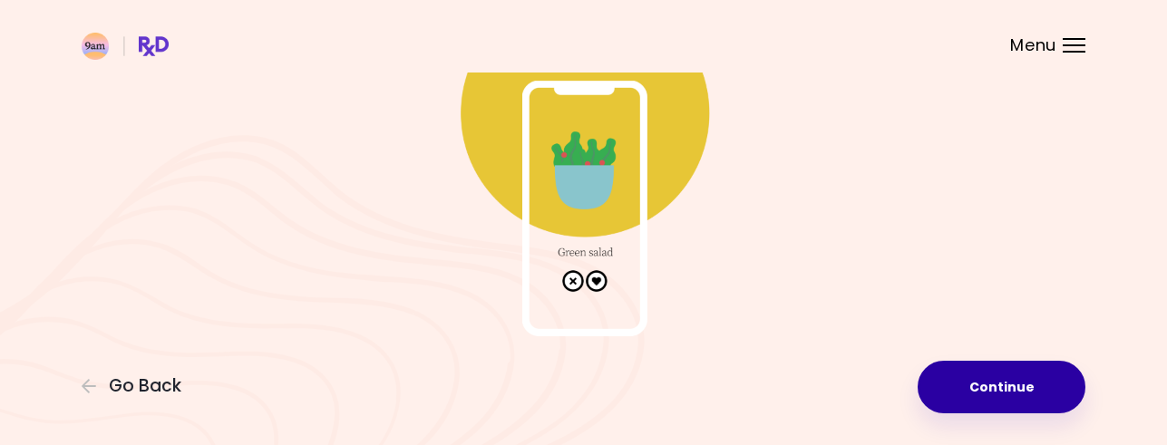
click at [976, 374] on button "Continue" at bounding box center [1001, 387] width 168 height 53
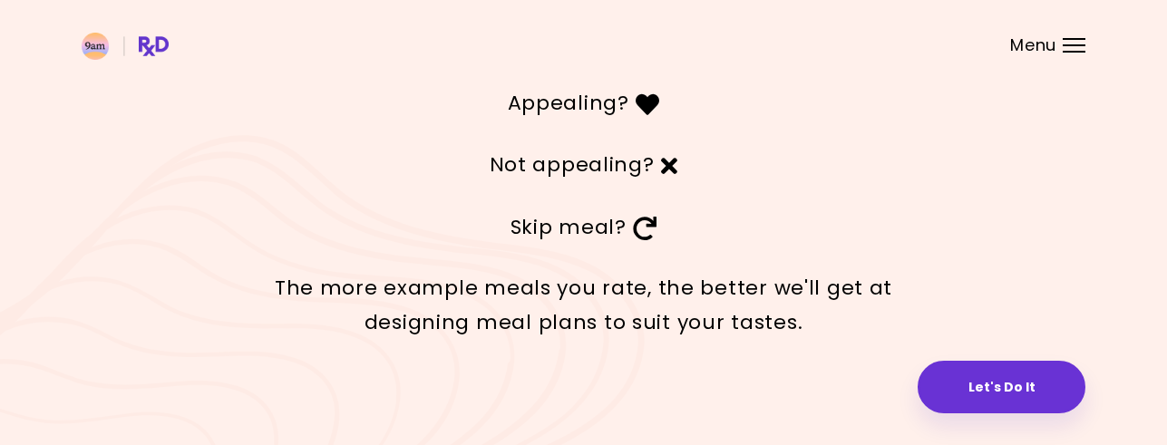
scroll to position [111, 0]
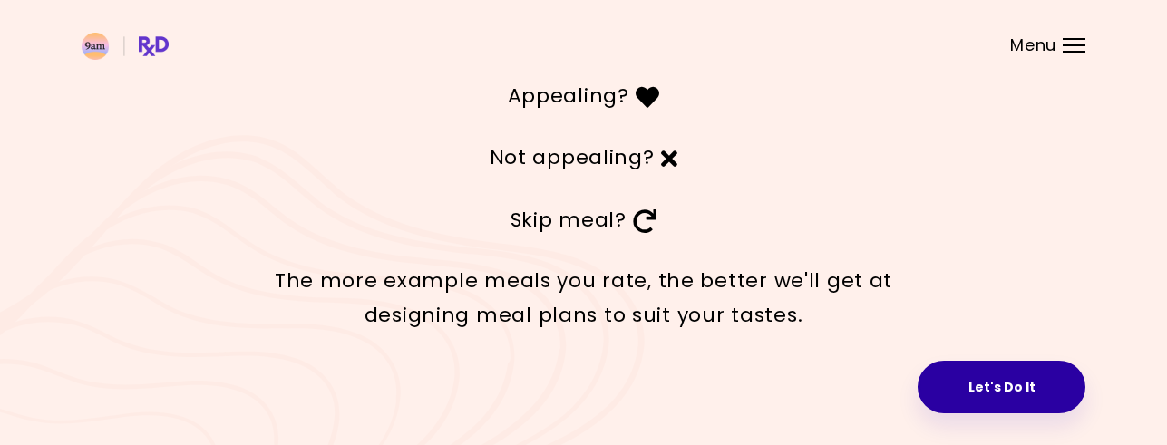
click at [987, 379] on button "Let's Do It" at bounding box center [1001, 387] width 168 height 53
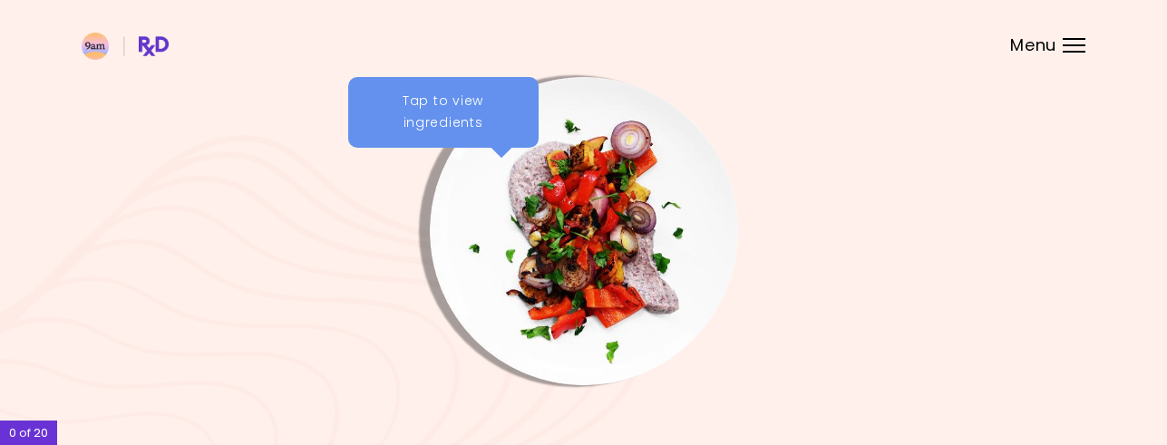
click at [532, 160] on img "Info - Bean Mash with Peppers" at bounding box center [584, 231] width 308 height 308
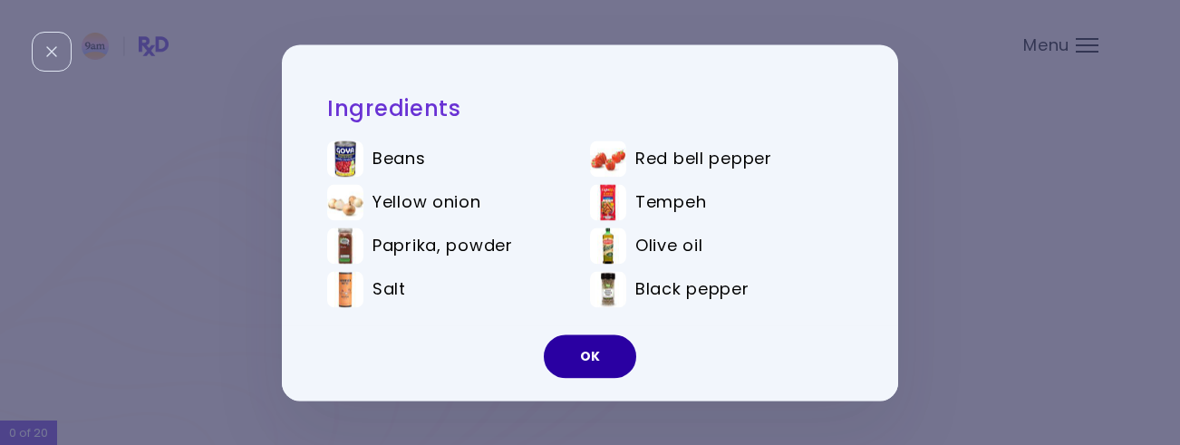
click at [595, 357] on button "OK" at bounding box center [590, 356] width 92 height 44
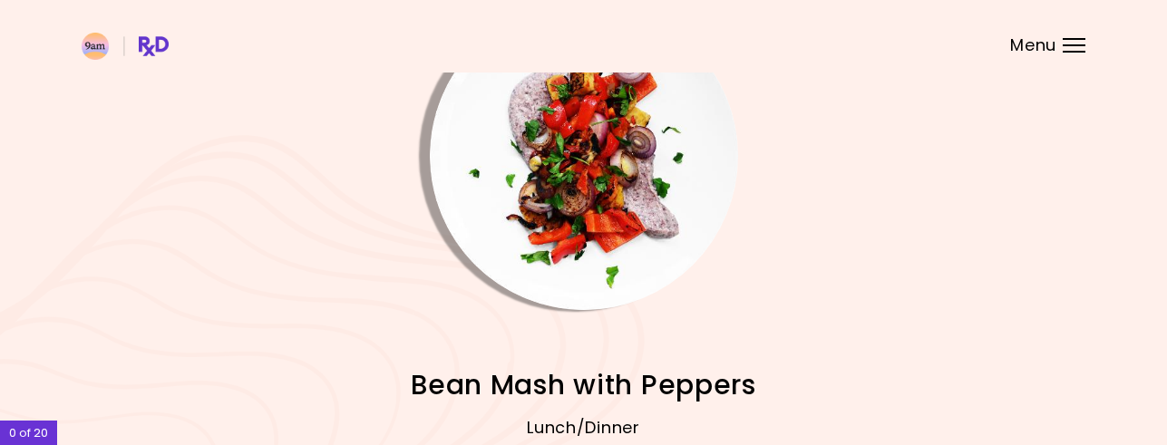
scroll to position [261, 0]
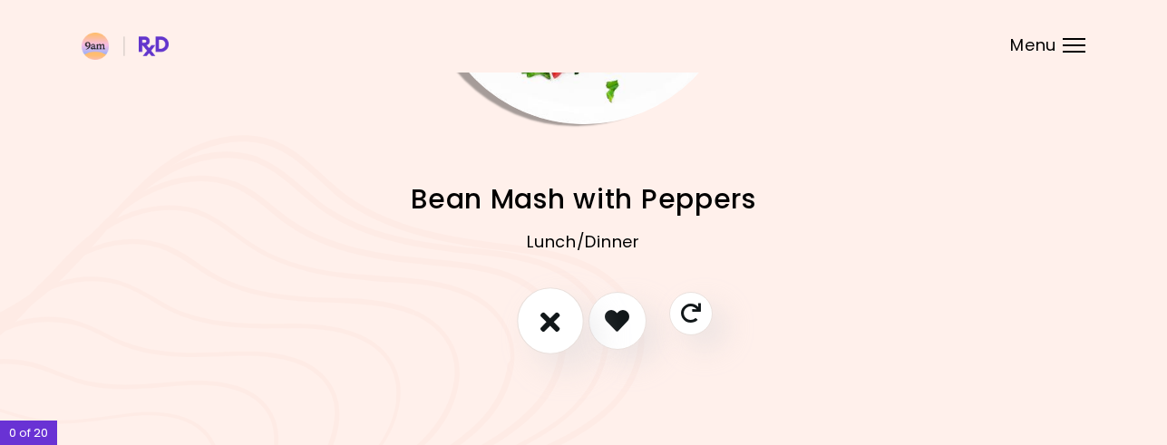
click at [543, 323] on icon "I don't like this recipe" at bounding box center [550, 320] width 20 height 28
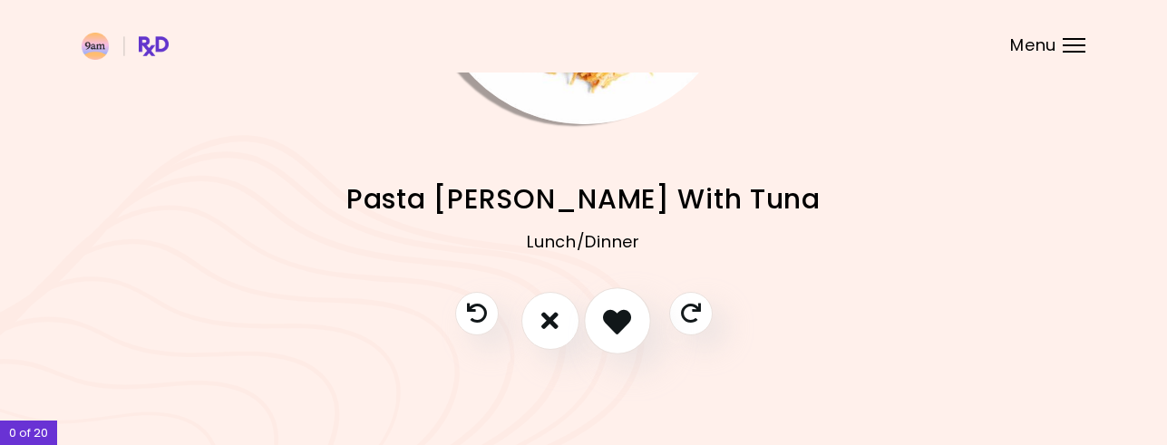
click at [623, 315] on icon "I like this recipe" at bounding box center [617, 320] width 28 height 28
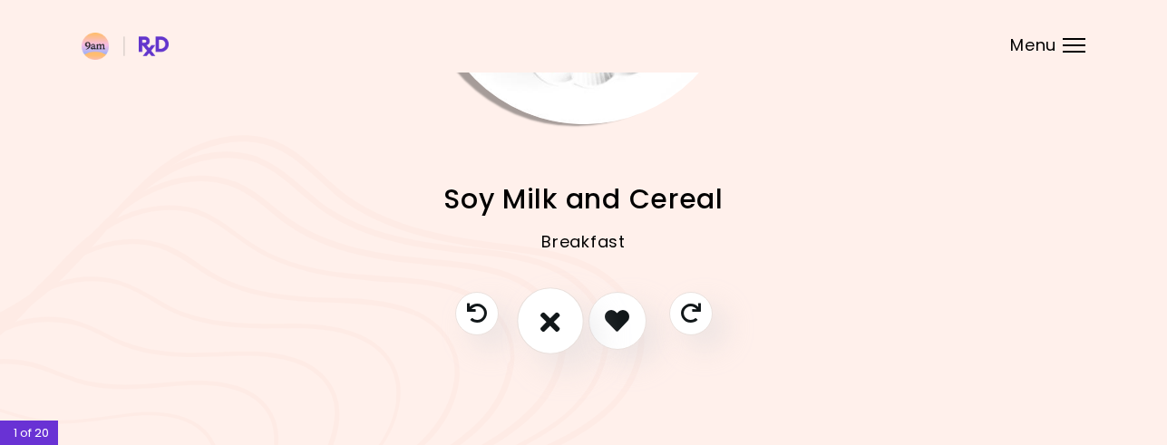
click at [545, 321] on icon "I don't like this recipe" at bounding box center [550, 320] width 20 height 28
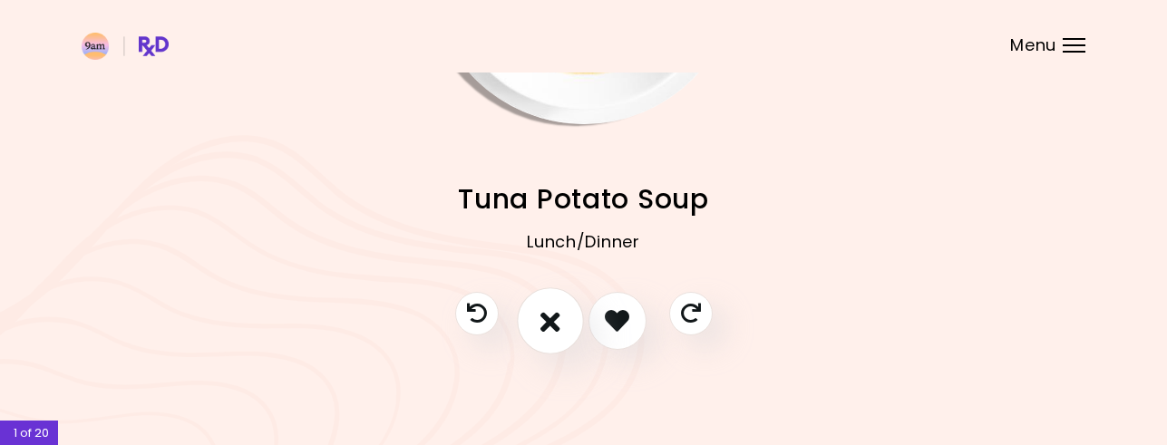
click at [546, 318] on icon "I don't like this recipe" at bounding box center [550, 320] width 20 height 28
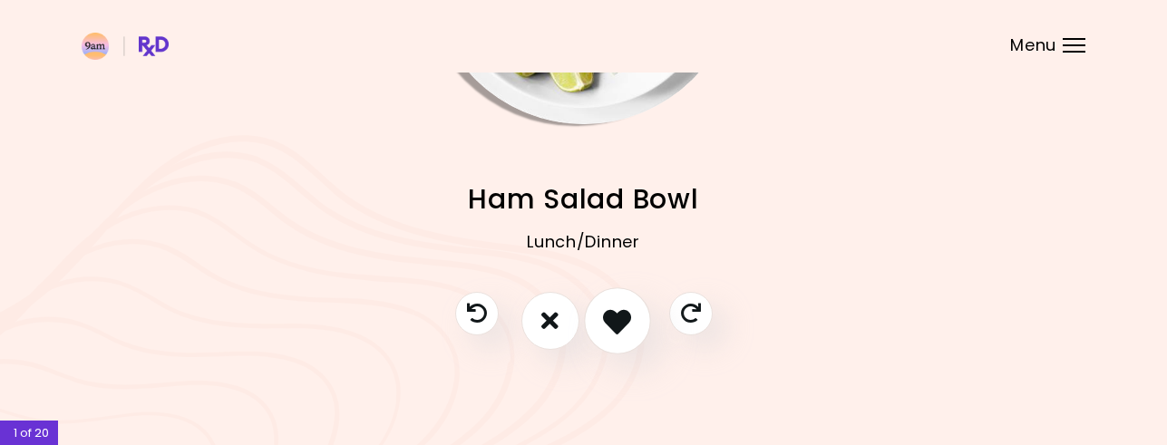
click at [607, 323] on icon "I like this recipe" at bounding box center [617, 320] width 28 height 28
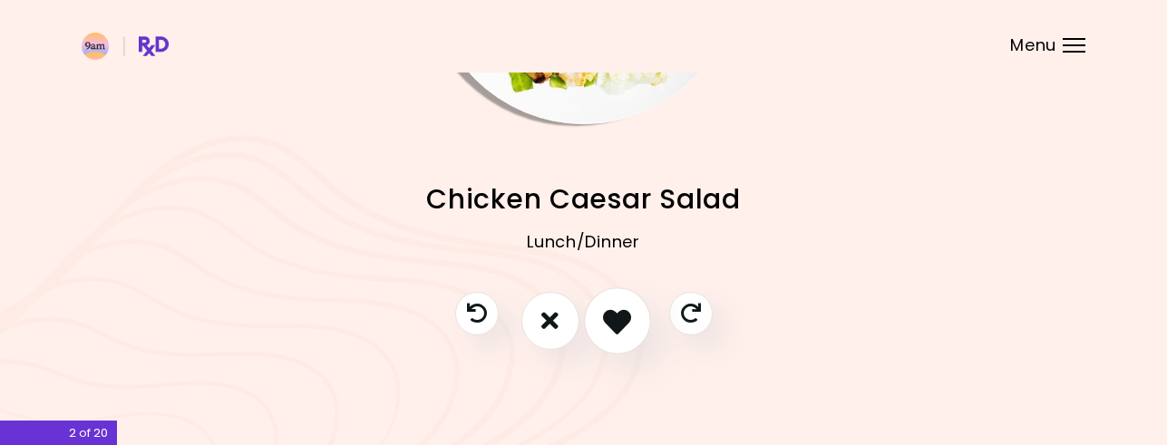
click at [610, 323] on icon "I like this recipe" at bounding box center [617, 320] width 28 height 28
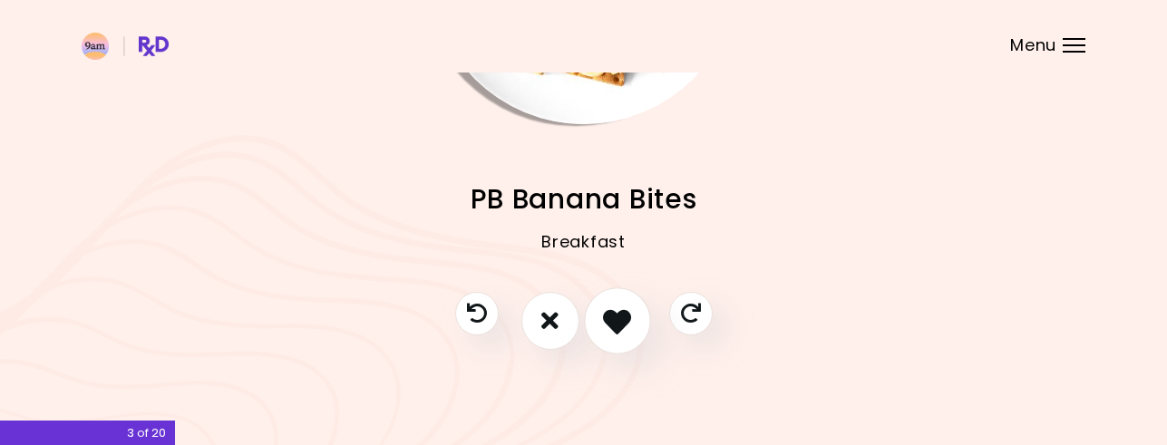
click at [610, 323] on icon "I like this recipe" at bounding box center [617, 320] width 28 height 28
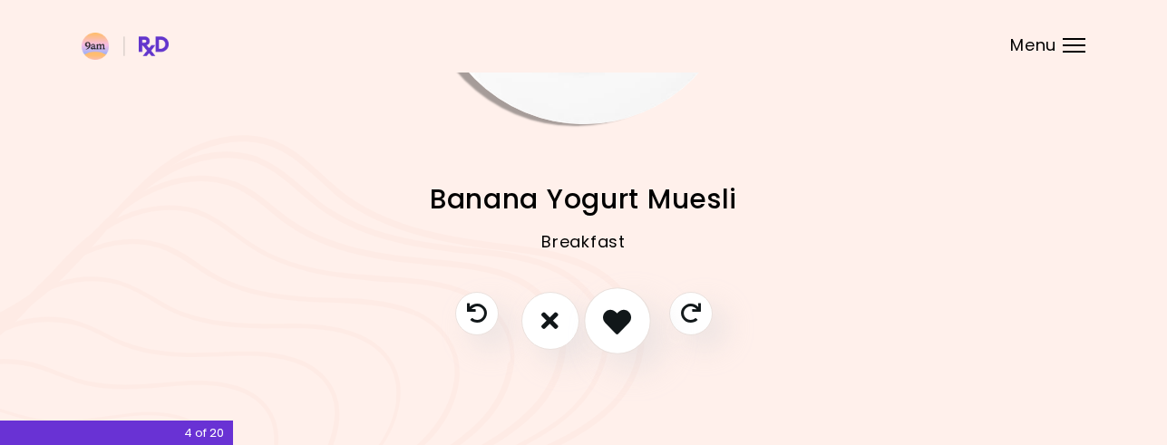
click at [610, 323] on icon "I like this recipe" at bounding box center [617, 320] width 28 height 28
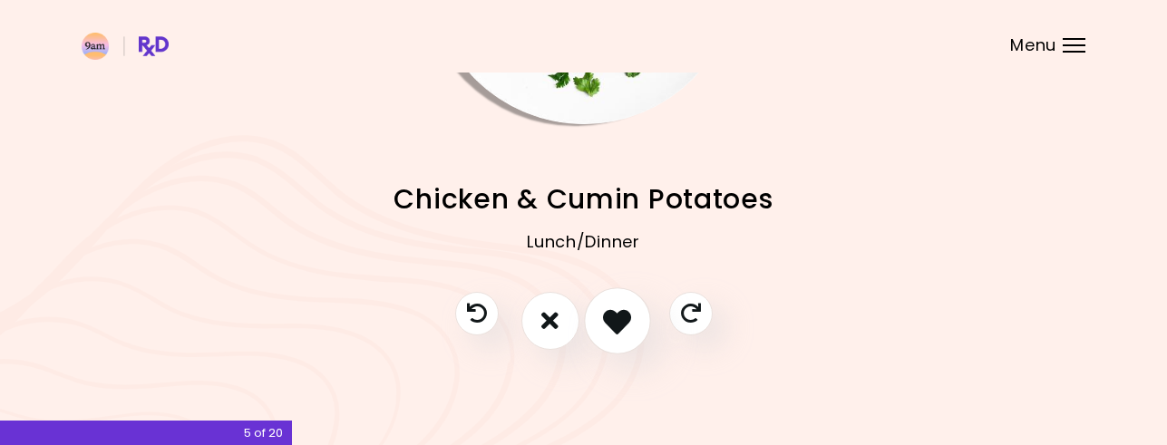
click at [610, 323] on icon "I like this recipe" at bounding box center [617, 320] width 28 height 28
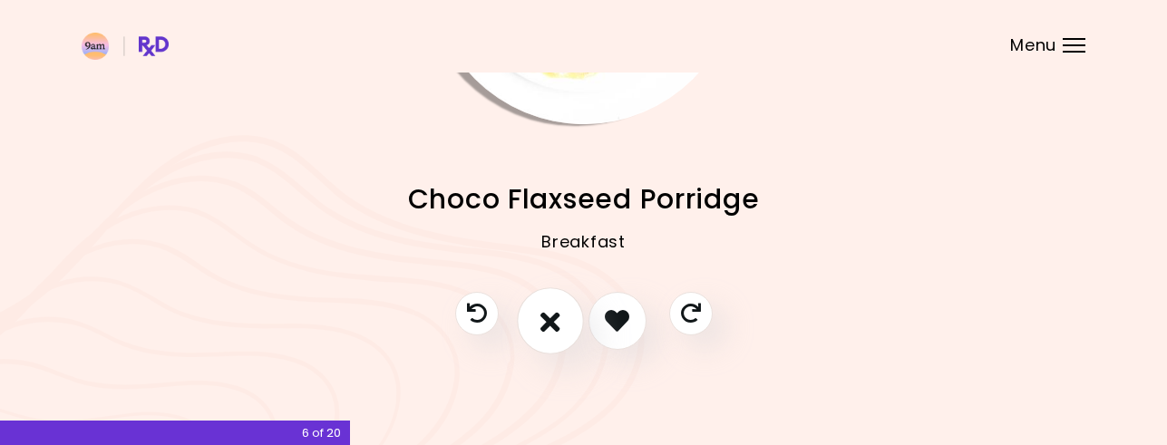
click at [548, 317] on icon "I don't like this recipe" at bounding box center [550, 320] width 20 height 28
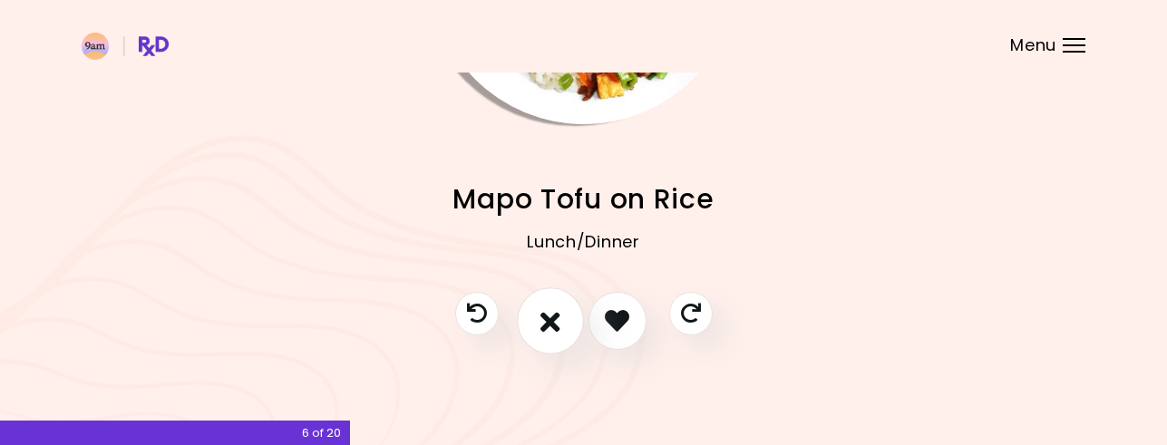
click at [549, 318] on icon "I don't like this recipe" at bounding box center [550, 320] width 20 height 28
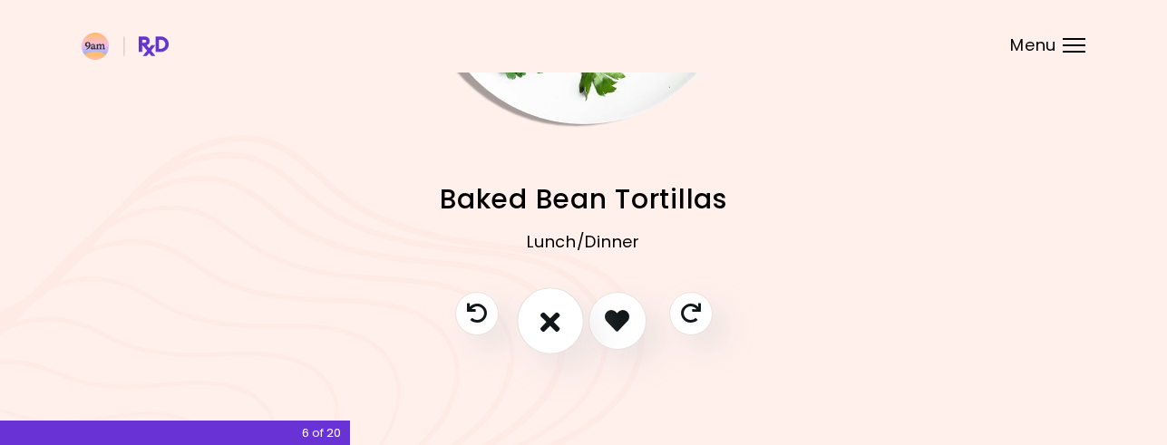
click at [549, 318] on icon "I don't like this recipe" at bounding box center [550, 320] width 20 height 28
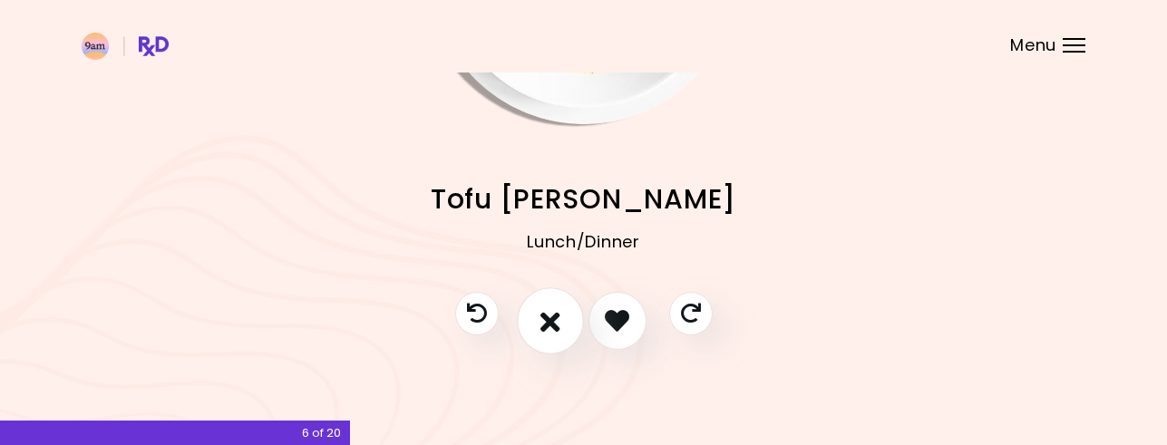
click at [549, 318] on icon "I don't like this recipe" at bounding box center [550, 320] width 20 height 28
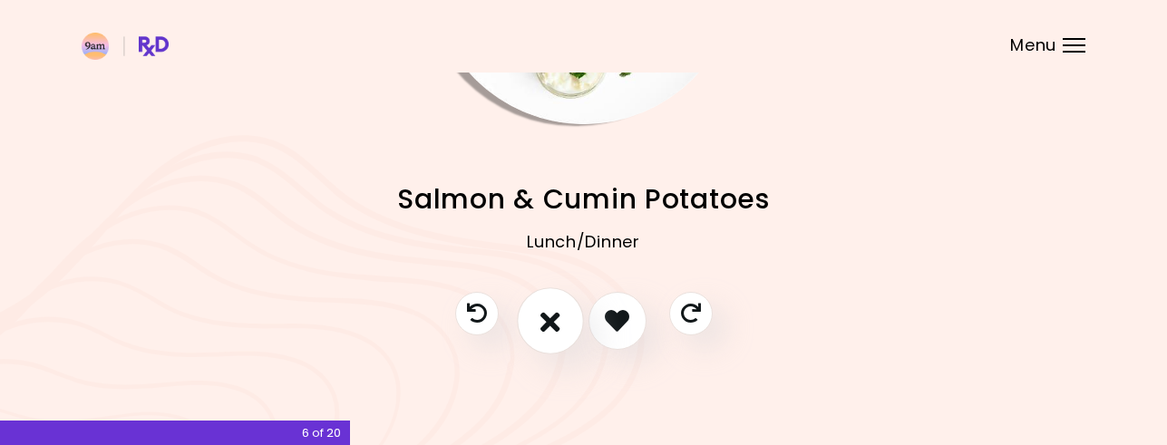
click at [555, 321] on icon "I don't like this recipe" at bounding box center [550, 320] width 20 height 28
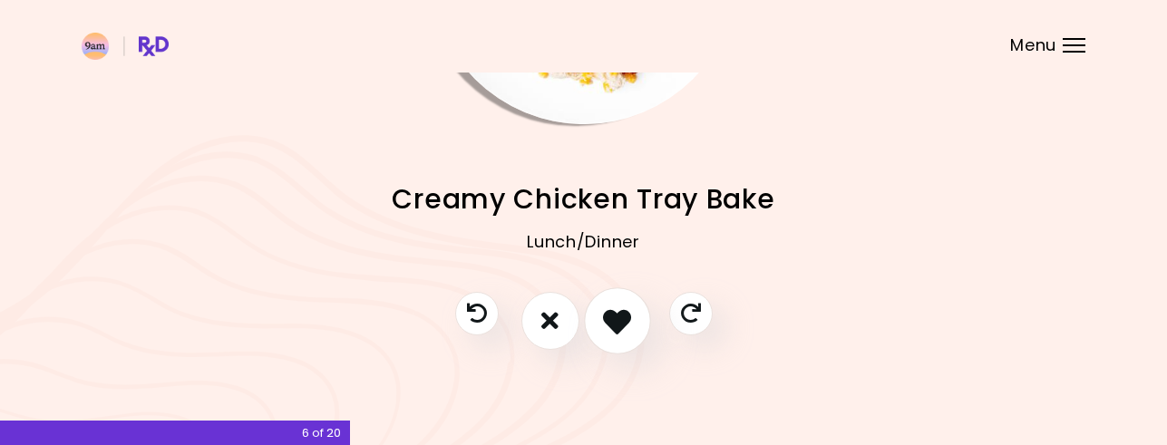
click at [605, 322] on icon "I like this recipe" at bounding box center [617, 320] width 28 height 28
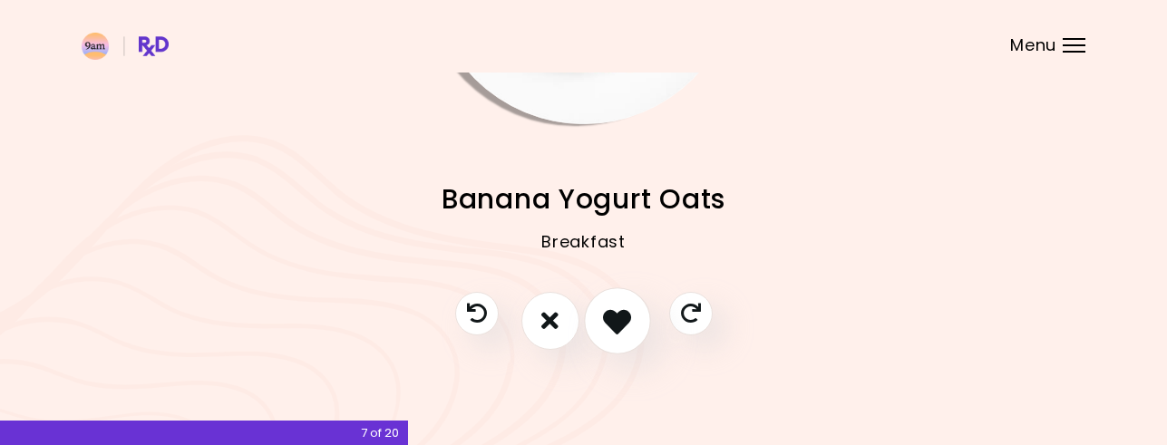
click at [605, 322] on icon "I like this recipe" at bounding box center [617, 320] width 28 height 28
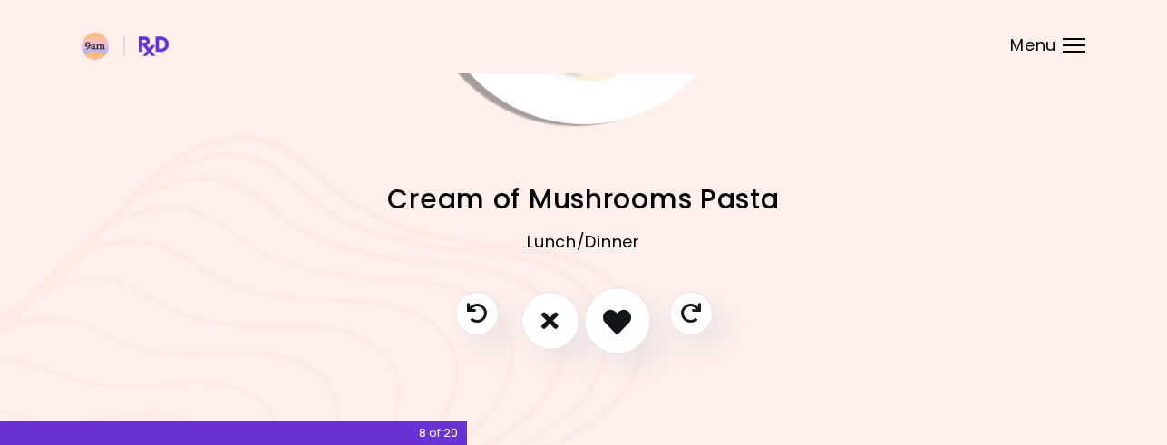
click at [605, 322] on icon "I like this recipe" at bounding box center [617, 320] width 28 height 28
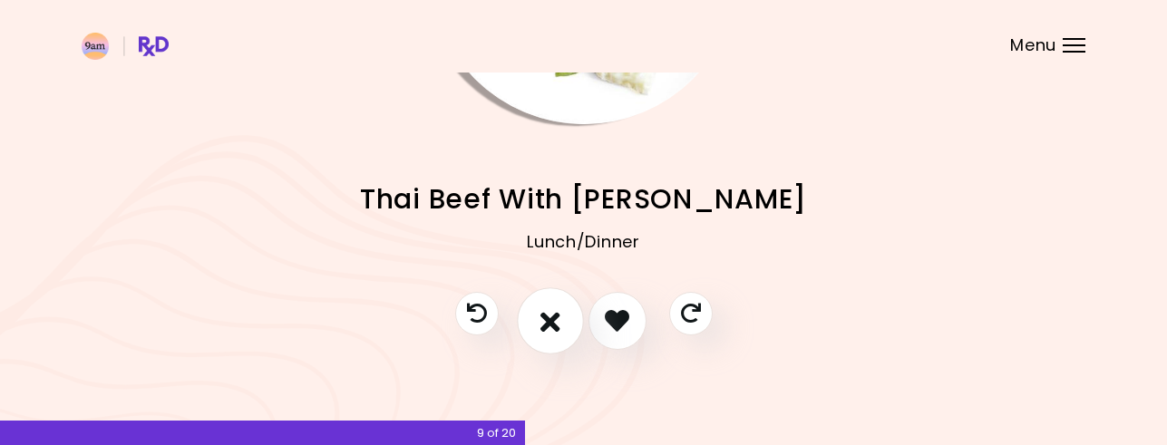
click at [558, 319] on icon "I don't like this recipe" at bounding box center [550, 320] width 20 height 28
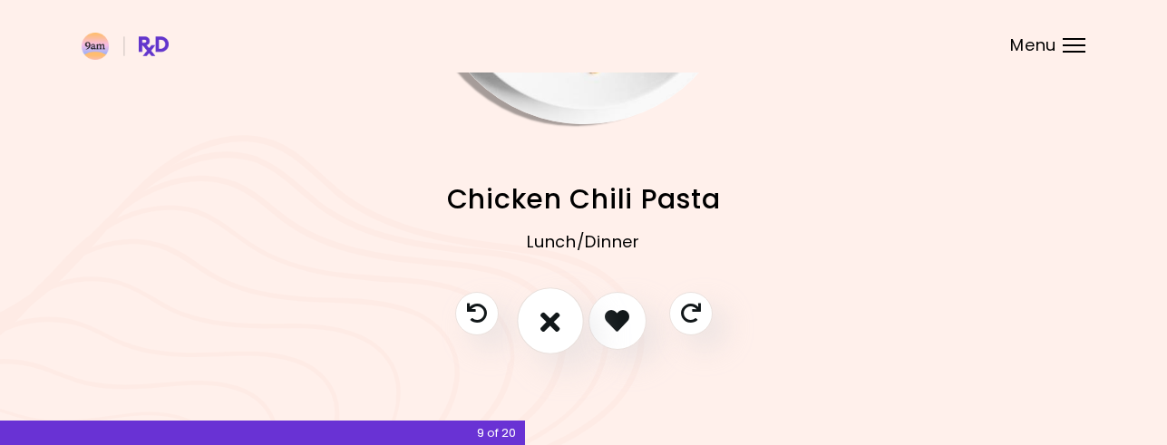
click at [559, 320] on icon "I don't like this recipe" at bounding box center [550, 320] width 20 height 28
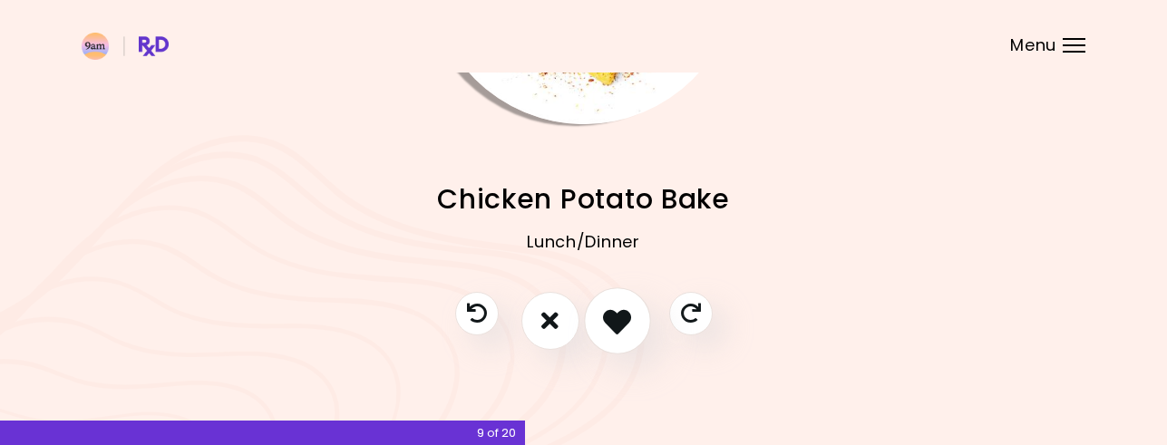
click at [619, 324] on icon "I like this recipe" at bounding box center [617, 320] width 28 height 28
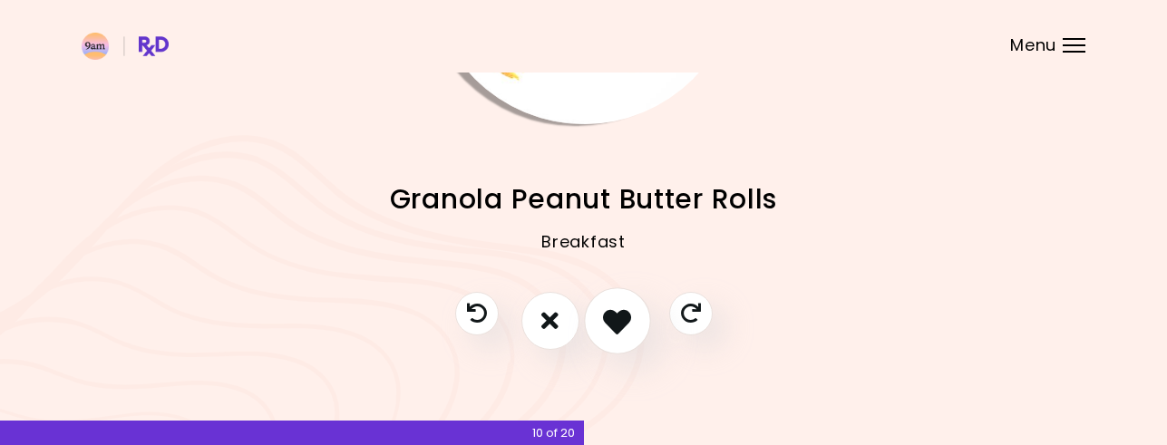
click at [619, 324] on icon "I like this recipe" at bounding box center [617, 320] width 28 height 28
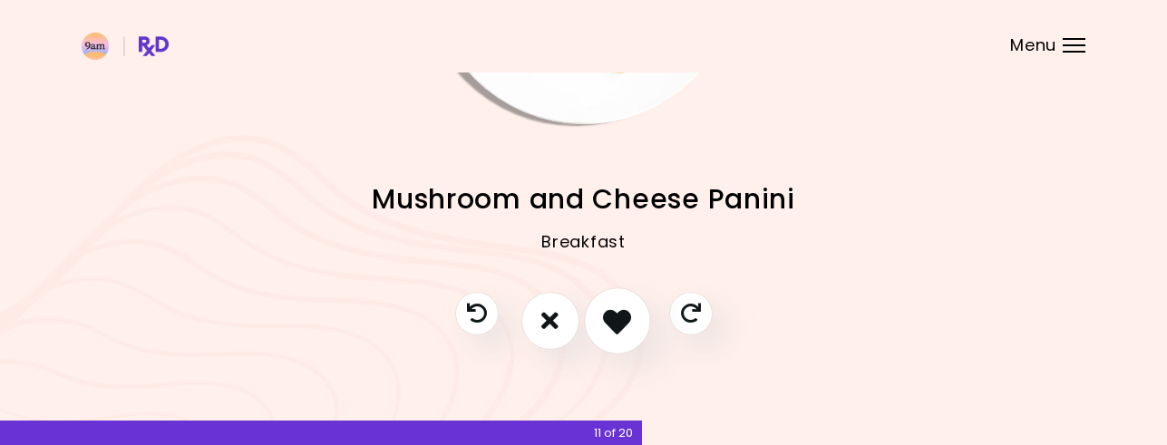
click at [619, 324] on icon "I like this recipe" at bounding box center [617, 320] width 28 height 28
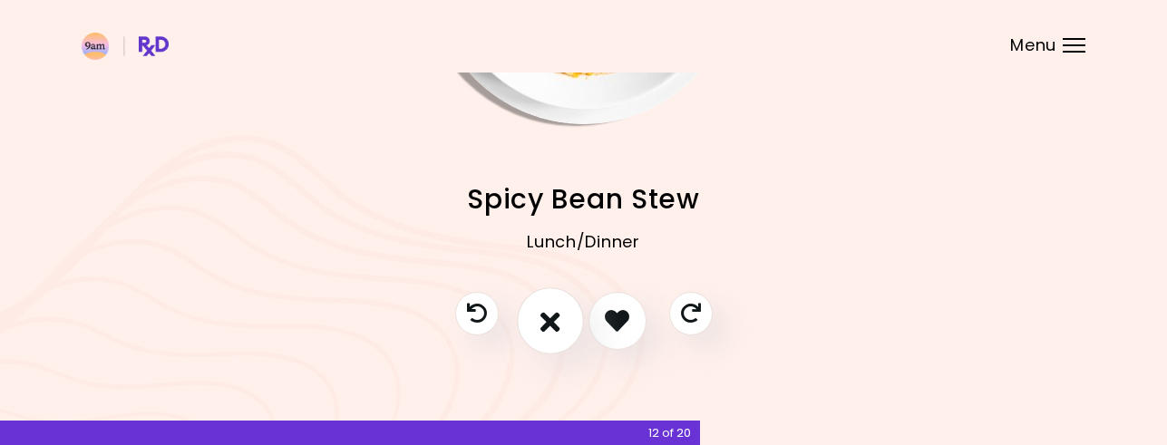
click at [564, 325] on button "I don't like this recipe" at bounding box center [550, 320] width 67 height 67
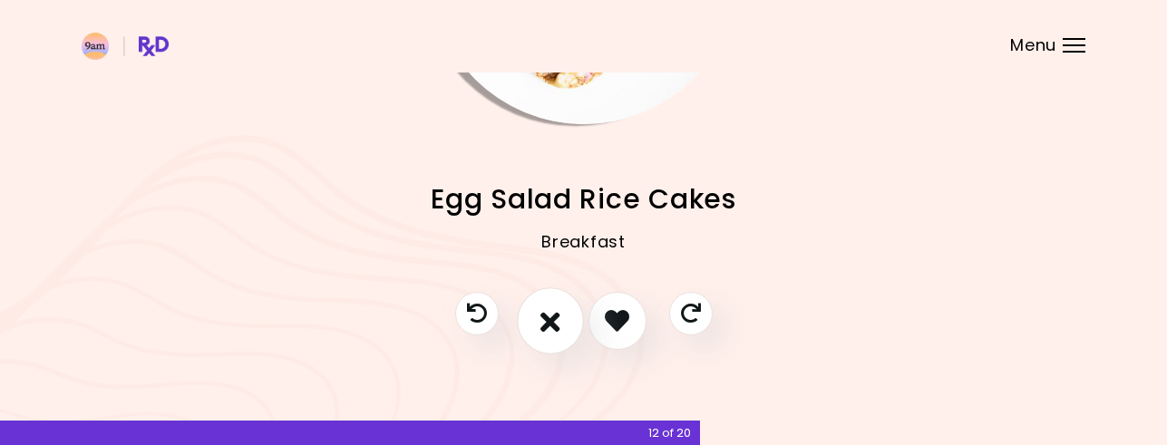
click at [553, 322] on icon "I don't like this recipe" at bounding box center [550, 320] width 20 height 28
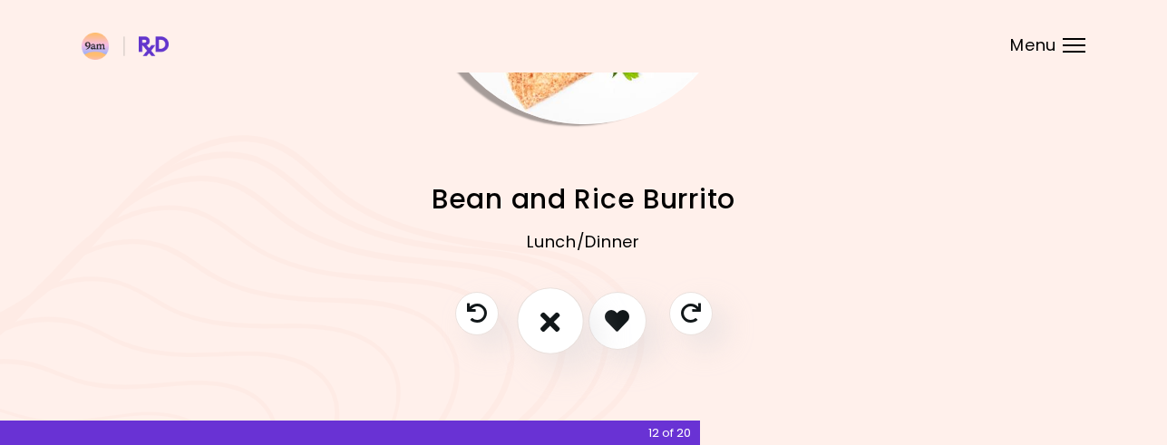
click at [553, 322] on icon "I don't like this recipe" at bounding box center [550, 320] width 20 height 28
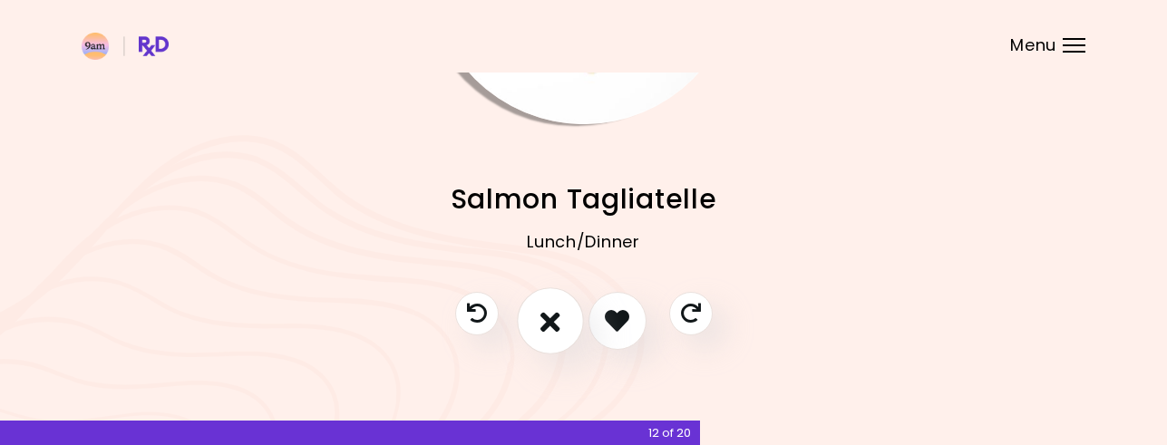
click at [553, 322] on icon "I don't like this recipe" at bounding box center [550, 320] width 20 height 28
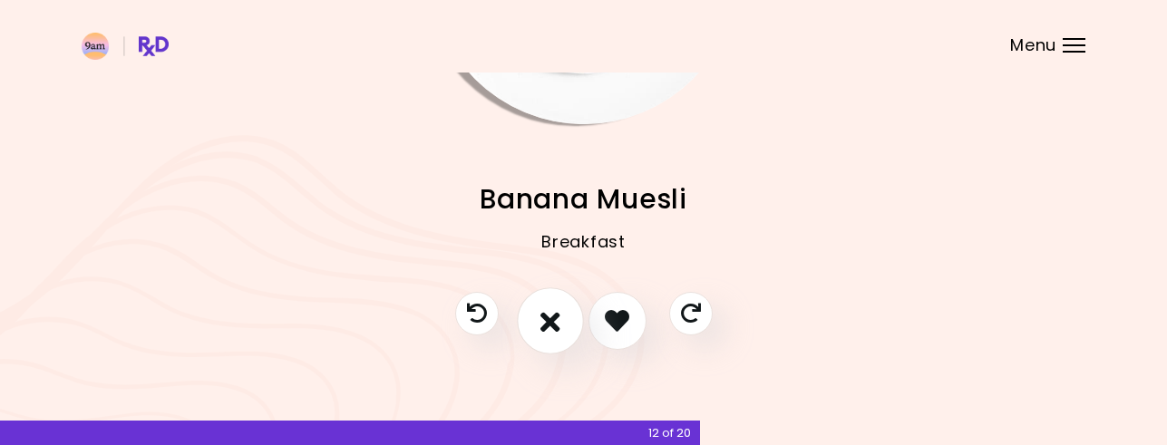
click at [564, 322] on button "I don't like this recipe" at bounding box center [550, 320] width 67 height 67
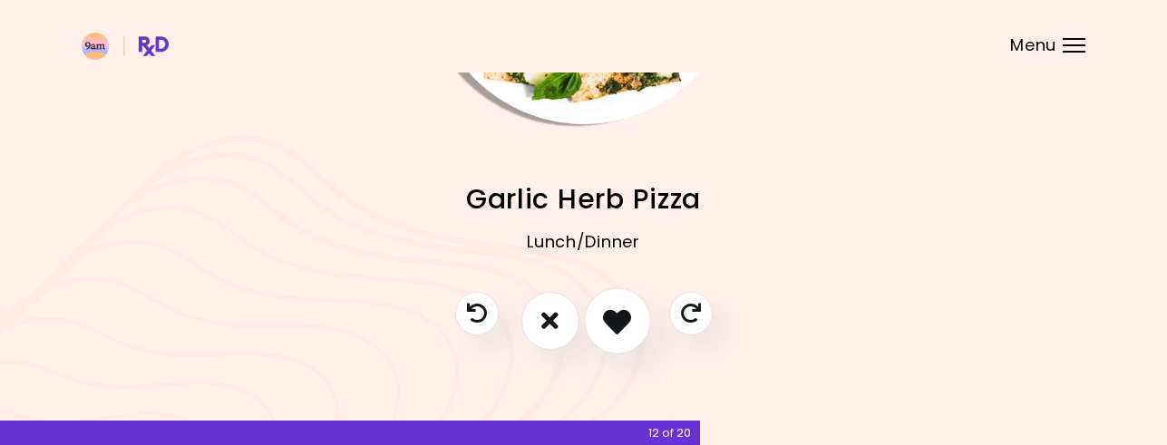
click at [604, 322] on icon "I like this recipe" at bounding box center [617, 320] width 28 height 28
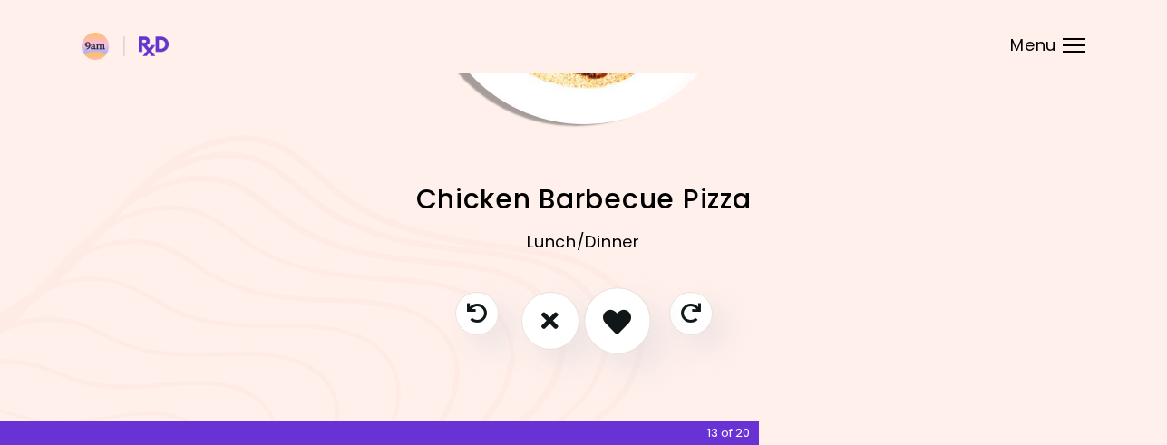
click at [604, 322] on icon "I like this recipe" at bounding box center [617, 320] width 28 height 28
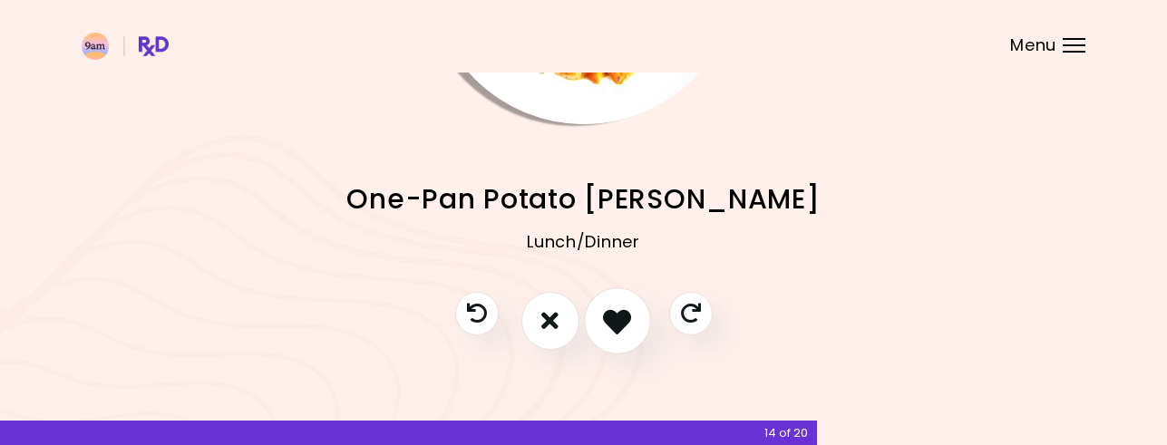
click at [604, 322] on icon "I like this recipe" at bounding box center [617, 320] width 28 height 28
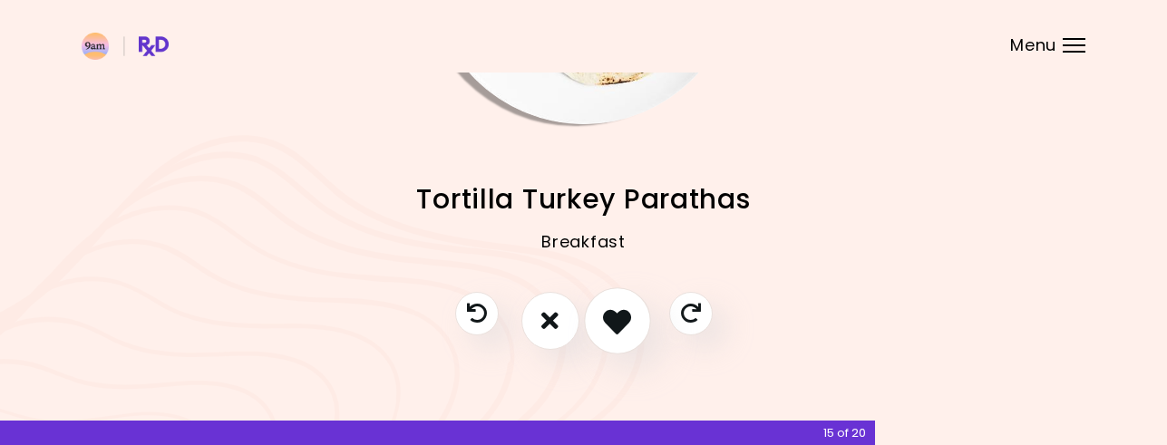
click at [604, 322] on icon "I like this recipe" at bounding box center [617, 320] width 28 height 28
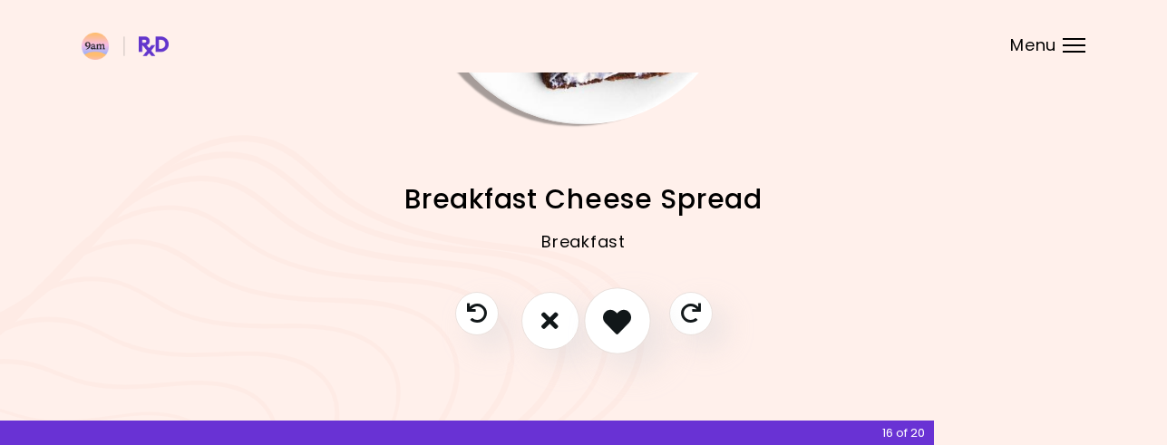
click at [604, 322] on icon "I like this recipe" at bounding box center [617, 320] width 28 height 28
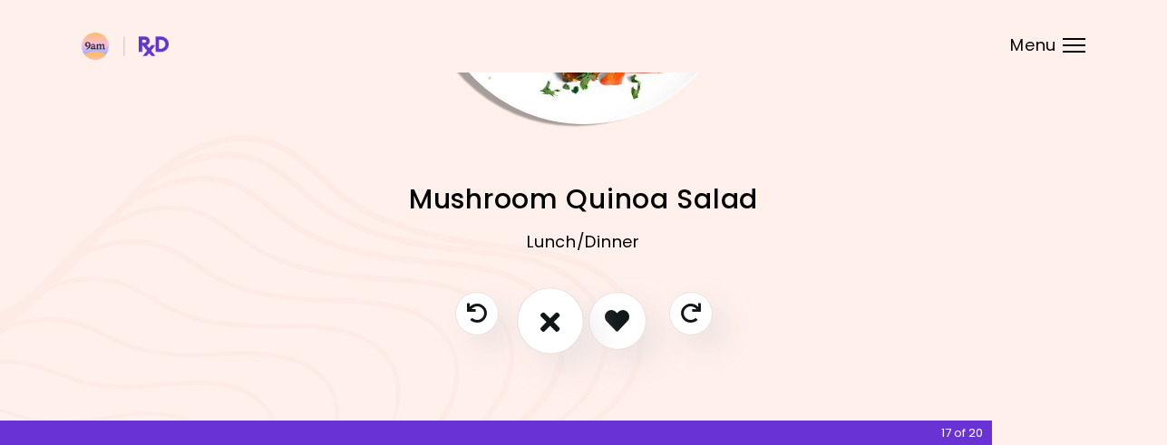
click at [567, 324] on button "I don't like this recipe" at bounding box center [550, 320] width 67 height 67
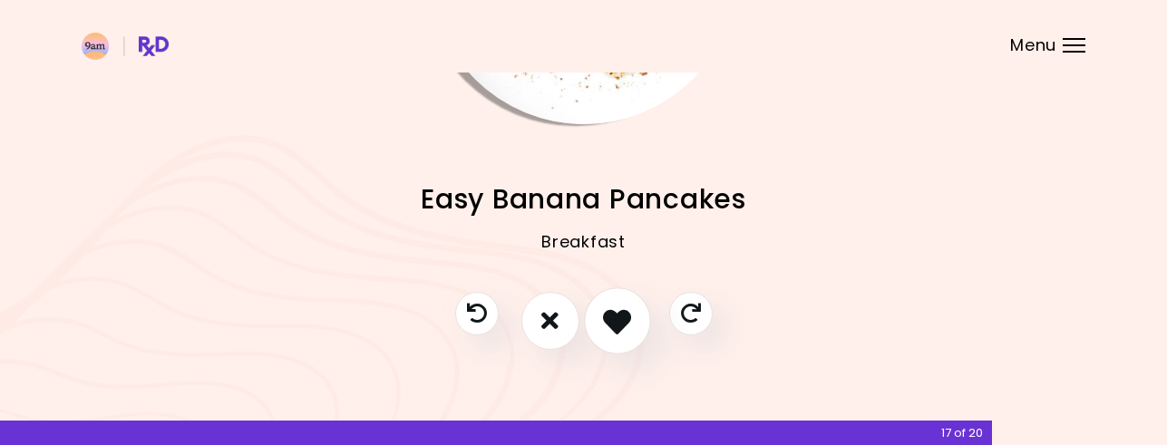
click at [618, 320] on icon "I like this recipe" at bounding box center [617, 320] width 28 height 28
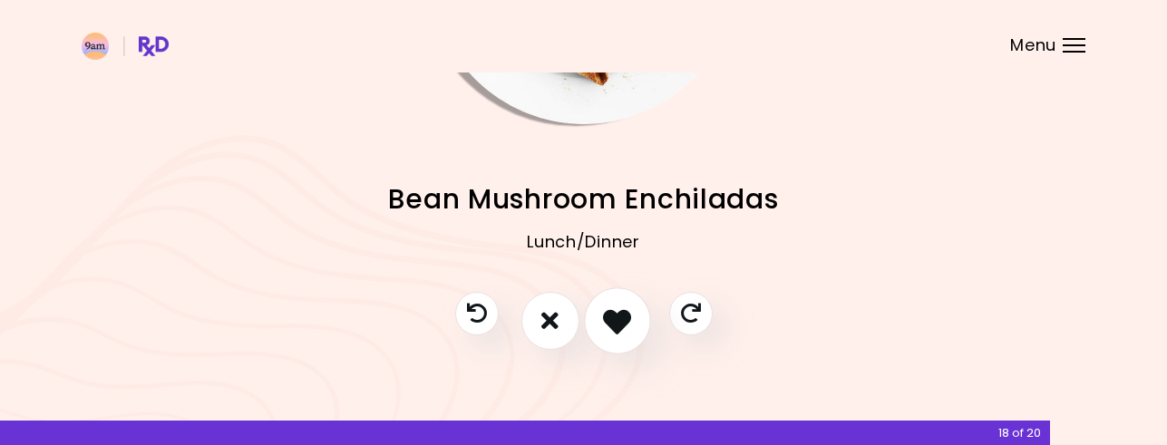
click at [618, 320] on icon "I like this recipe" at bounding box center [617, 320] width 28 height 28
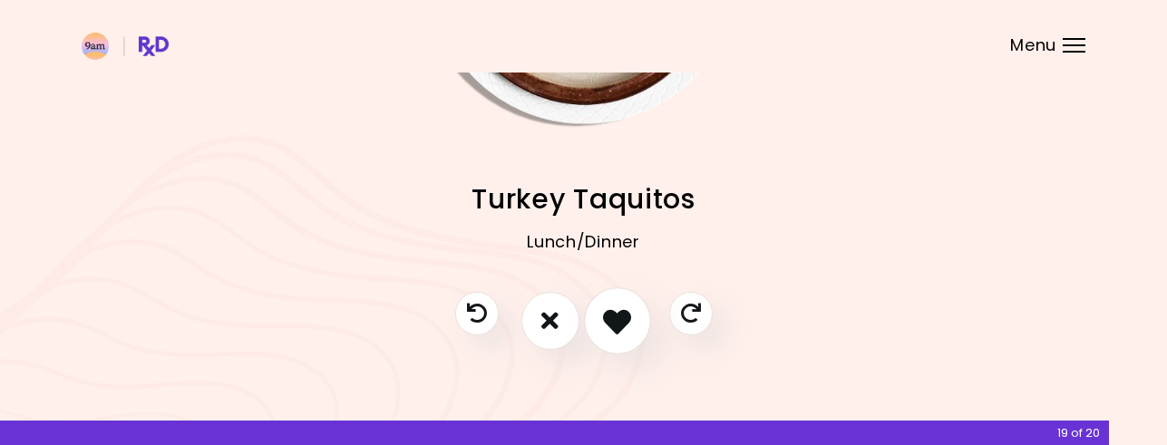
click at [618, 320] on icon "I like this recipe" at bounding box center [617, 320] width 28 height 28
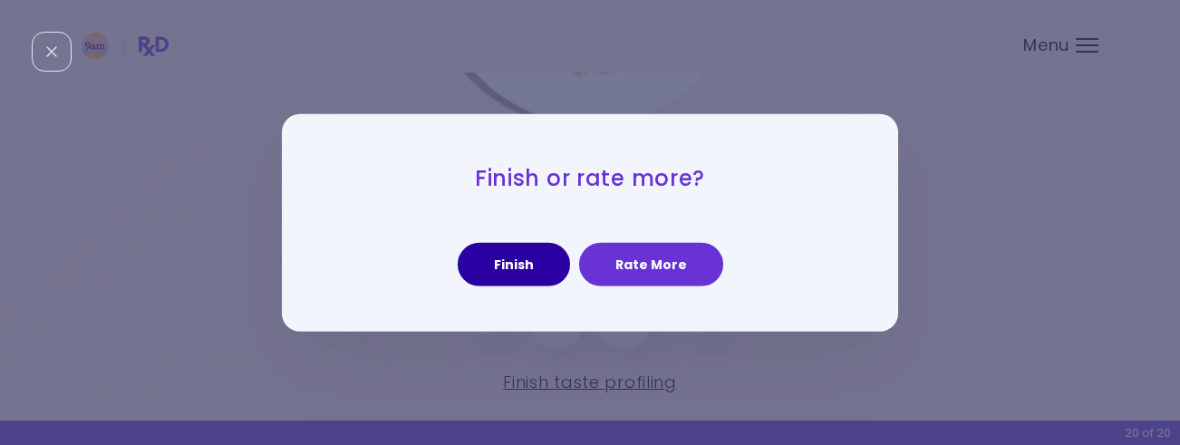
click at [541, 263] on button "Finish" at bounding box center [514, 265] width 112 height 44
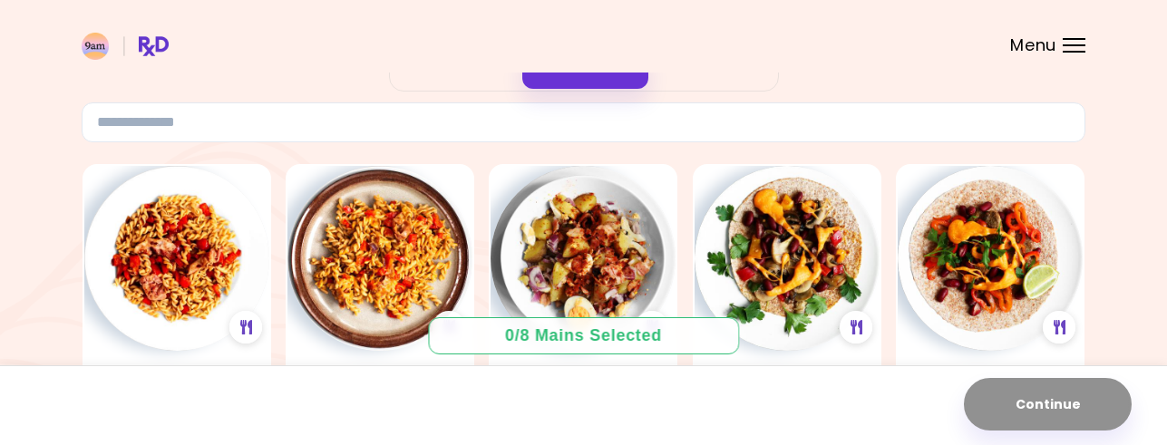
scroll to position [91, 0]
